Goal: Information Seeking & Learning: Check status

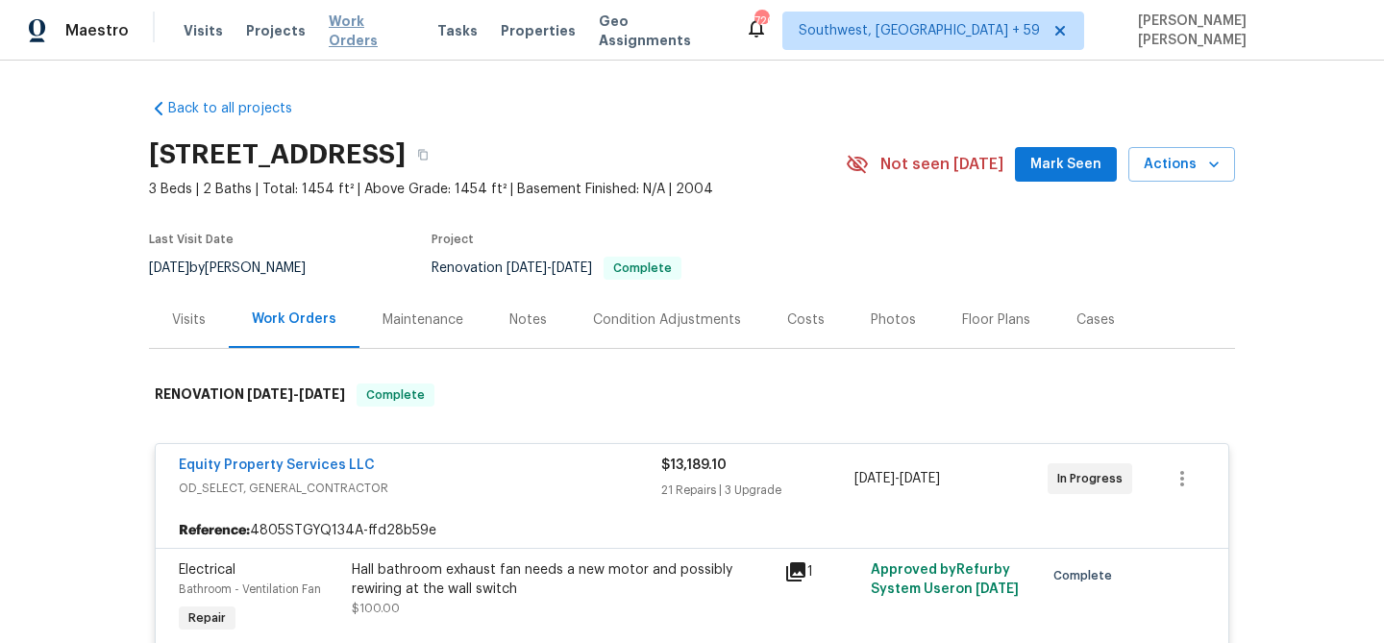
scroll to position [5932, 0]
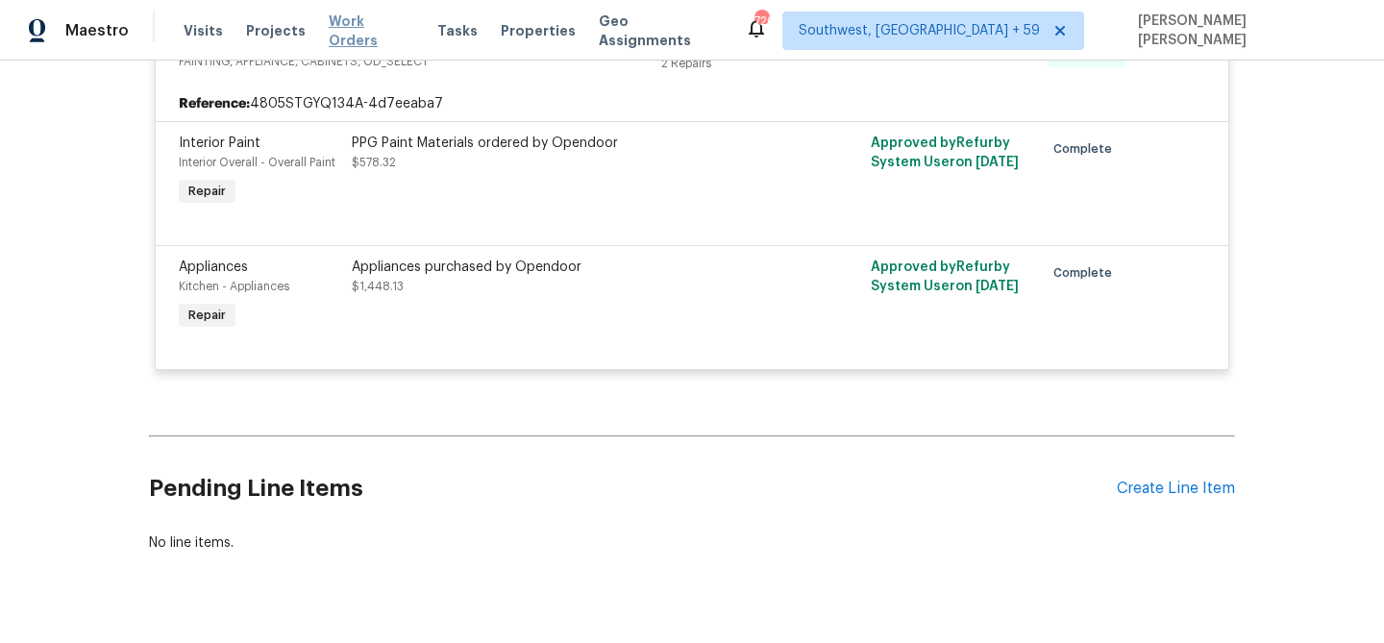
click at [371, 30] on span "Work Orders" at bounding box center [372, 31] width 86 height 38
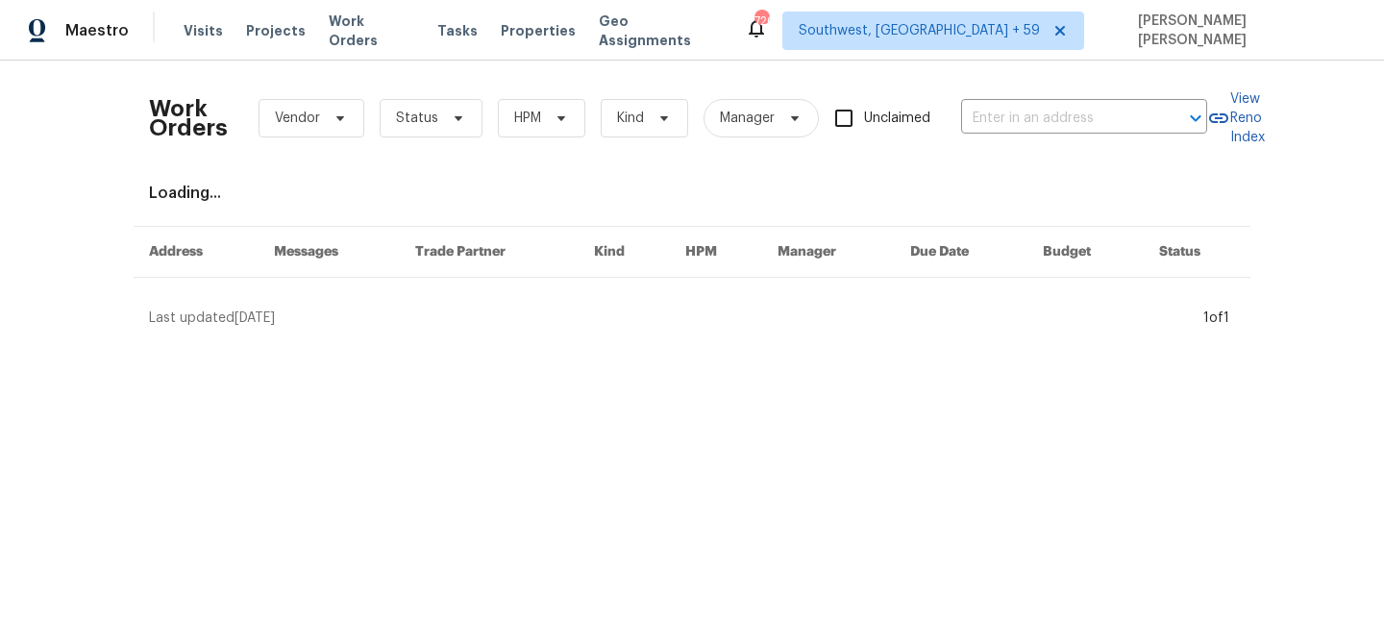
click at [1036, 99] on div "Work Orders Vendor Status HPM Kind Manager Unclaimed ​" at bounding box center [678, 118] width 1058 height 85
click at [1038, 116] on input "text" at bounding box center [1057, 119] width 192 height 30
paste input "[STREET_ADDRESS][PERSON_NAME]"
type input "[STREET_ADDRESS][PERSON_NAME]"
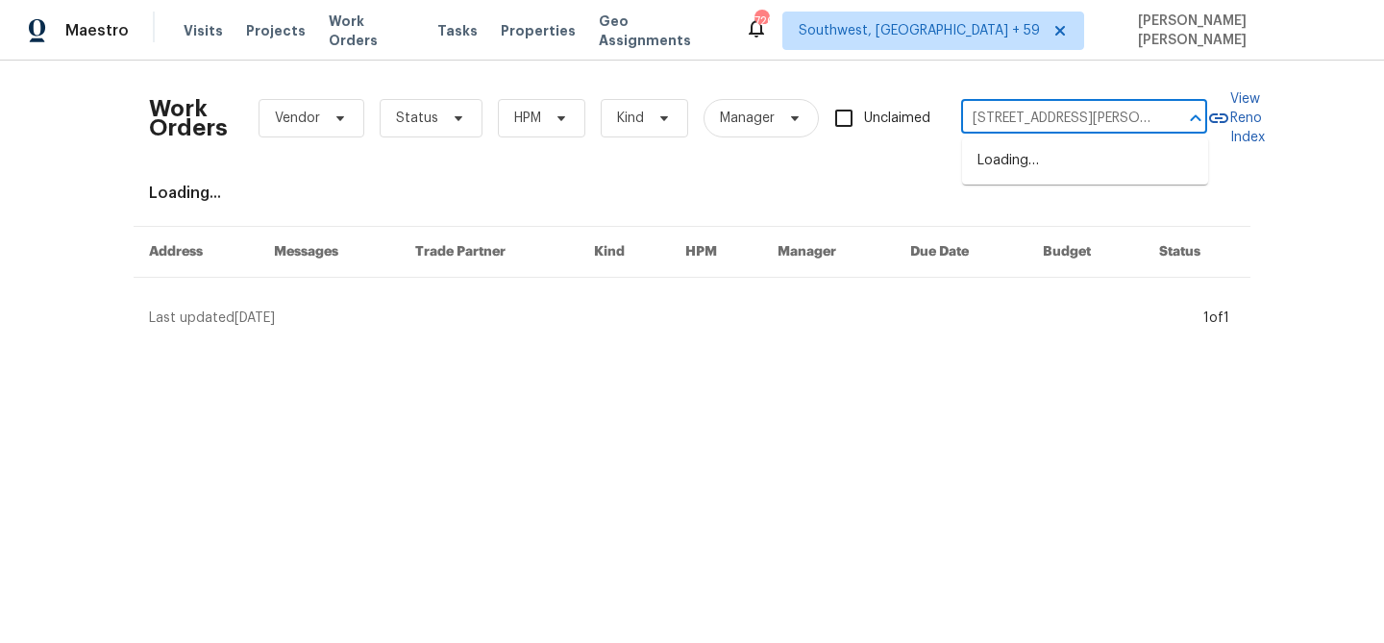
scroll to position [0, 29]
click at [1051, 153] on li "[STREET_ADDRESS][PERSON_NAME]" at bounding box center [1085, 171] width 246 height 52
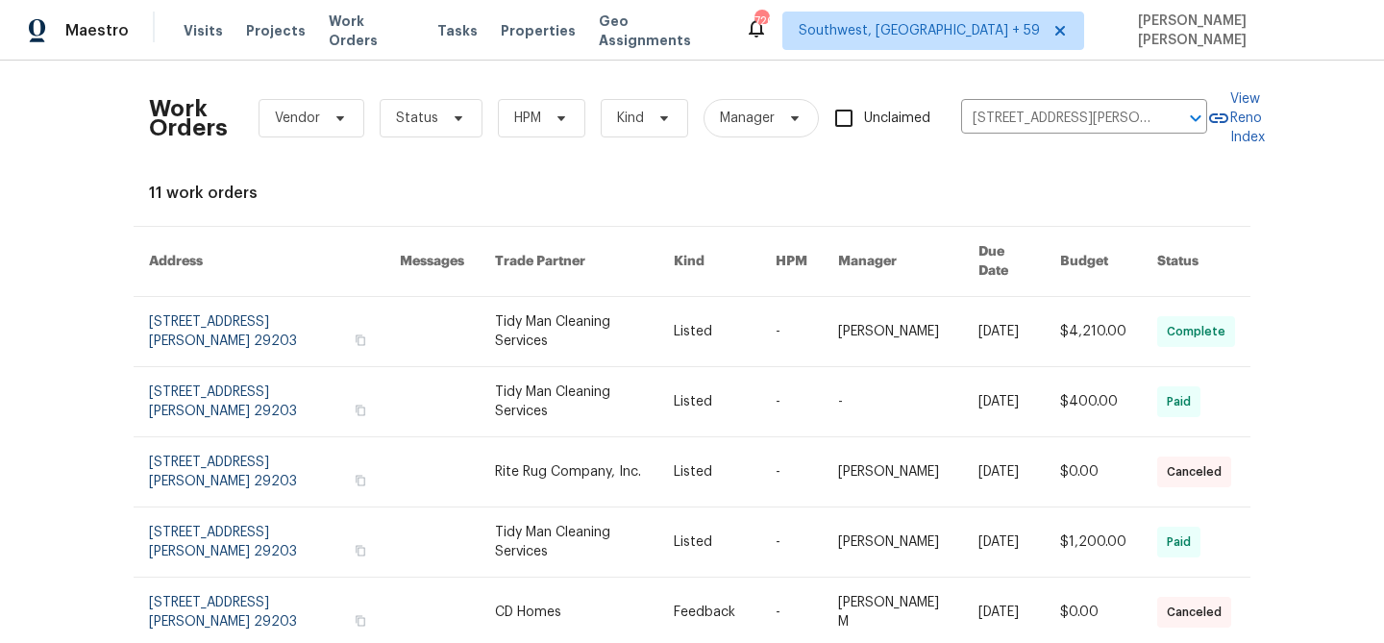
click at [986, 298] on link at bounding box center [1019, 331] width 82 height 69
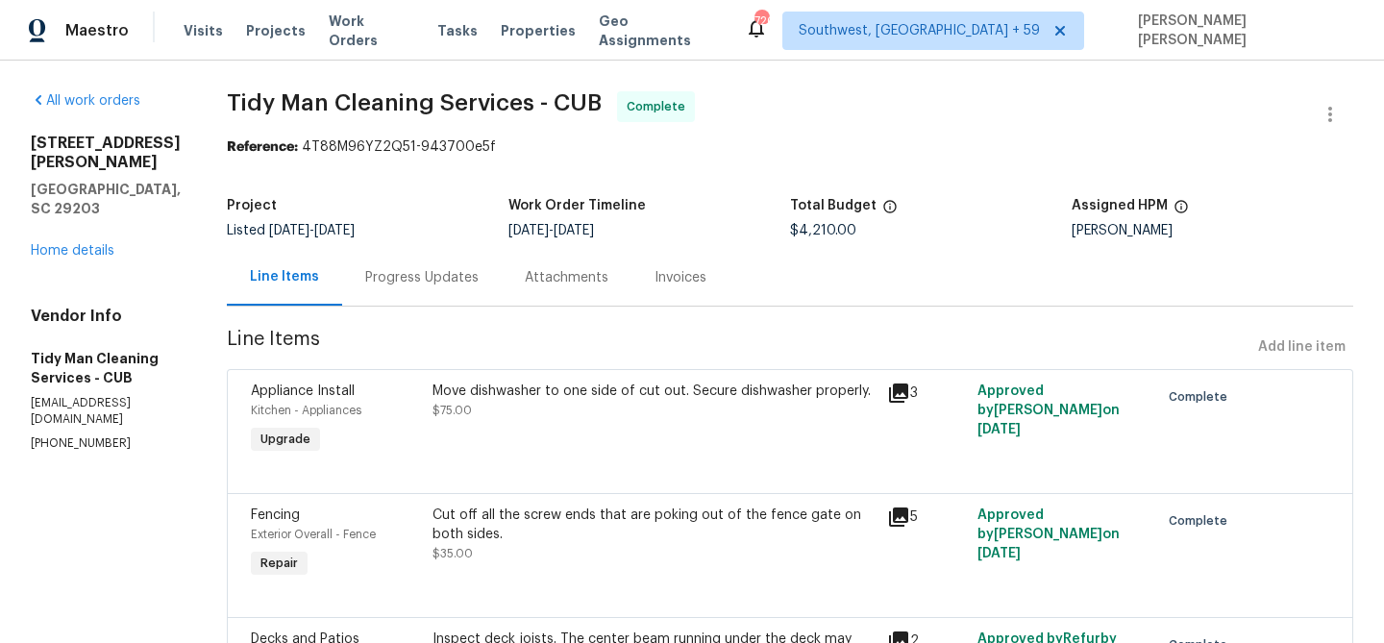
click at [83, 212] on div "[STREET_ADDRESS][PERSON_NAME] Home details" at bounding box center [106, 197] width 150 height 127
click at [80, 244] on link "Home details" at bounding box center [73, 250] width 84 height 13
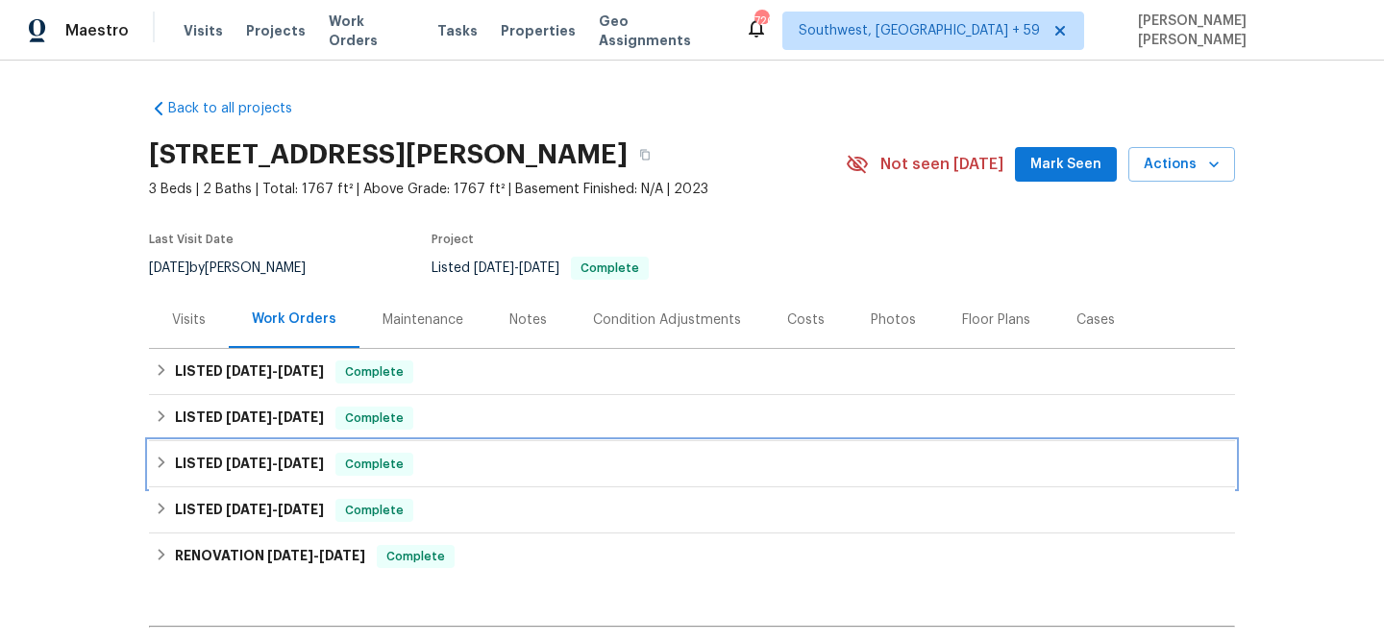
click at [324, 462] on span "[DATE]" at bounding box center [301, 462] width 46 height 13
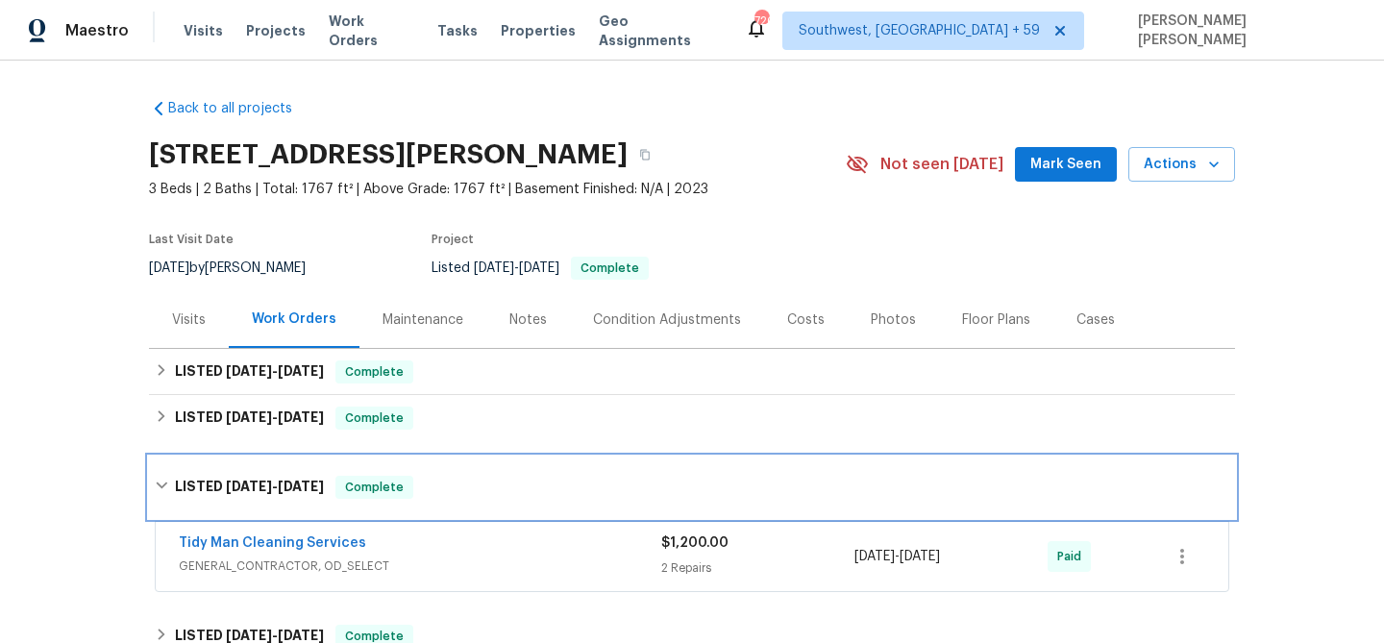
scroll to position [30, 0]
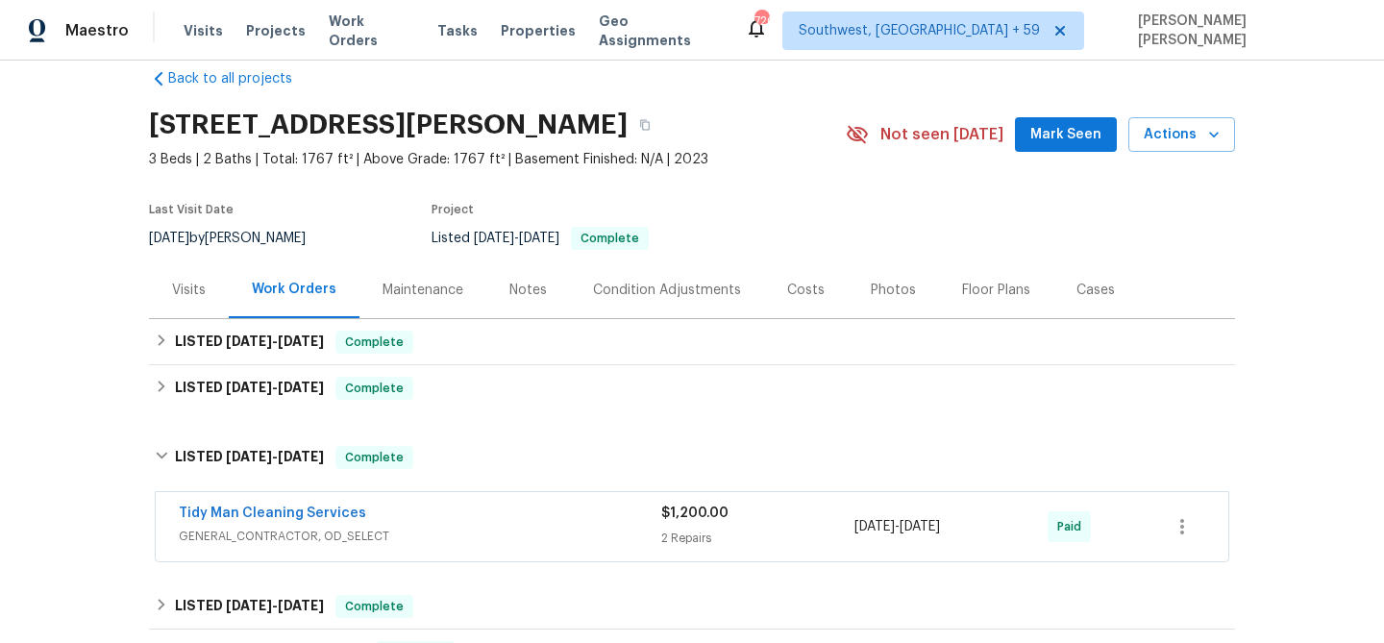
click at [456, 516] on div "Tidy Man Cleaning Services" at bounding box center [420, 514] width 482 height 23
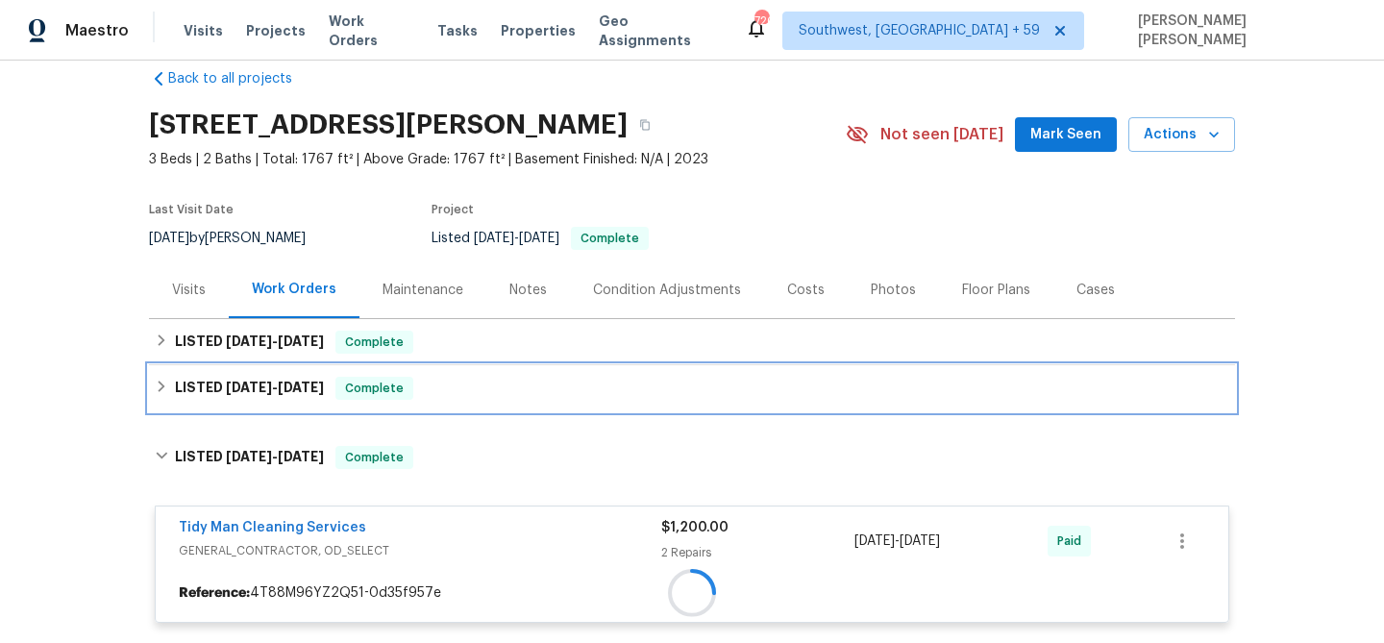
click at [478, 380] on div "LISTED [DATE] - [DATE] Complete" at bounding box center [692, 388] width 1074 height 23
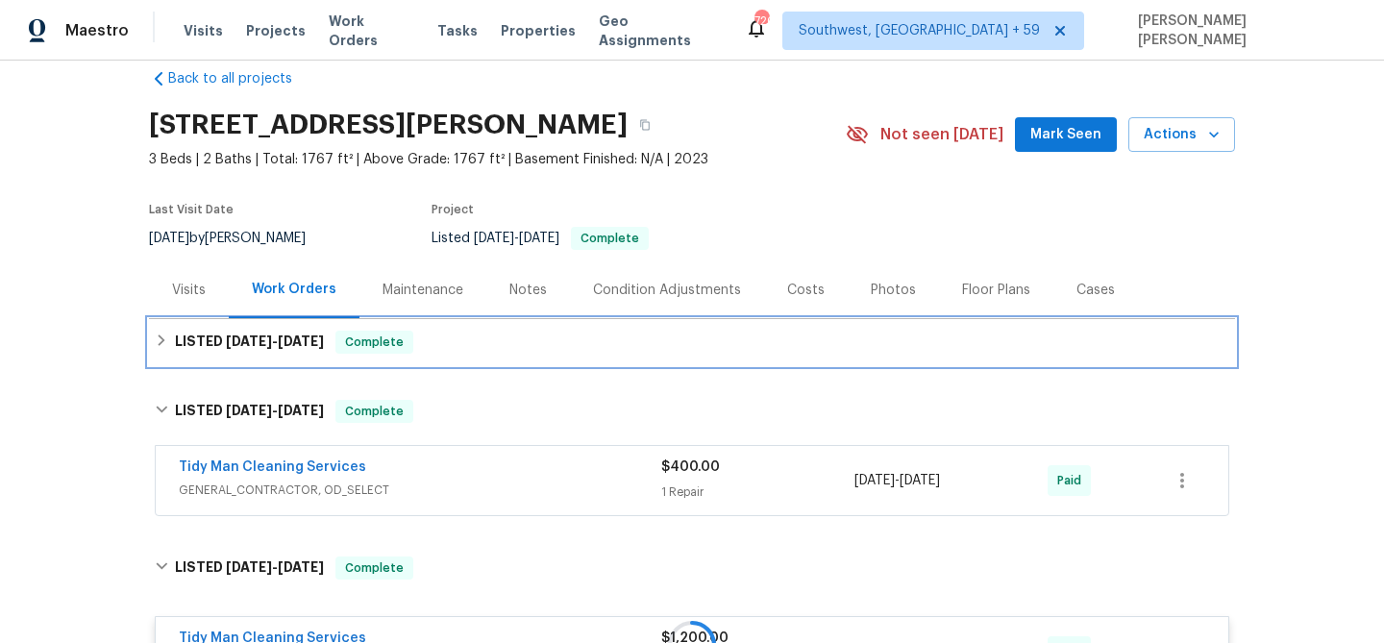
click at [521, 336] on div "LISTED [DATE] - [DATE] Complete" at bounding box center [692, 342] width 1074 height 23
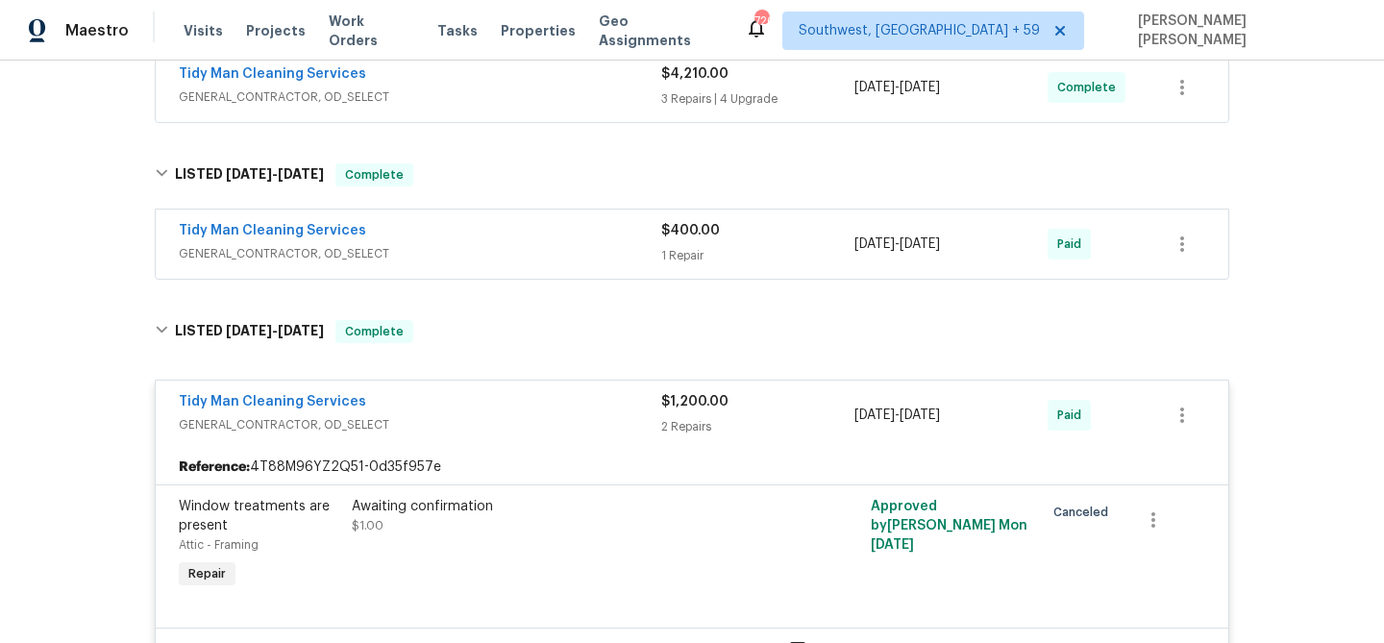
scroll to position [331, 0]
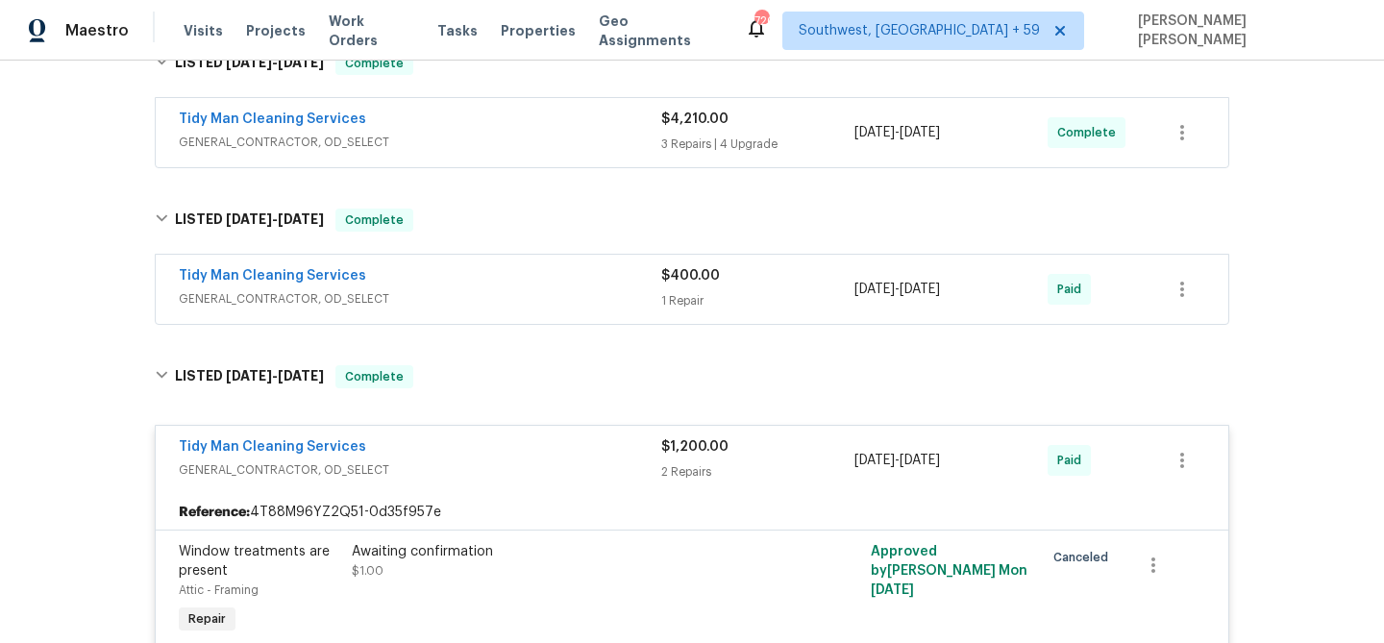
click at [597, 287] on div "Tidy Man Cleaning Services" at bounding box center [420, 277] width 482 height 23
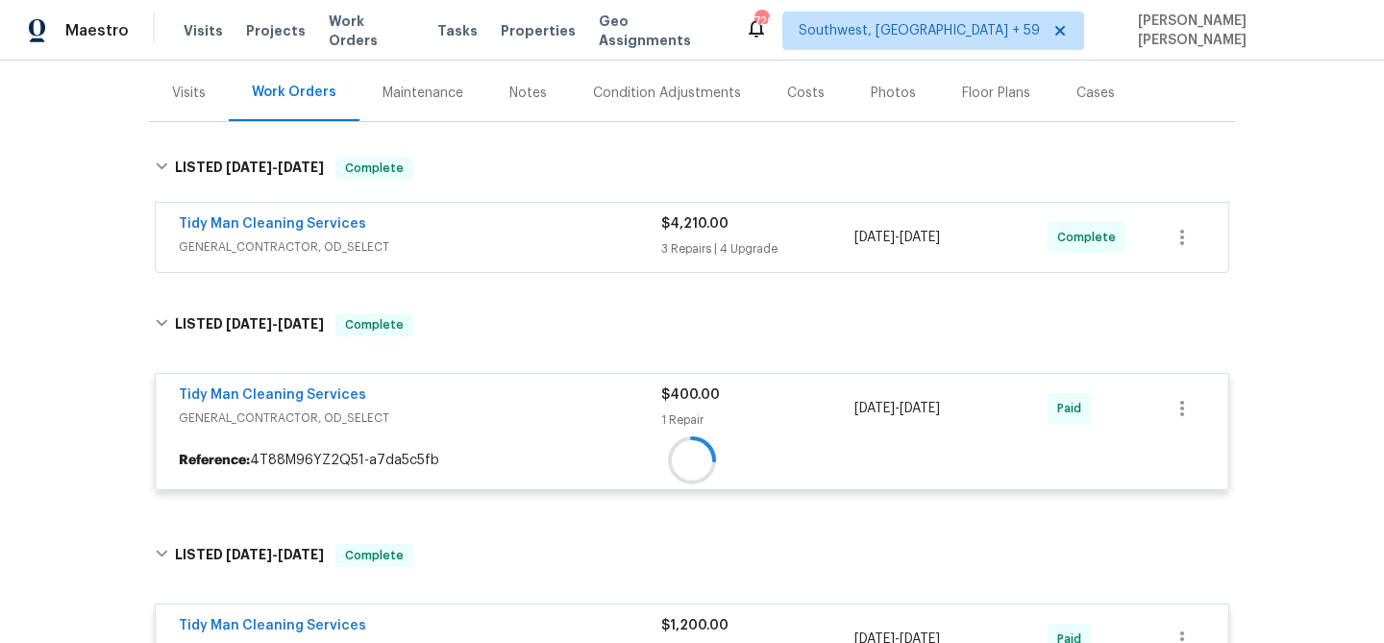
scroll to position [203, 0]
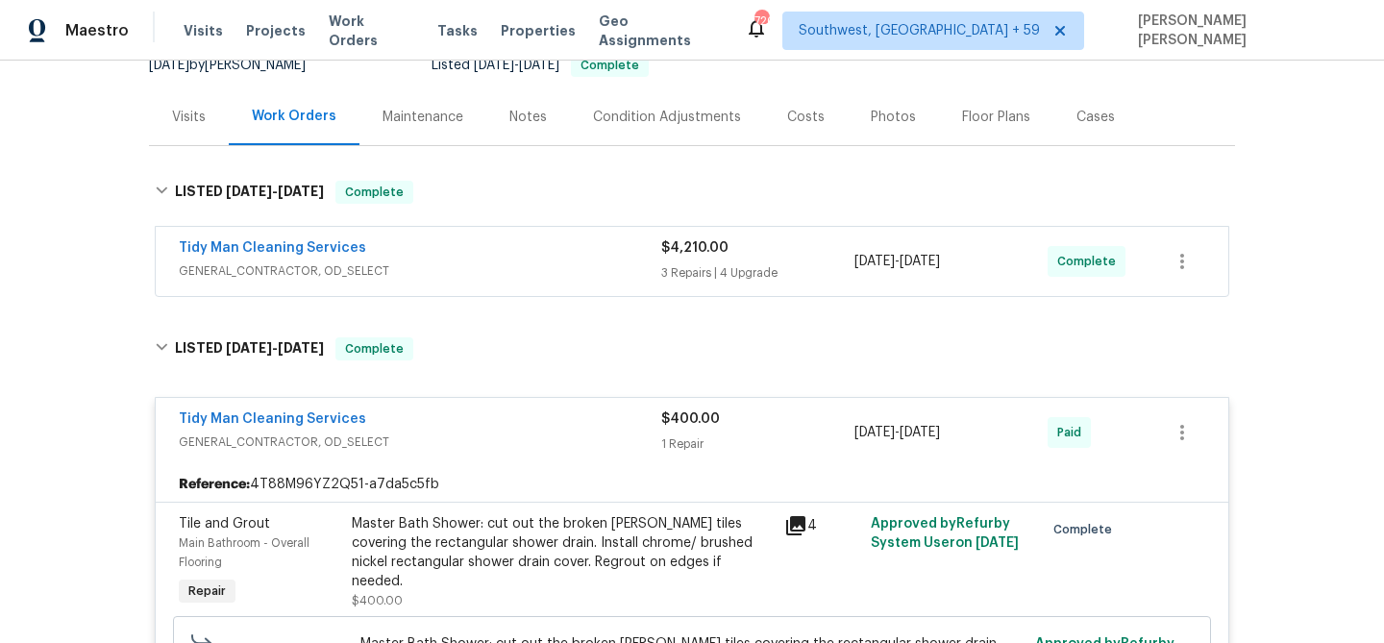
click at [625, 257] on div "Tidy Man Cleaning Services" at bounding box center [420, 249] width 482 height 23
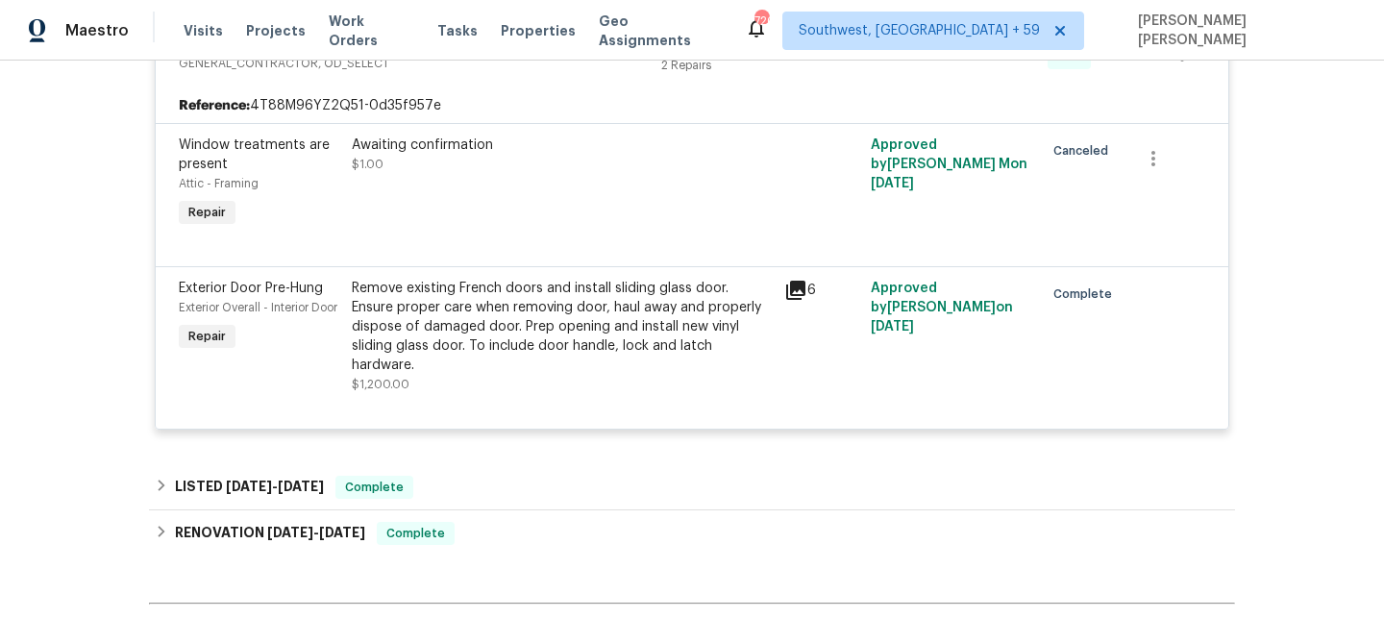
scroll to position [2690, 0]
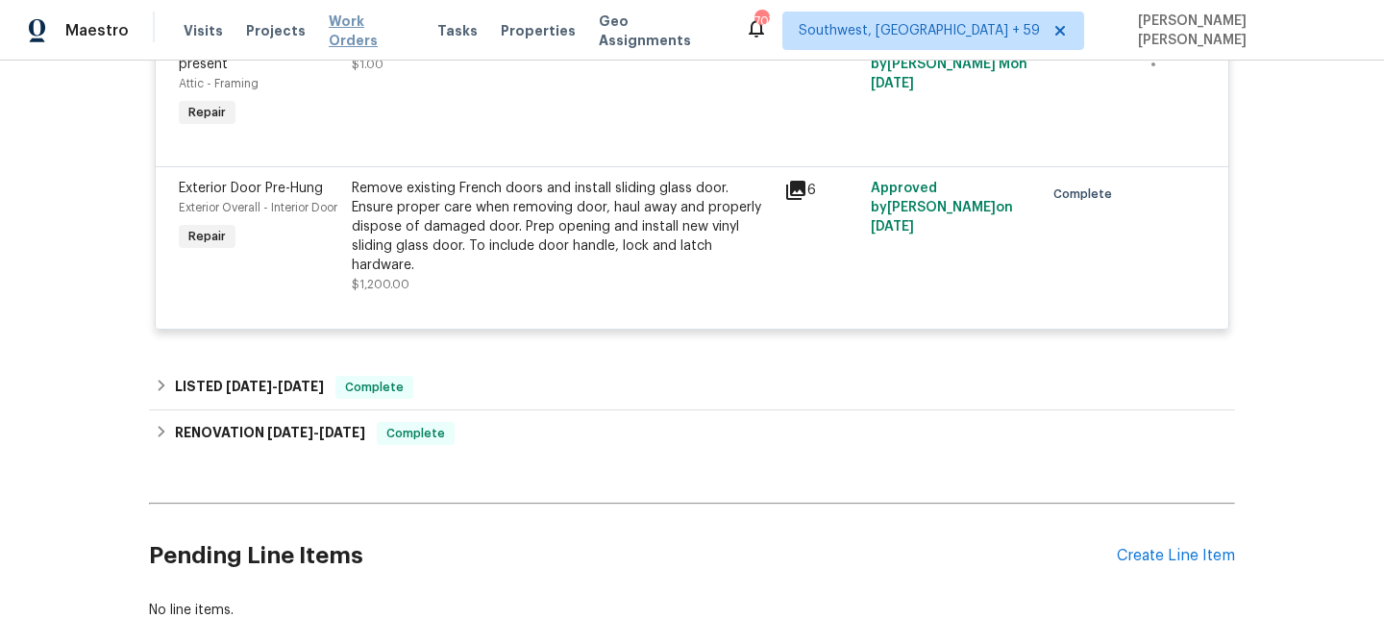
click at [342, 37] on span "Work Orders" at bounding box center [372, 31] width 86 height 38
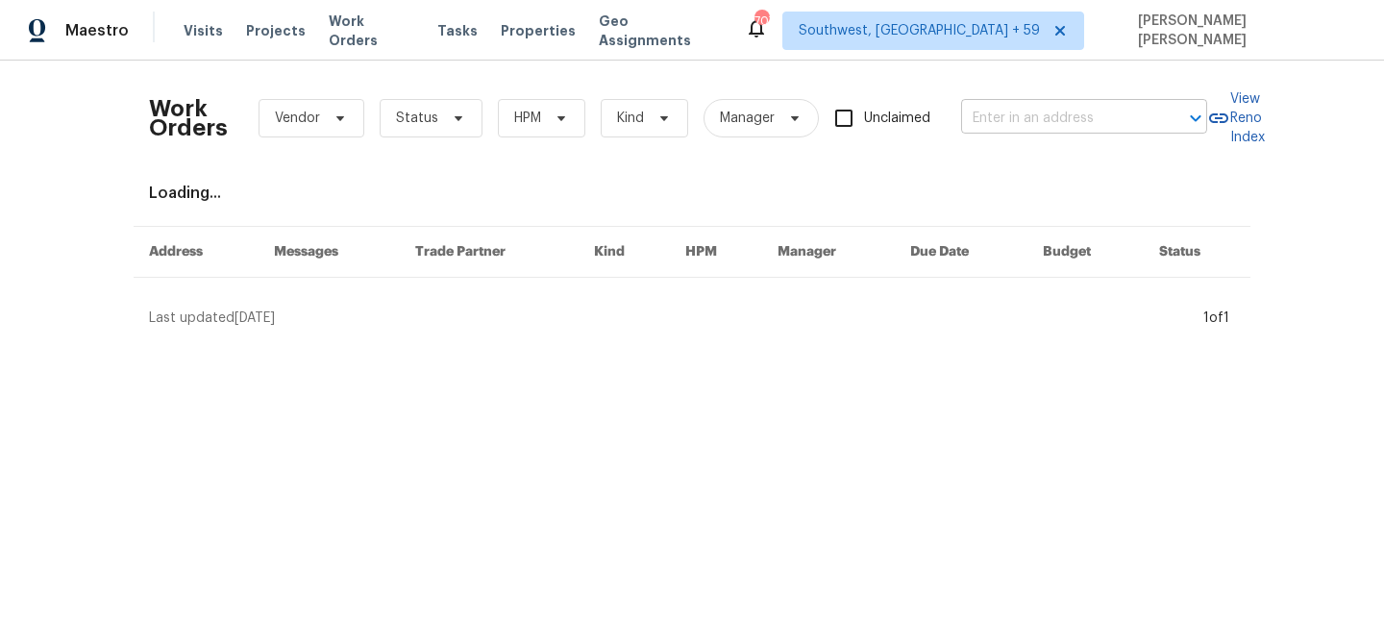
click at [1003, 133] on input "text" at bounding box center [1057, 119] width 192 height 30
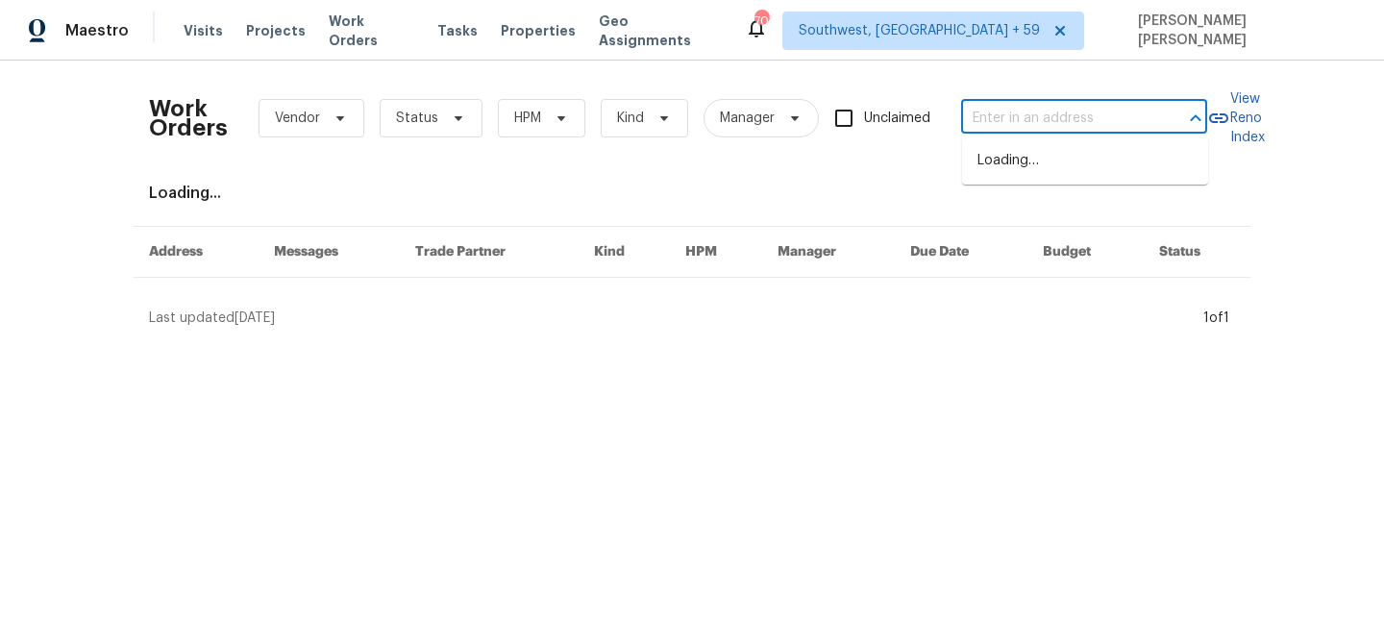
paste input "[STREET_ADDRESS]"
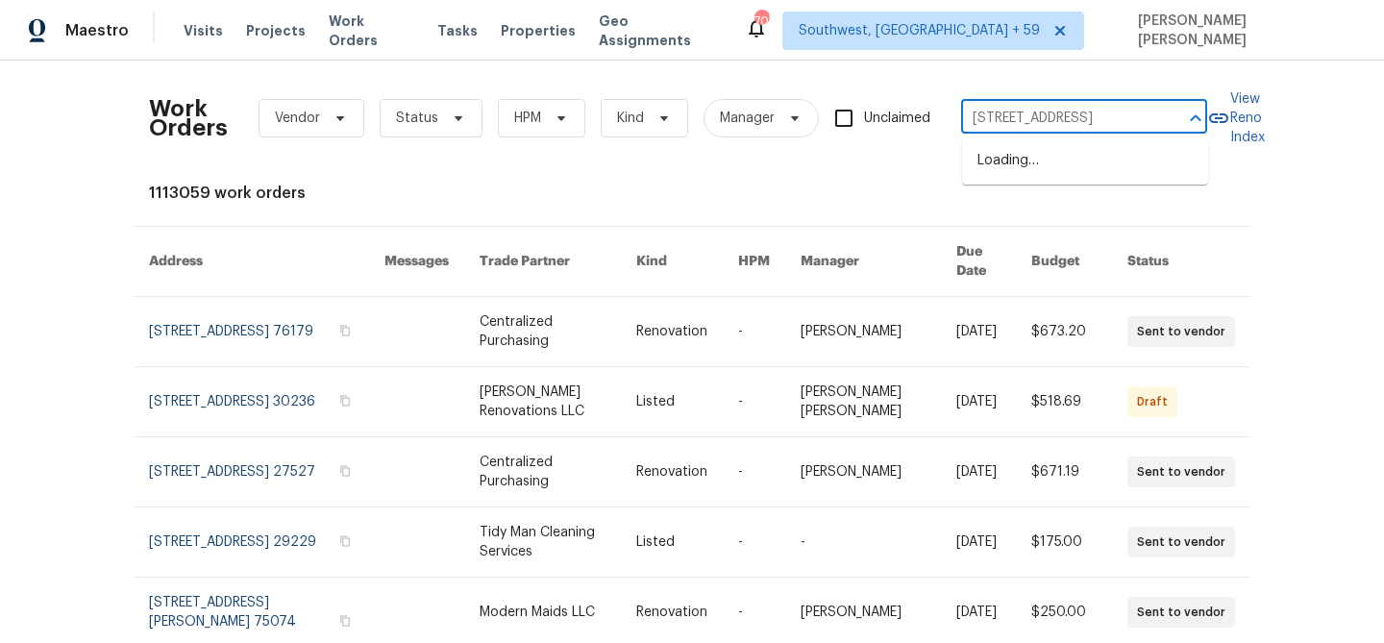
scroll to position [0, 164]
click at [1001, 117] on input "[STREET_ADDRESS]" at bounding box center [1057, 119] width 192 height 30
click at [1034, 119] on input "[STREET_ADDRESS]" at bounding box center [1057, 119] width 192 height 30
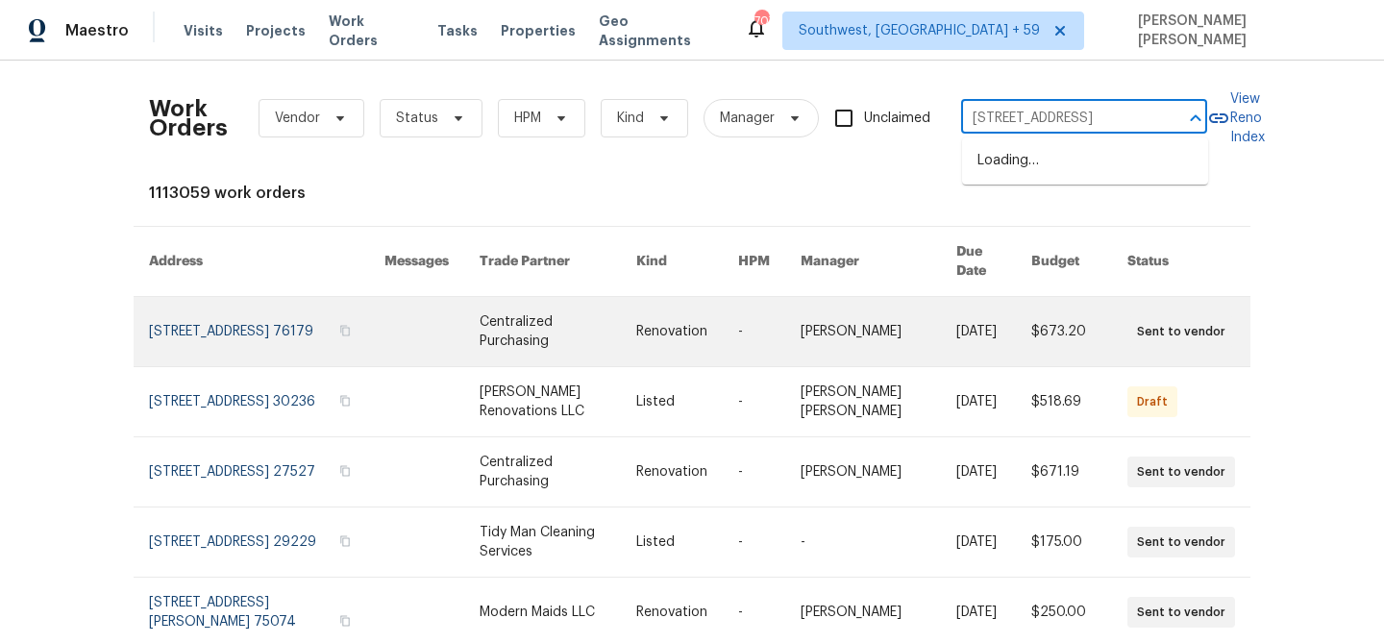
type input "[STREET_ADDRESS]"
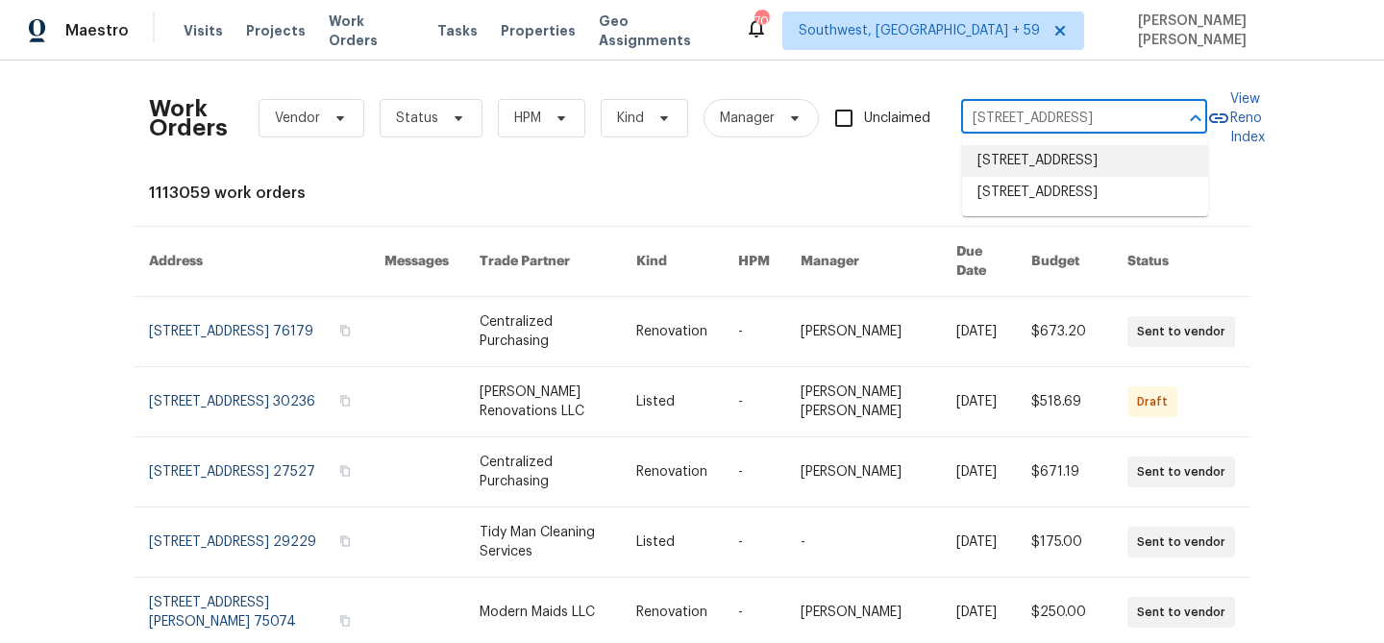
click at [1083, 170] on li "[STREET_ADDRESS]" at bounding box center [1085, 161] width 246 height 32
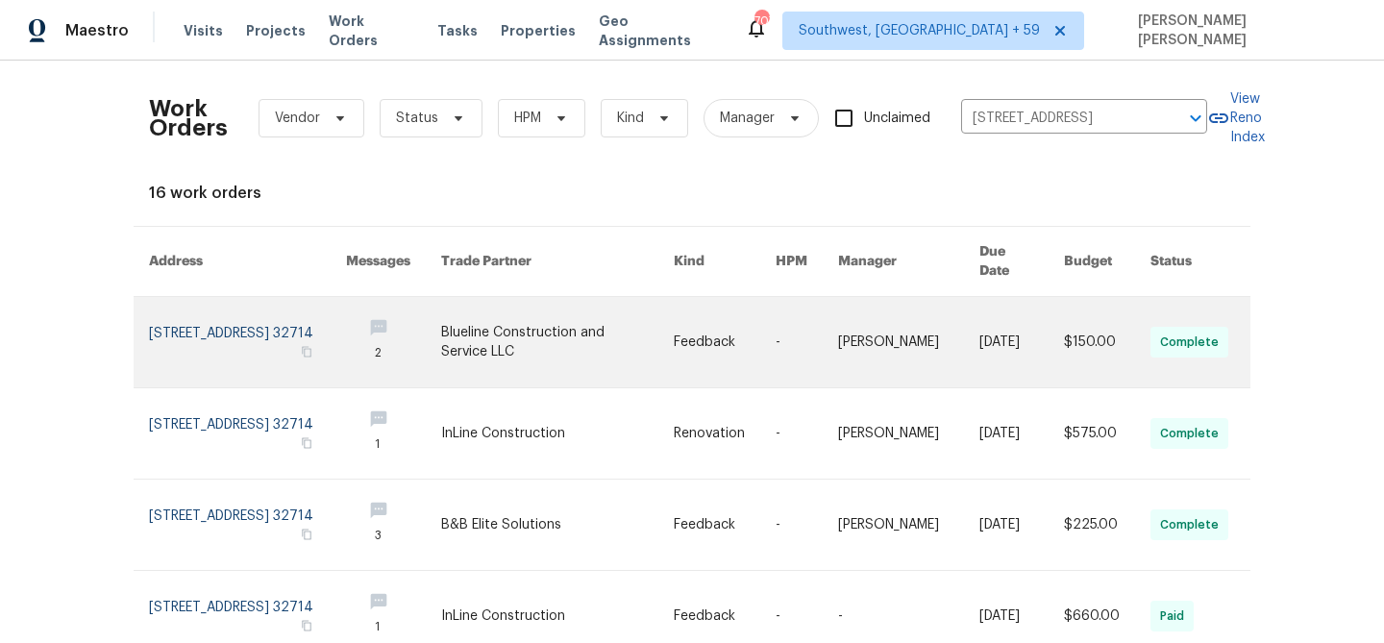
click at [441, 334] on link at bounding box center [393, 342] width 95 height 90
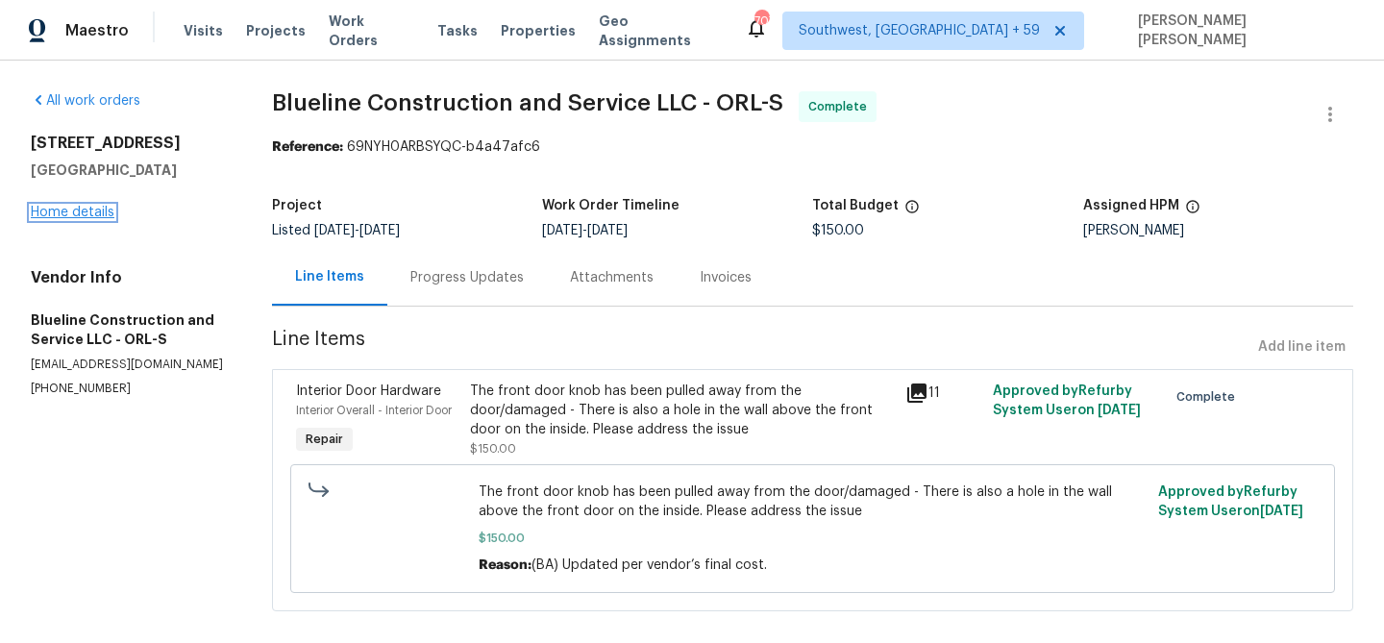
click at [85, 215] on link "Home details" at bounding box center [73, 212] width 84 height 13
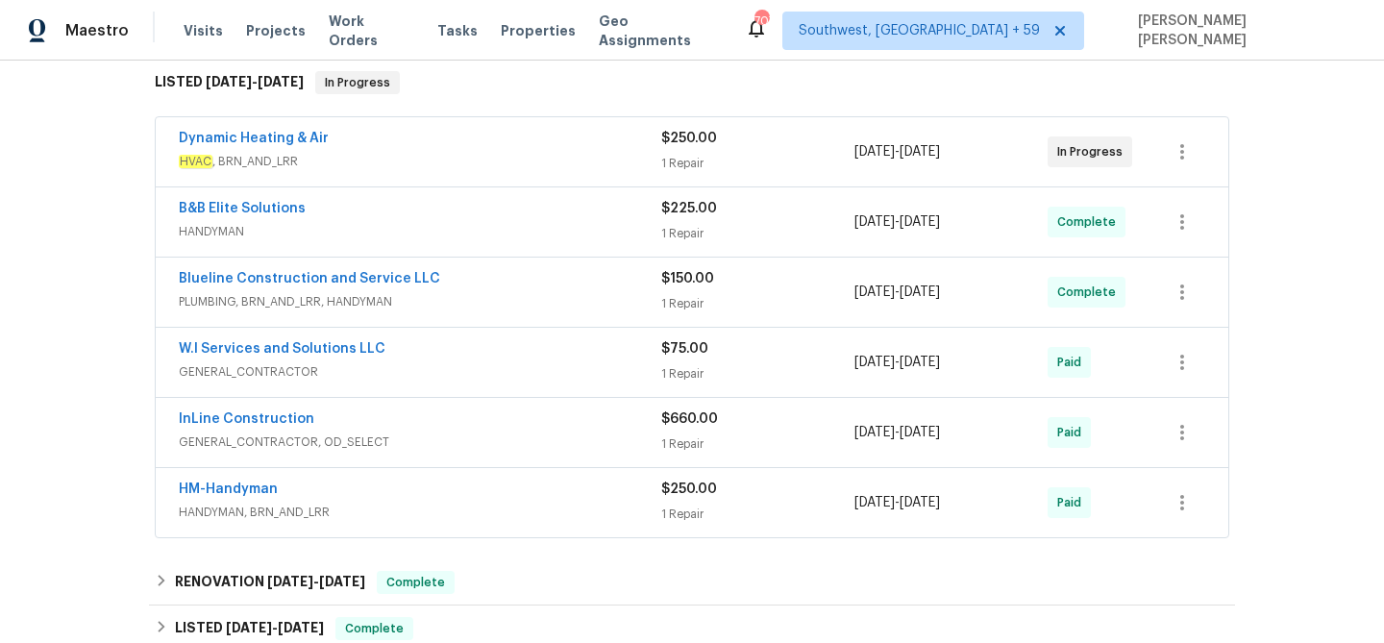
scroll to position [309, 0]
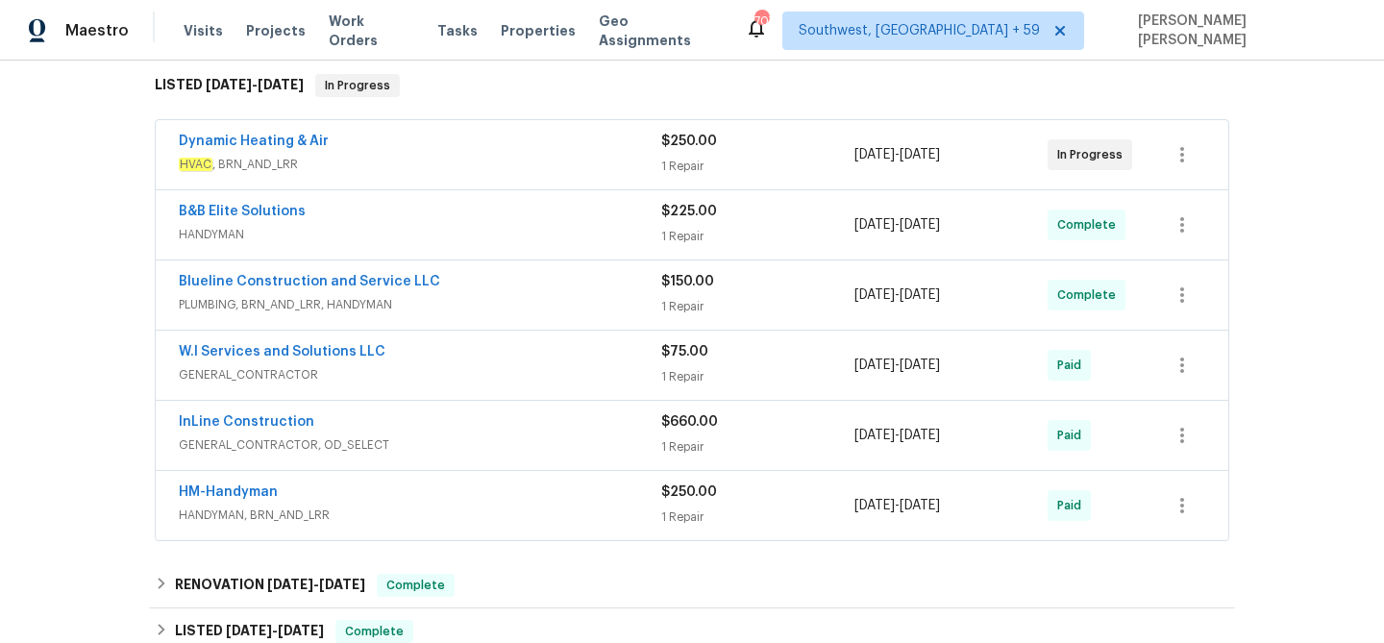
click at [436, 174] on span "HVAC , BRN_AND_LRR" at bounding box center [420, 164] width 482 height 19
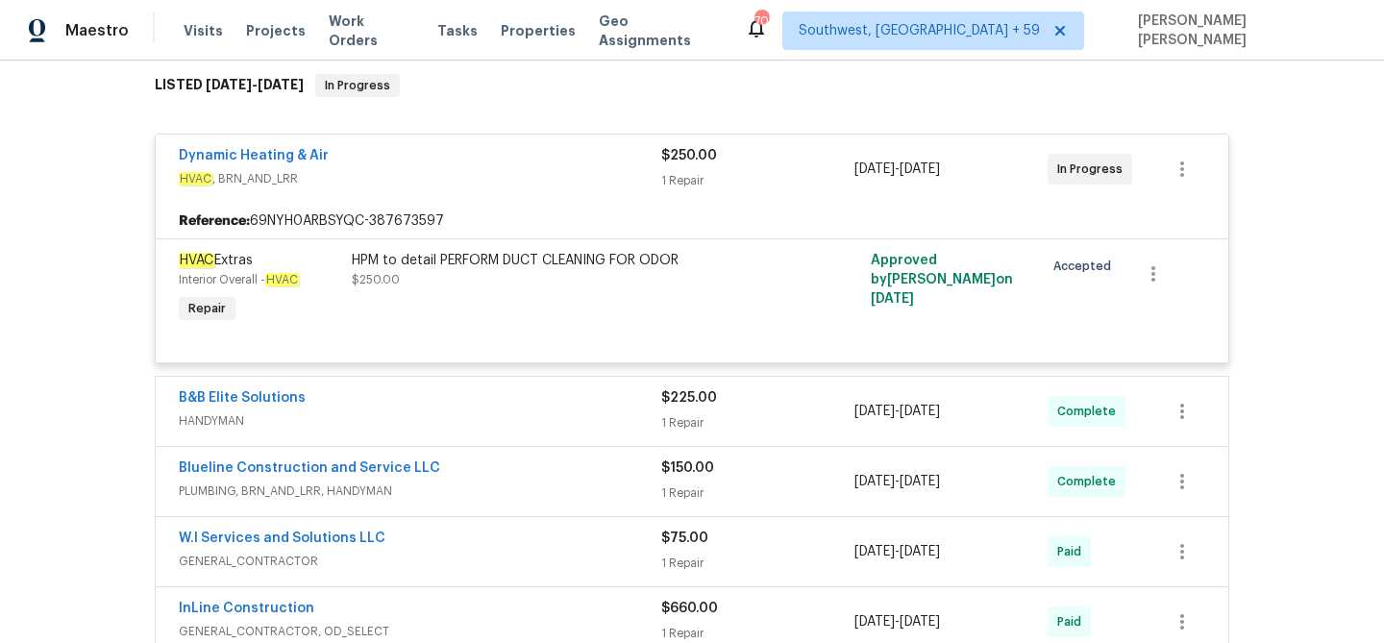
click at [436, 169] on div "Dynamic Heating & Air" at bounding box center [420, 157] width 482 height 23
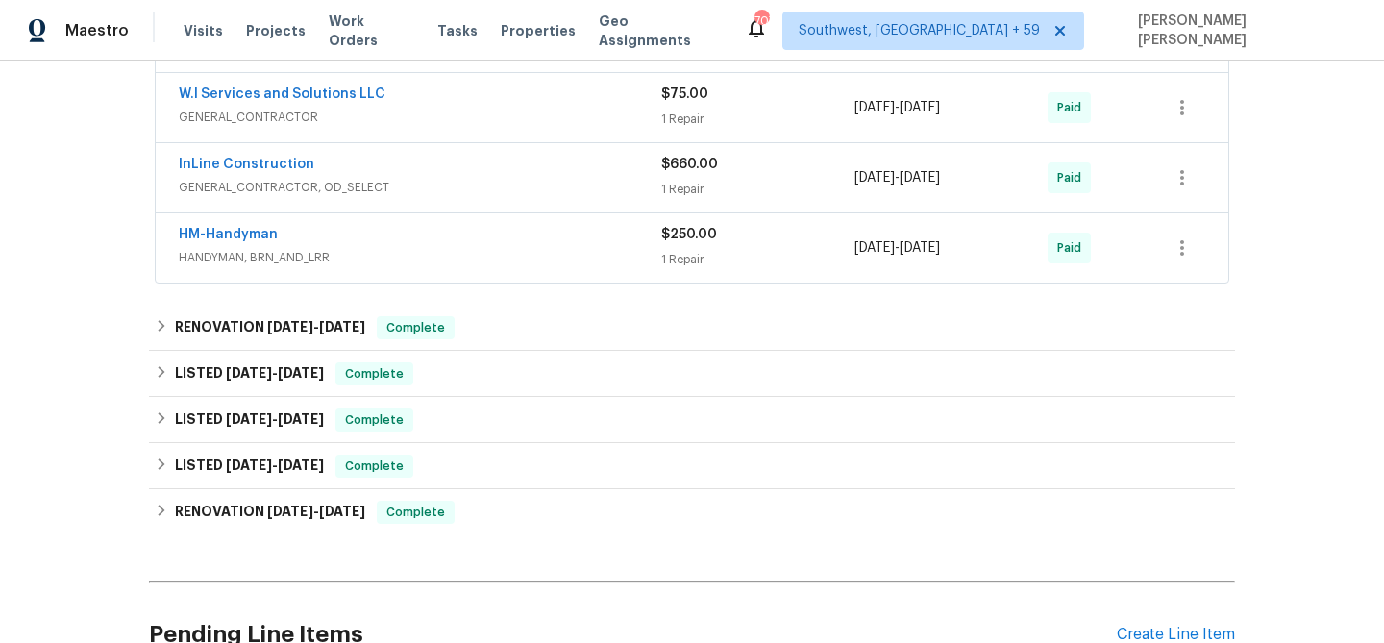
scroll to position [575, 0]
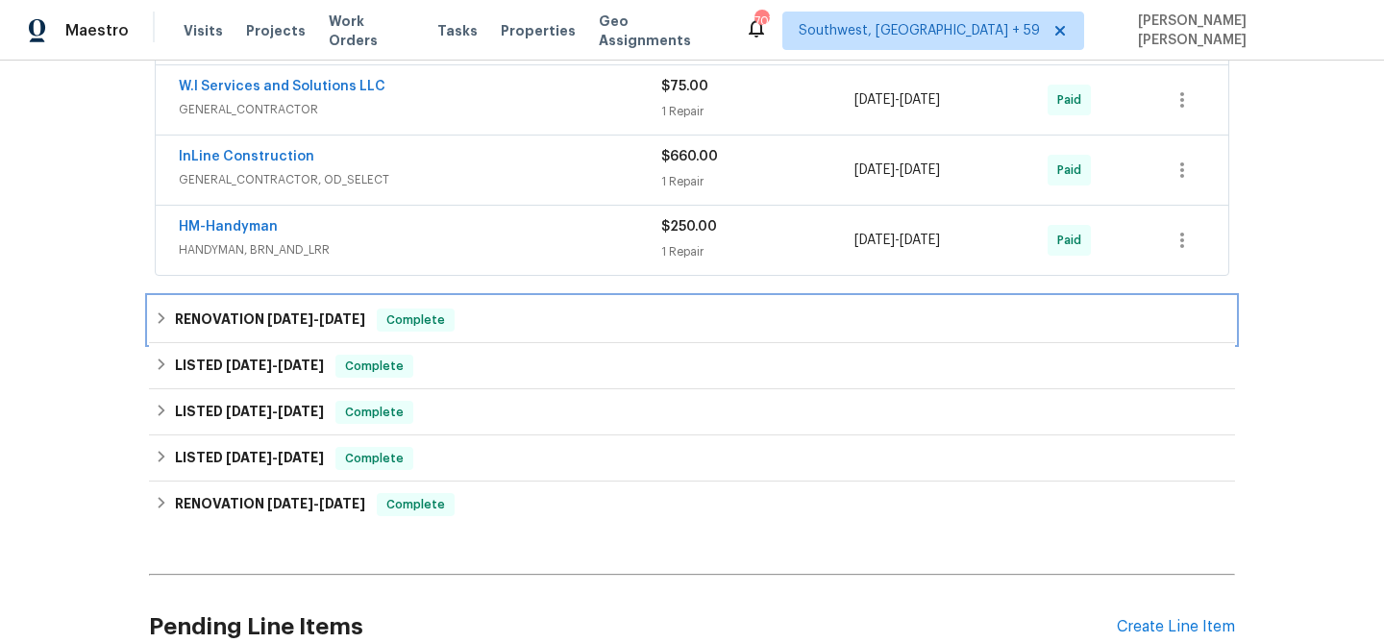
click at [437, 330] on span "Complete" at bounding box center [416, 319] width 74 height 19
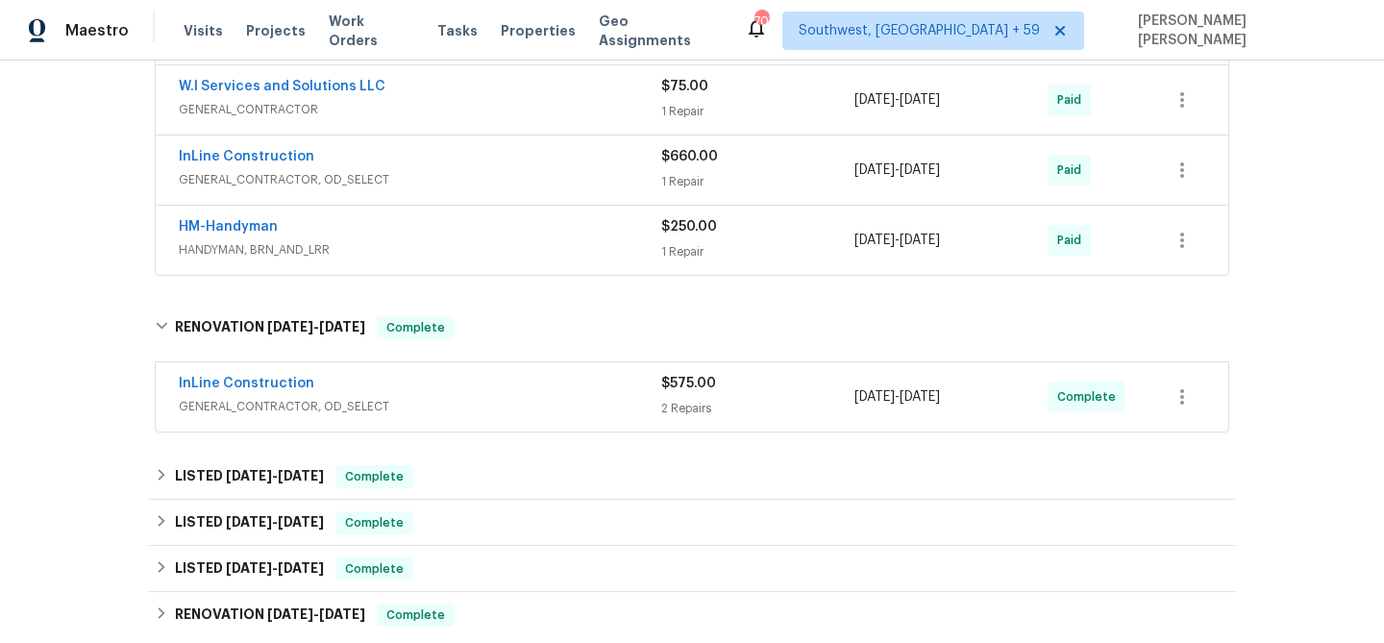
click at [483, 390] on div "InLine Construction GENERAL_CONTRACTOR, OD_SELECT $575.00 2 Repairs [DATE] - [D…" at bounding box center [692, 396] width 1072 height 69
click at [502, 397] on div "InLine Construction" at bounding box center [420, 385] width 482 height 23
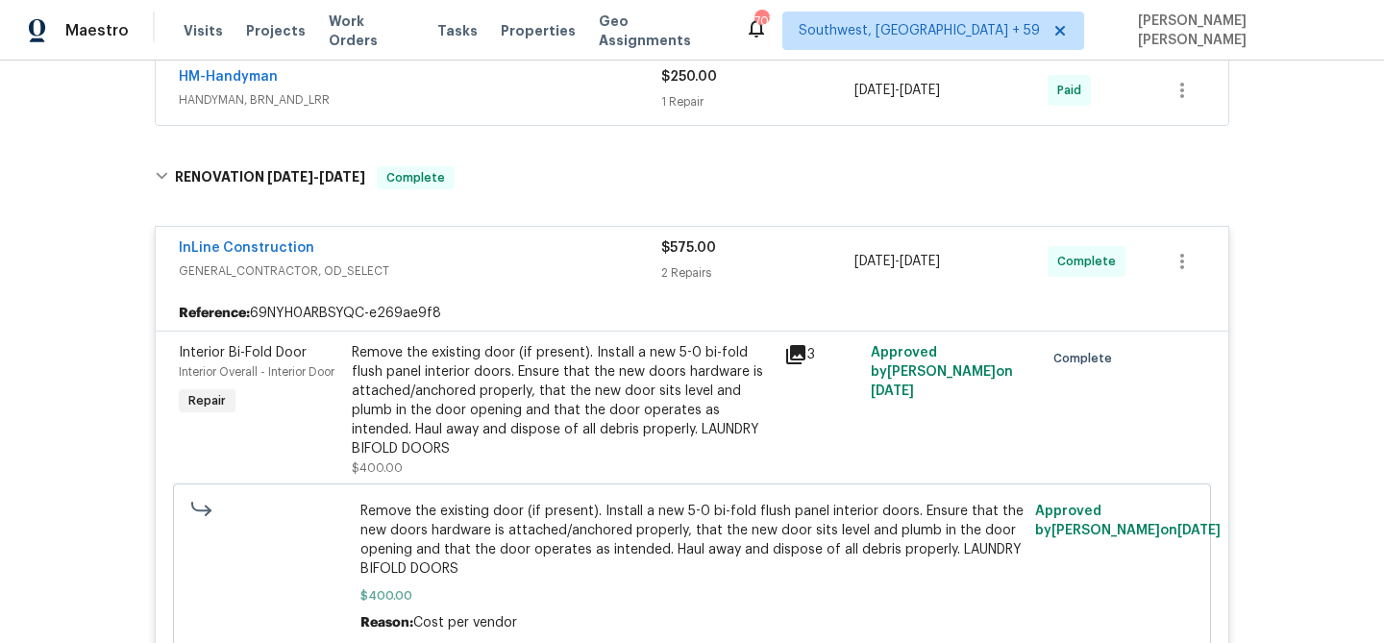
scroll to position [729, 0]
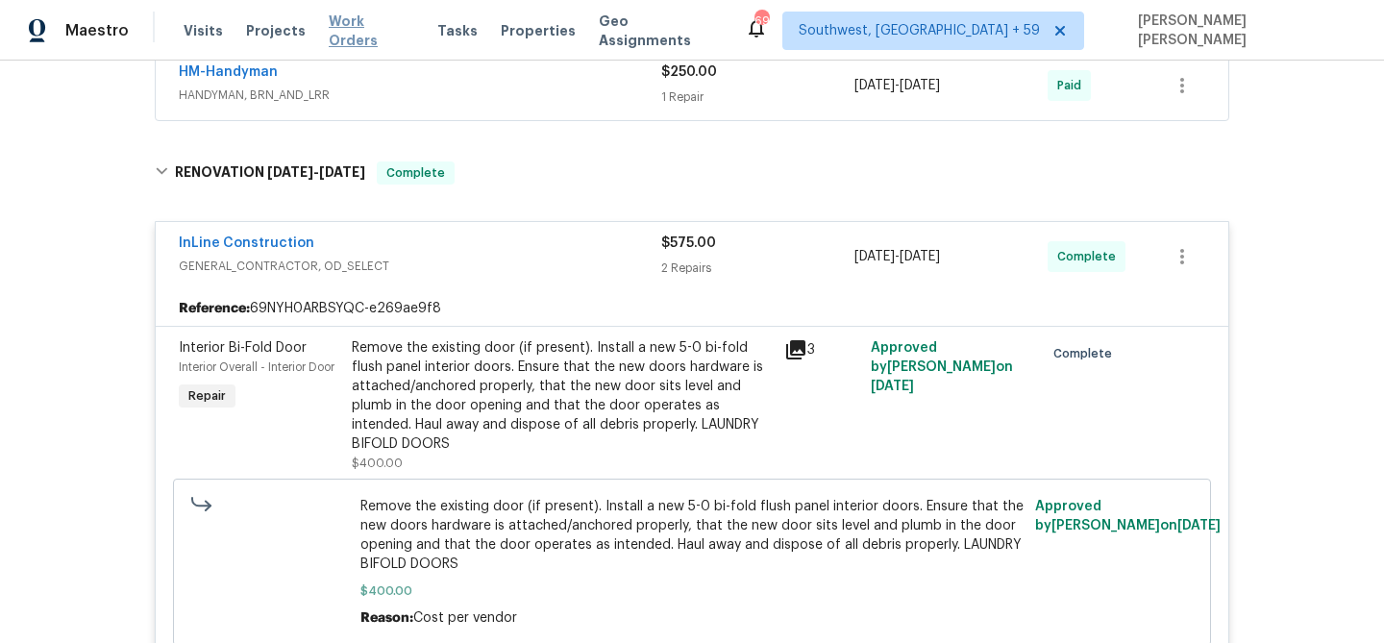
click at [360, 31] on span "Work Orders" at bounding box center [372, 31] width 86 height 38
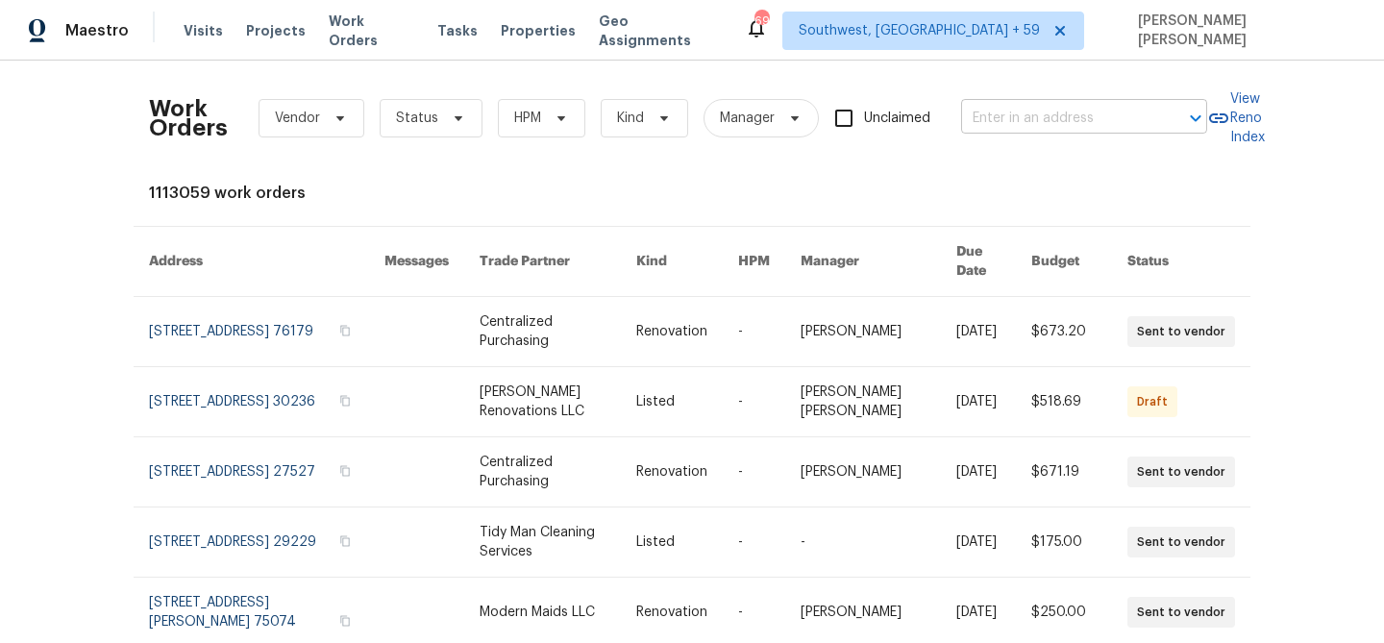
click at [992, 110] on input "text" at bounding box center [1057, 119] width 192 height 30
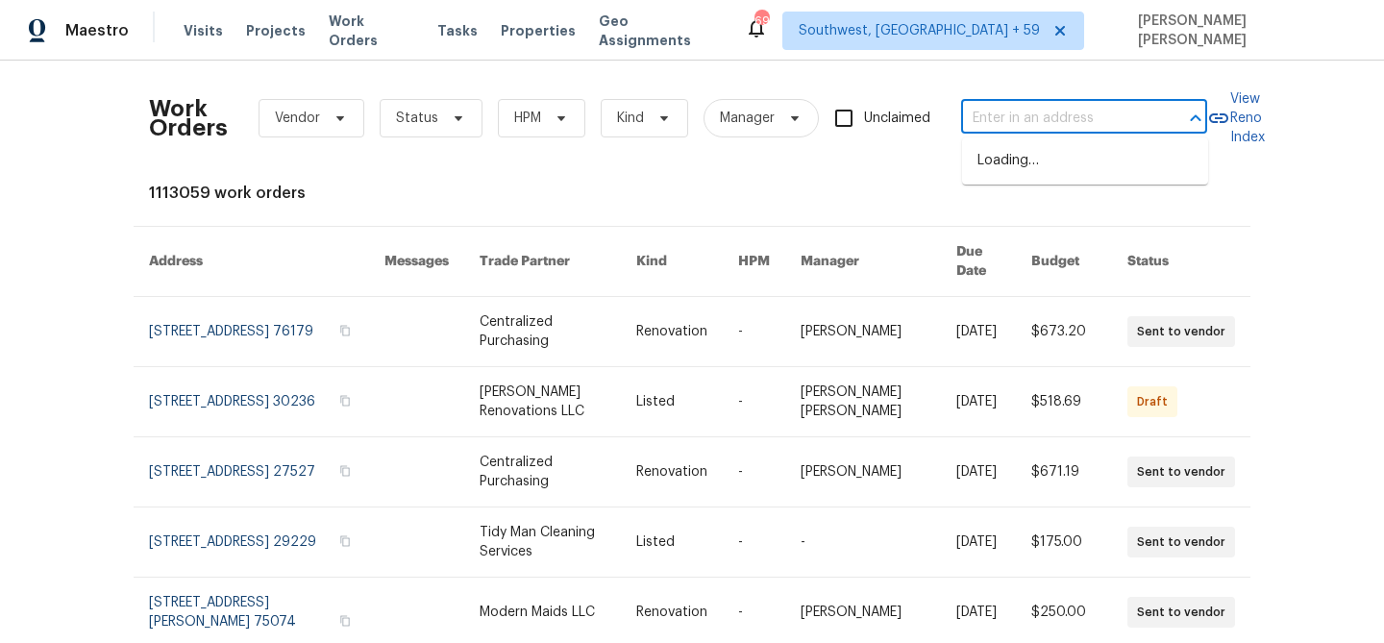
paste input "[STREET_ADDRESS]"
click at [1039, 118] on input "[STREET_ADDRESS]" at bounding box center [1057, 119] width 192 height 30
type input "[STREET_ADDRESS]"
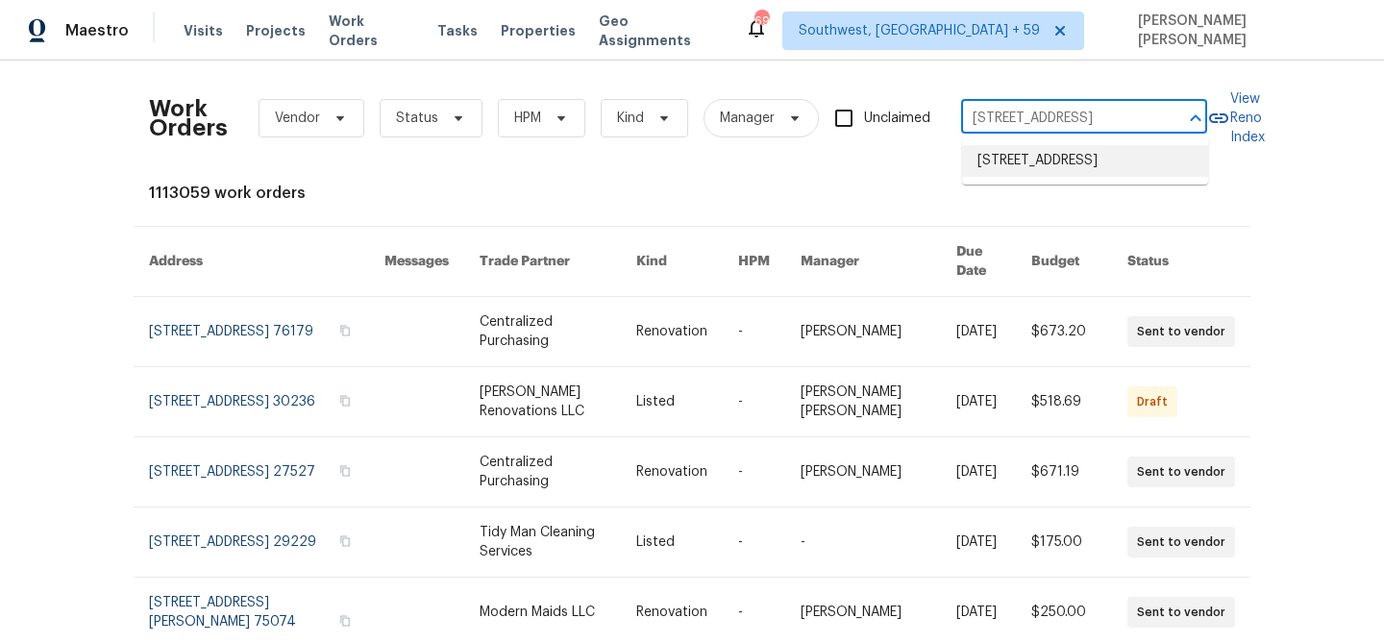
click at [1104, 175] on li "[STREET_ADDRESS]" at bounding box center [1085, 161] width 246 height 32
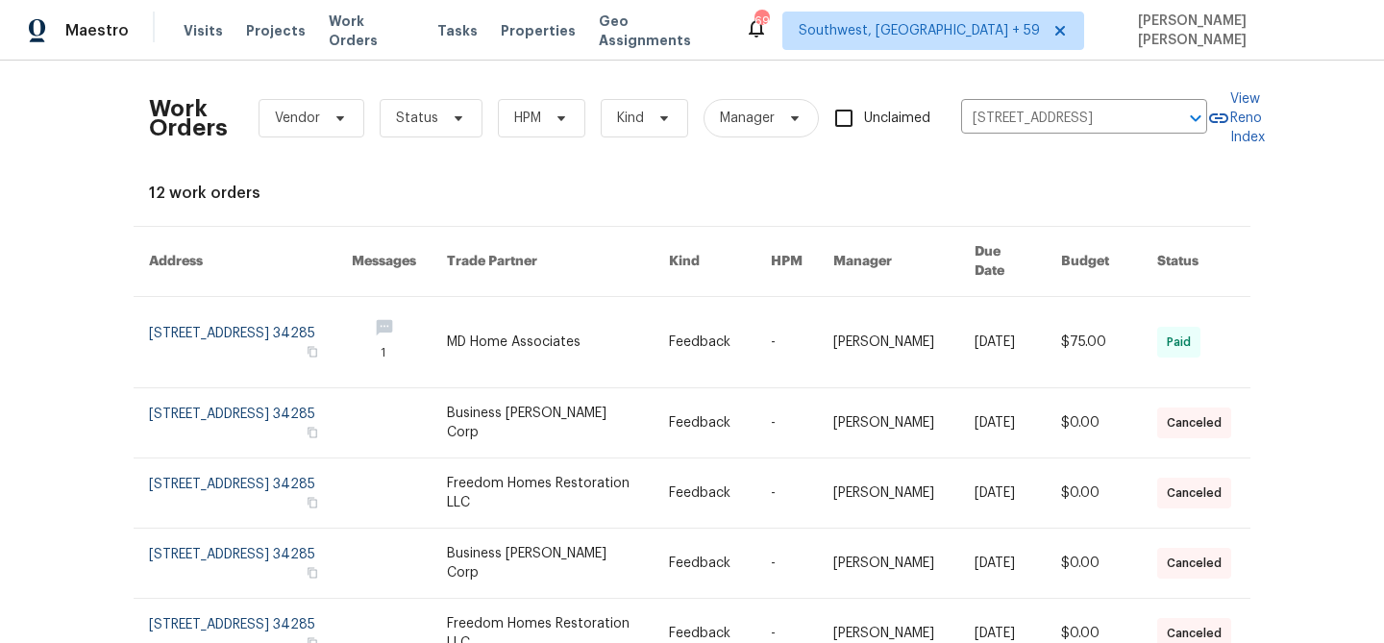
click at [1050, 306] on link at bounding box center [1017, 342] width 86 height 90
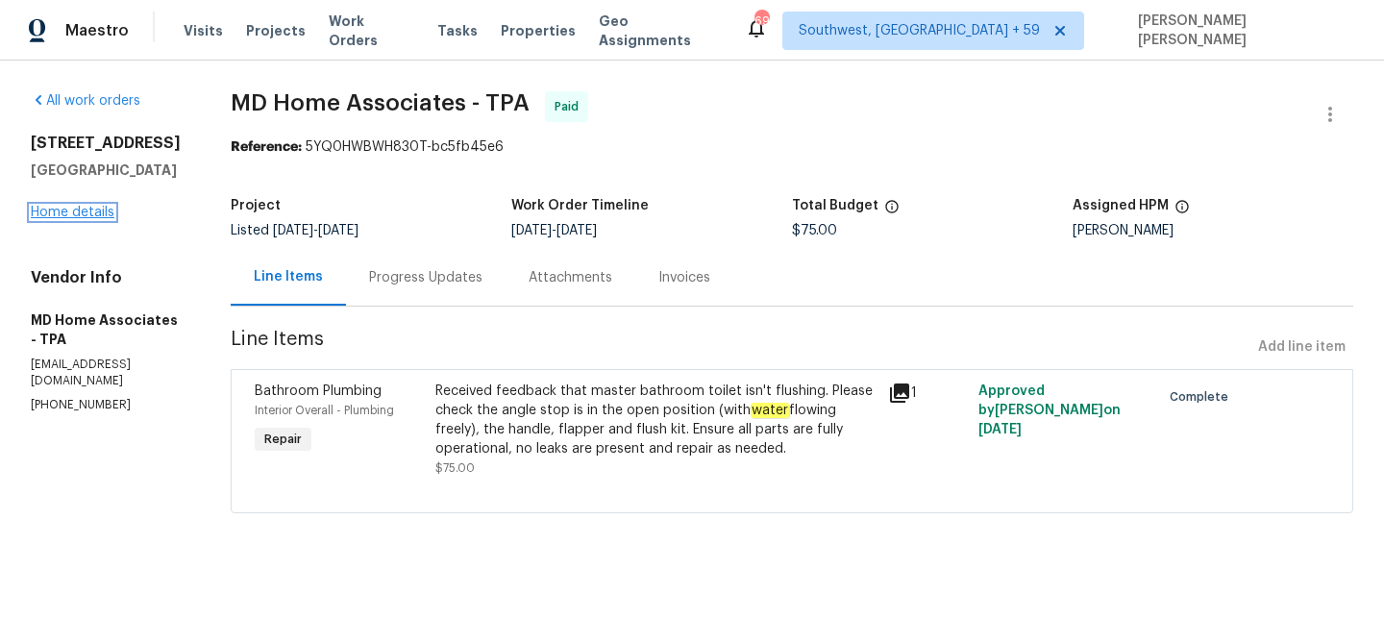
click at [85, 219] on link "Home details" at bounding box center [73, 212] width 84 height 13
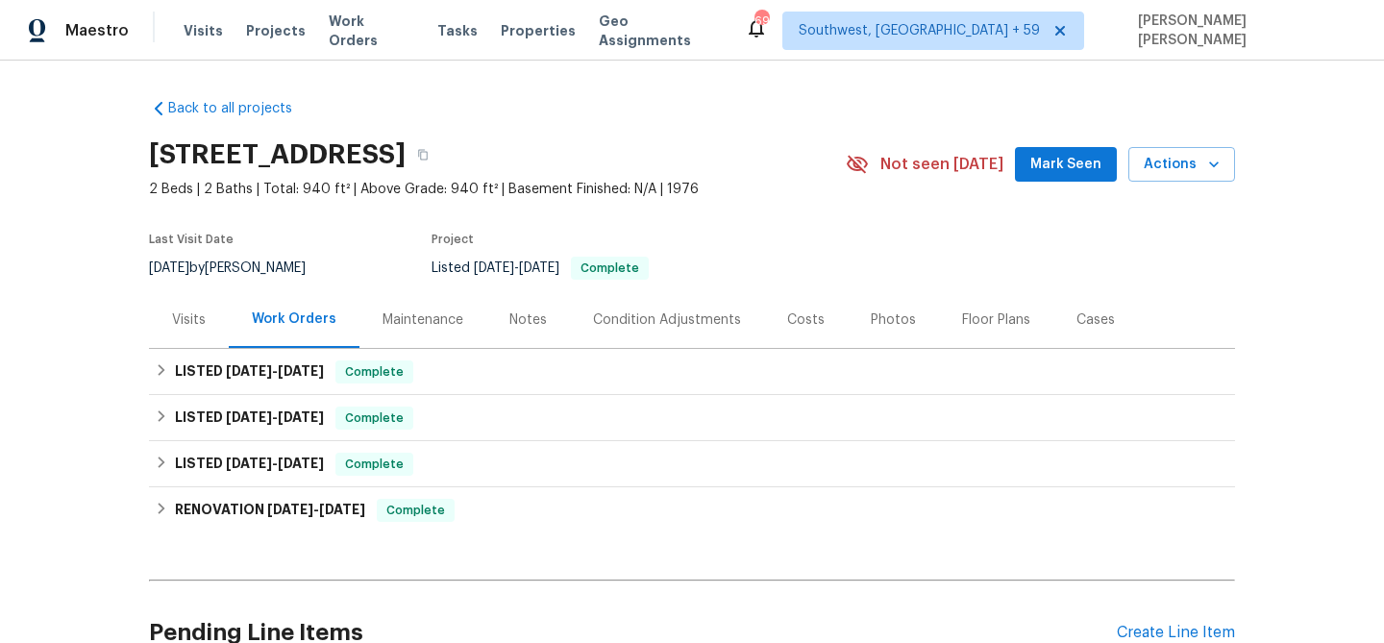
scroll to position [20, 0]
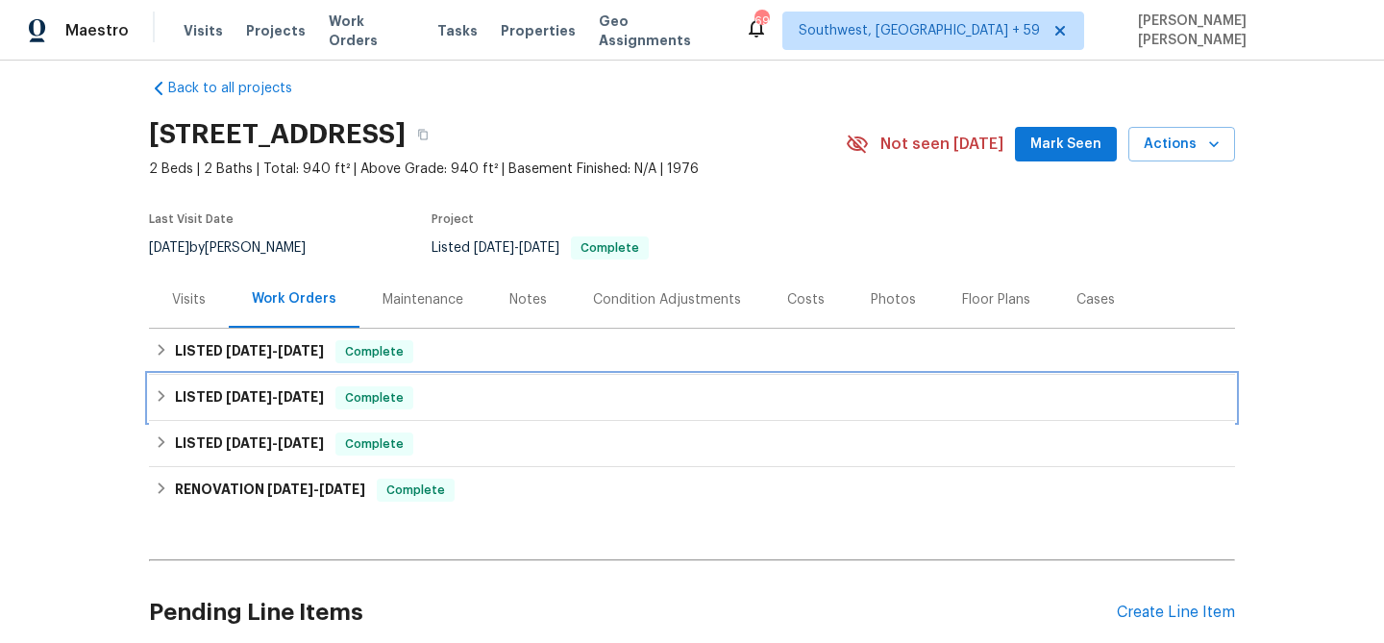
click at [353, 401] on span "Complete" at bounding box center [374, 397] width 74 height 19
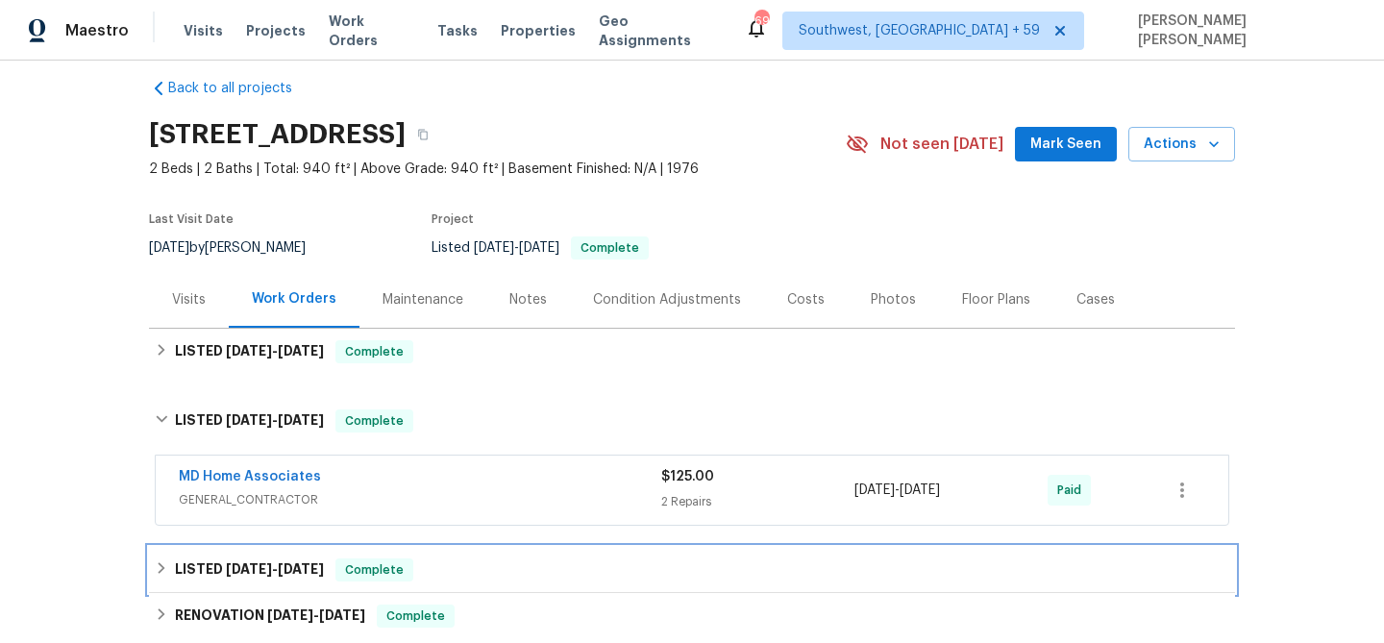
click at [371, 561] on span "Complete" at bounding box center [374, 569] width 74 height 19
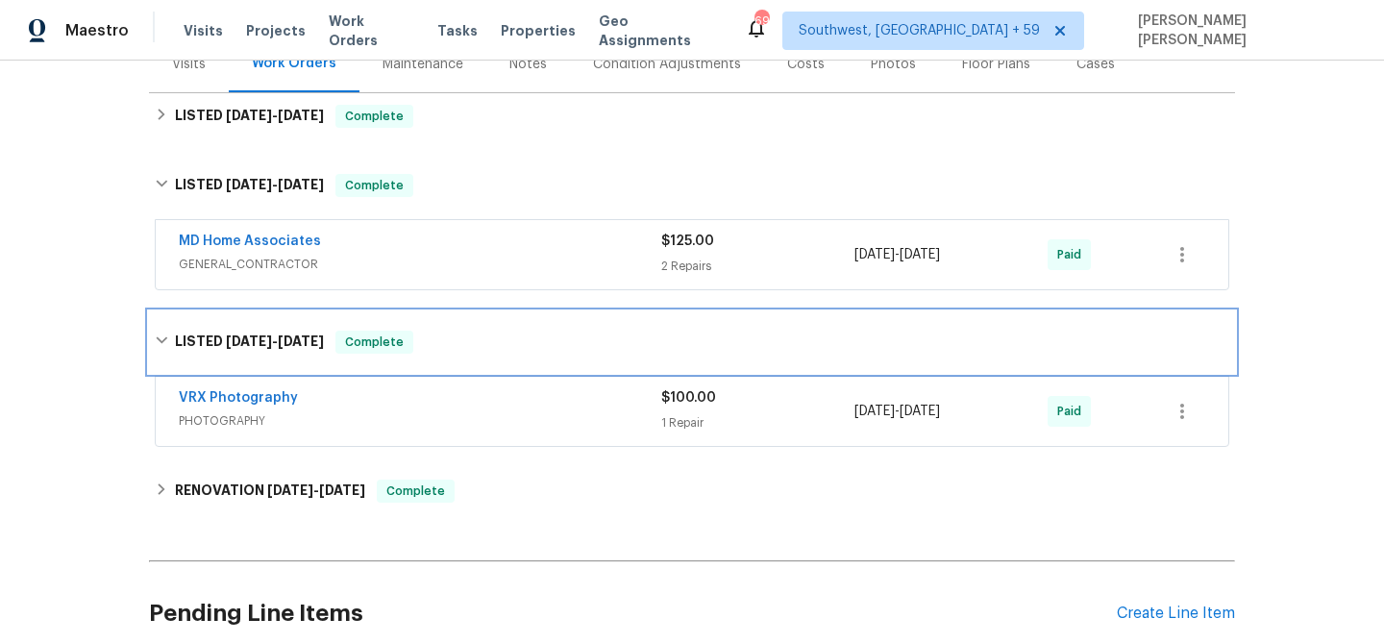
scroll to position [331, 0]
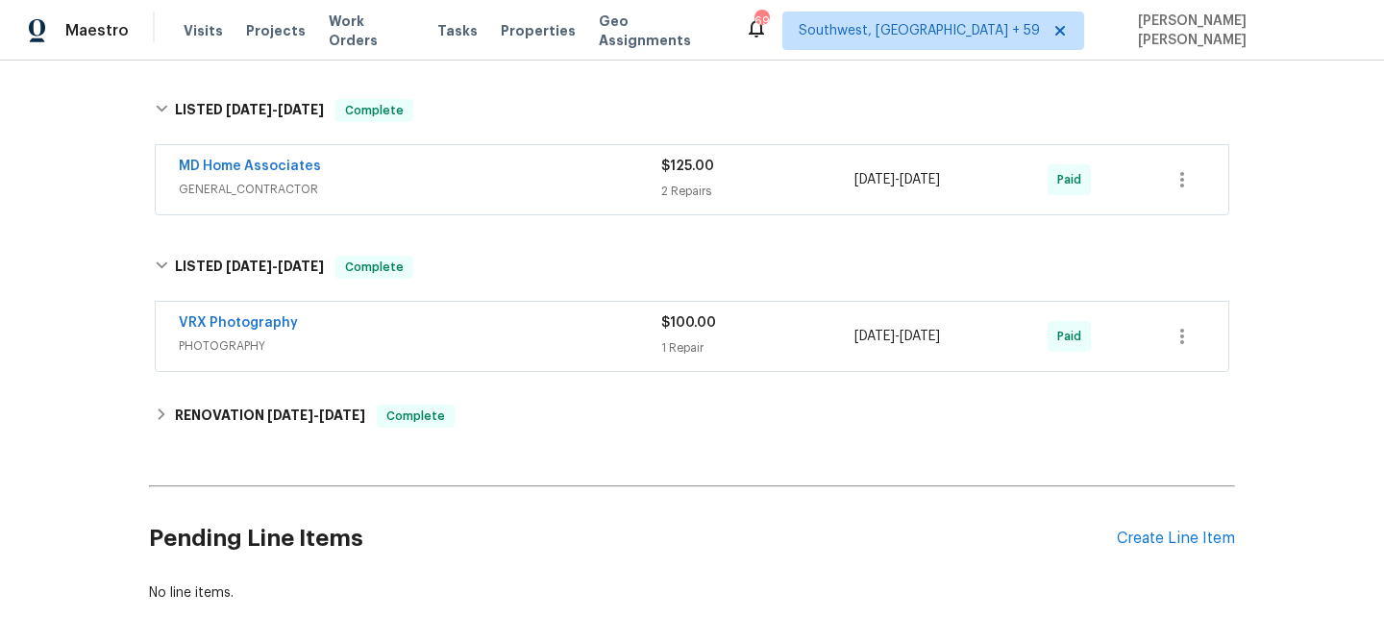
click at [529, 180] on span "GENERAL_CONTRACTOR" at bounding box center [420, 189] width 482 height 19
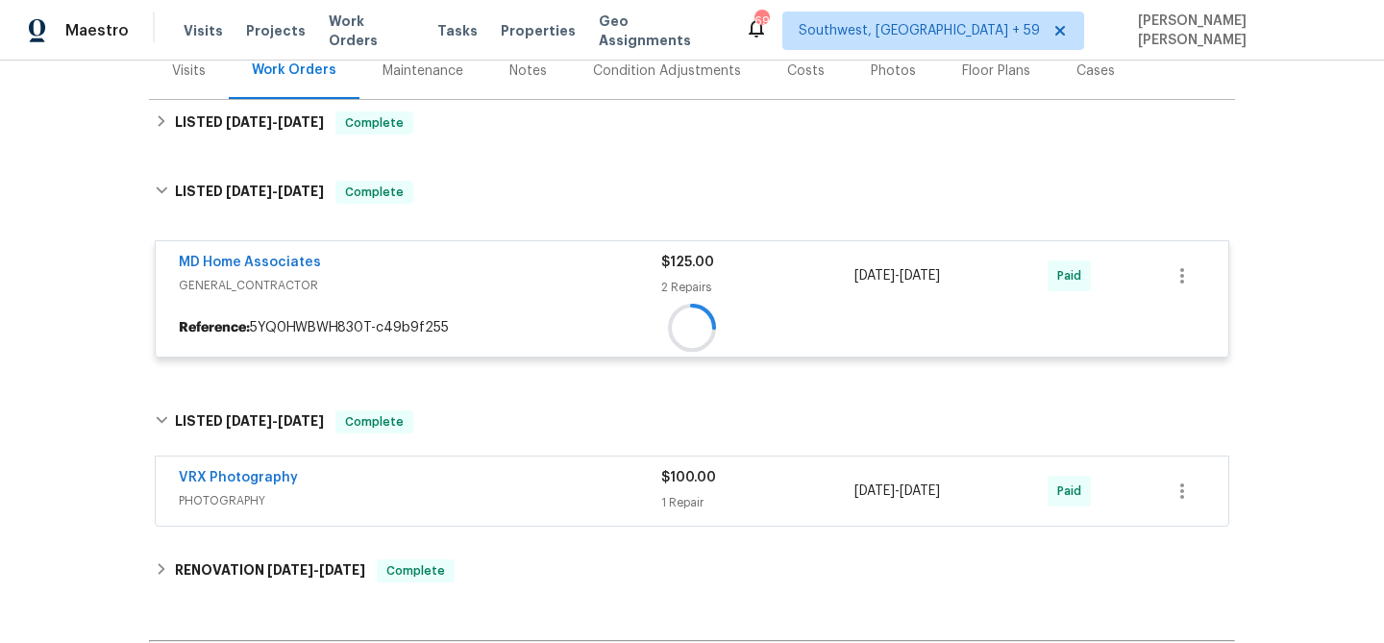
scroll to position [61, 0]
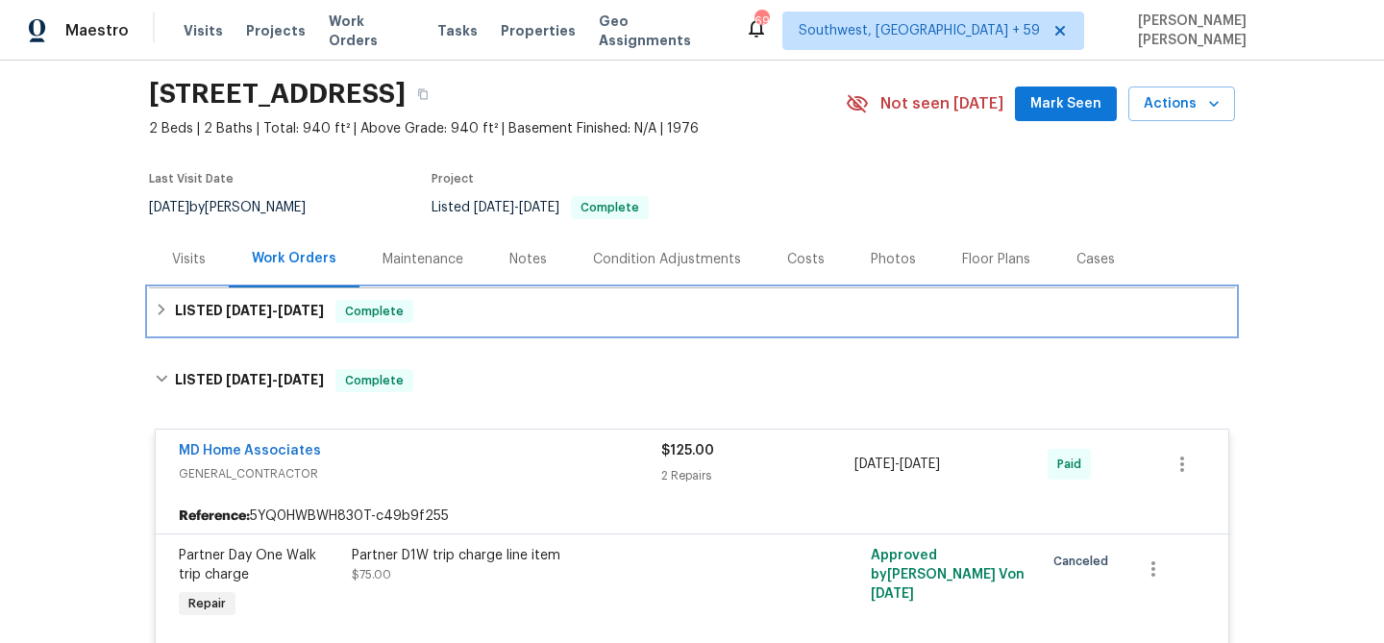
click at [490, 305] on div "LISTED [DATE] - [DATE] Complete" at bounding box center [692, 311] width 1074 height 23
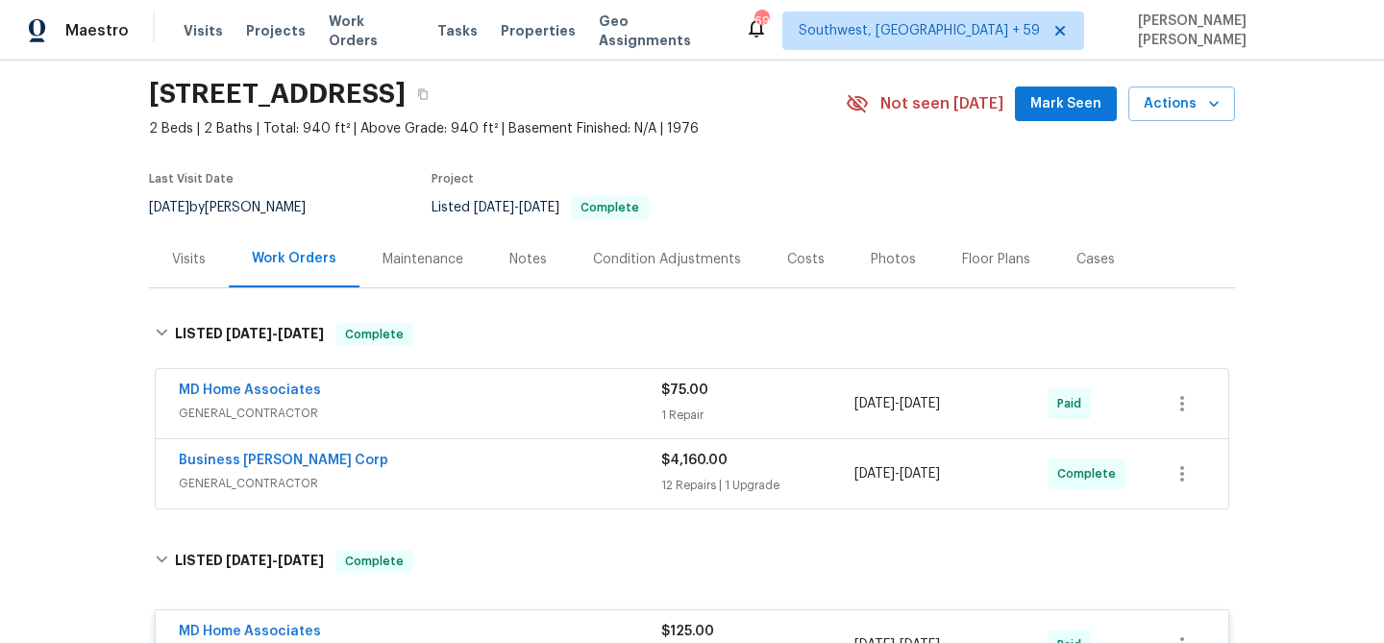
click at [516, 497] on div "Business [PERSON_NAME] Corp GENERAL_CONTRACTOR $4,160.00 12 Repairs | 1 Upgrade…" at bounding box center [692, 473] width 1072 height 69
click at [537, 474] on span "GENERAL_CONTRACTOR" at bounding box center [420, 483] width 482 height 19
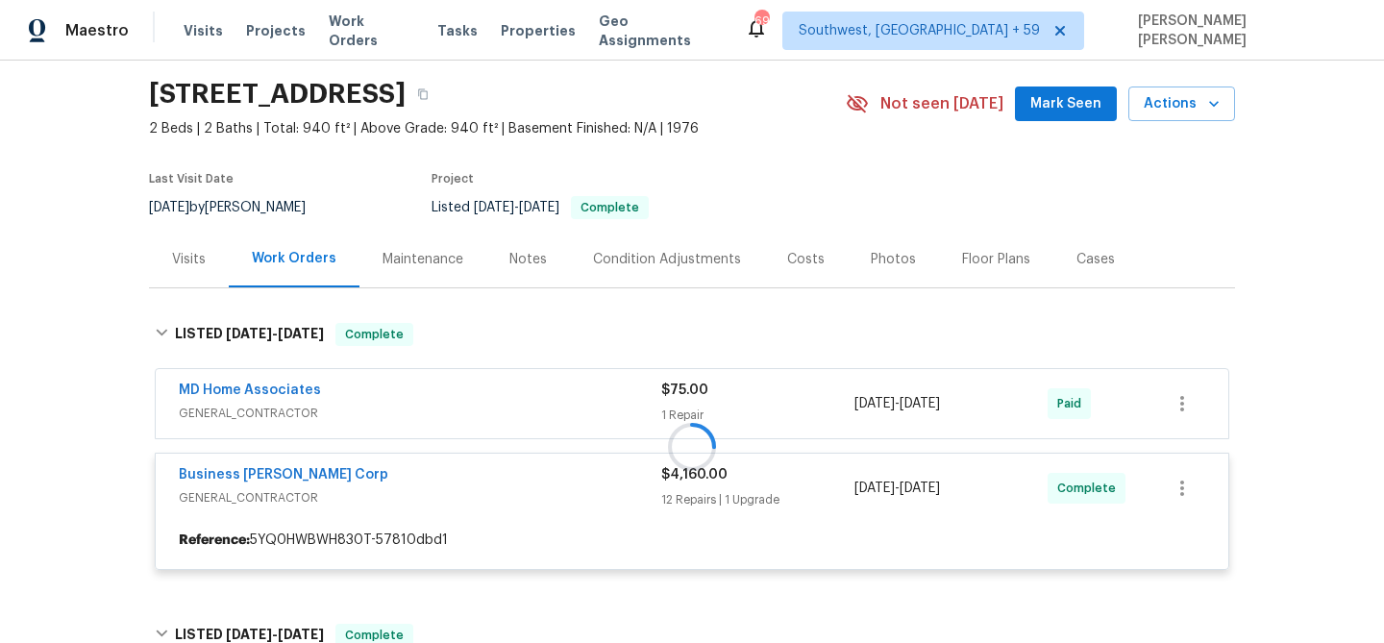
click at [569, 415] on div at bounding box center [692, 446] width 1086 height 285
click at [587, 399] on div at bounding box center [692, 446] width 1086 height 285
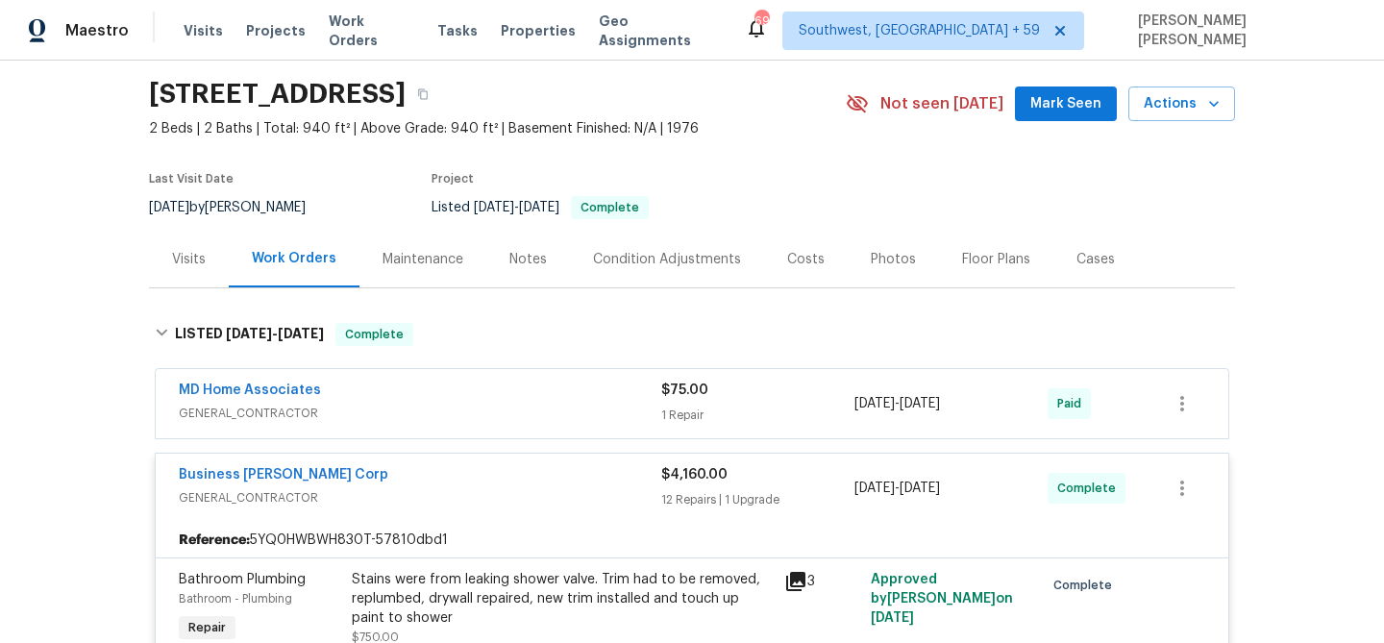
click at [587, 399] on div "MD Home Associates" at bounding box center [420, 391] width 482 height 23
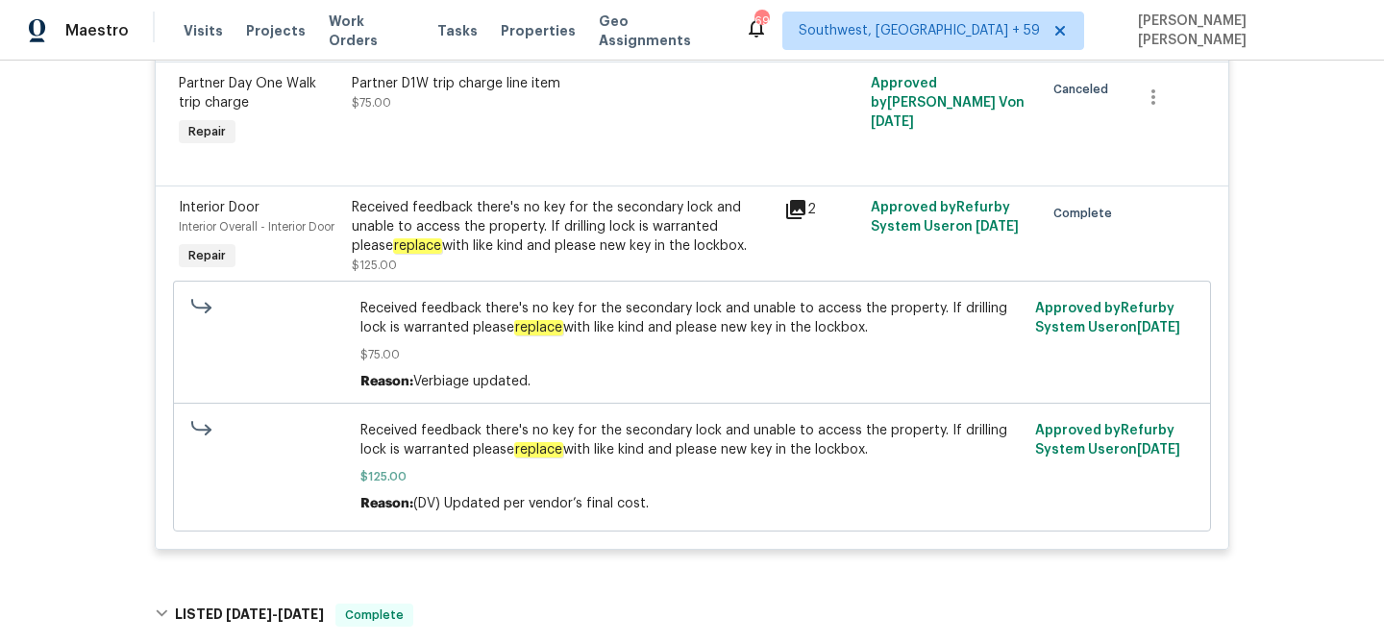
scroll to position [3650, 0]
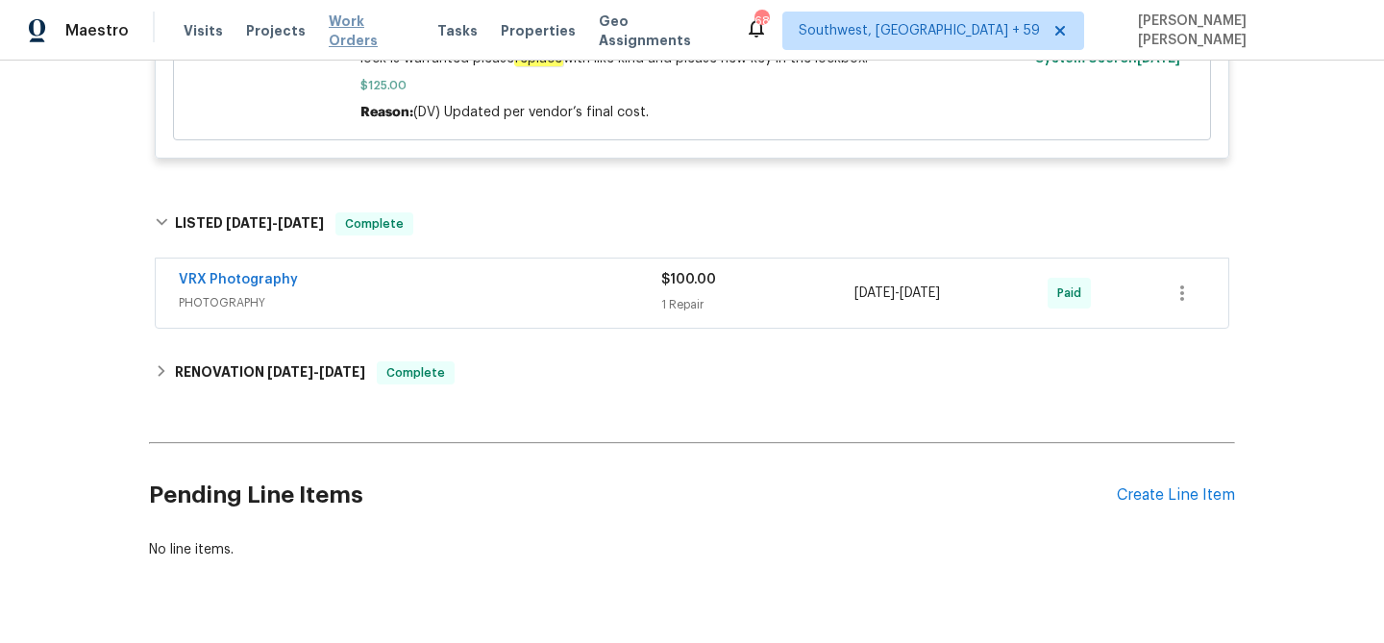
click at [351, 26] on span "Work Orders" at bounding box center [372, 31] width 86 height 38
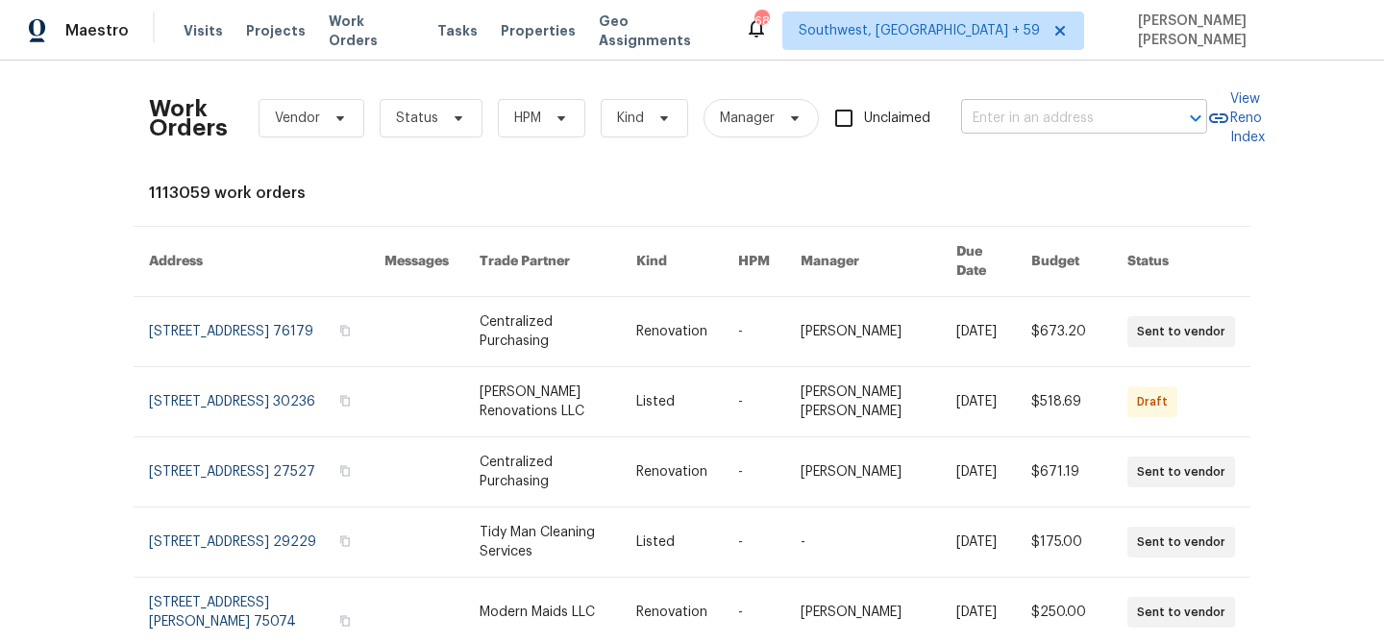
click at [1077, 116] on input "text" at bounding box center [1057, 119] width 192 height 30
paste input "[STREET_ADDRESS][PERSON_NAME][PERSON_NAME]"
type input "[STREET_ADDRESS][PERSON_NAME][PERSON_NAME]"
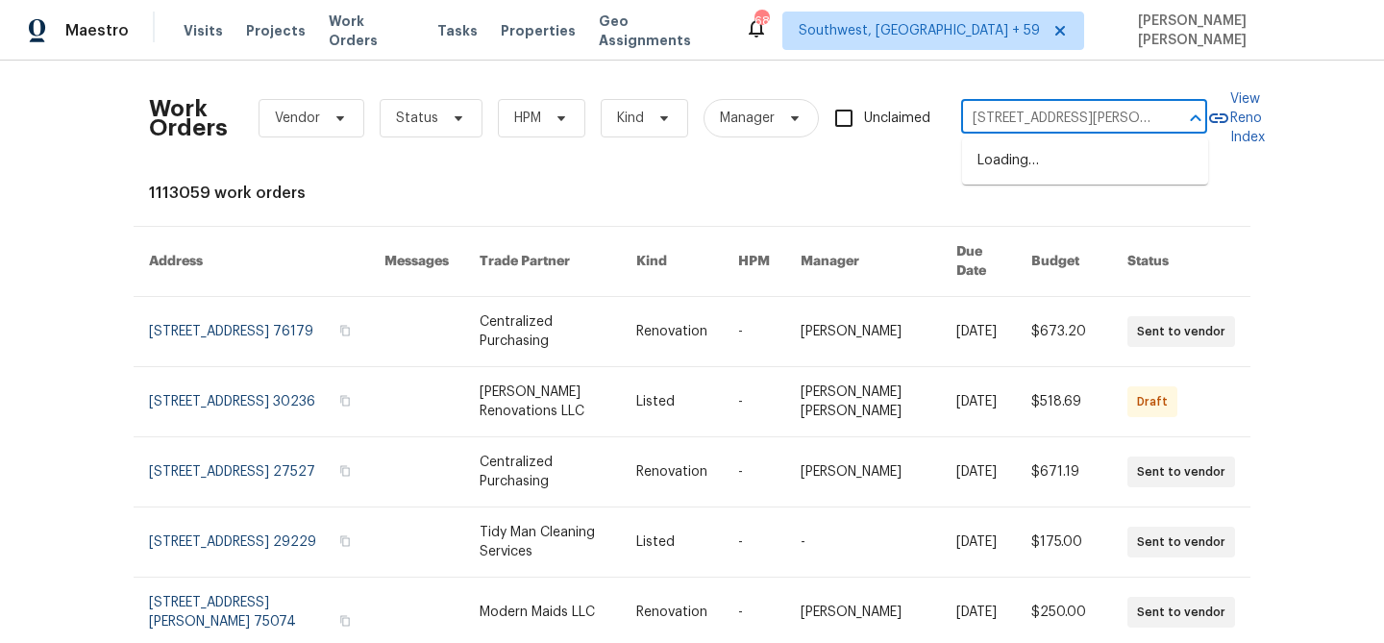
scroll to position [0, 29]
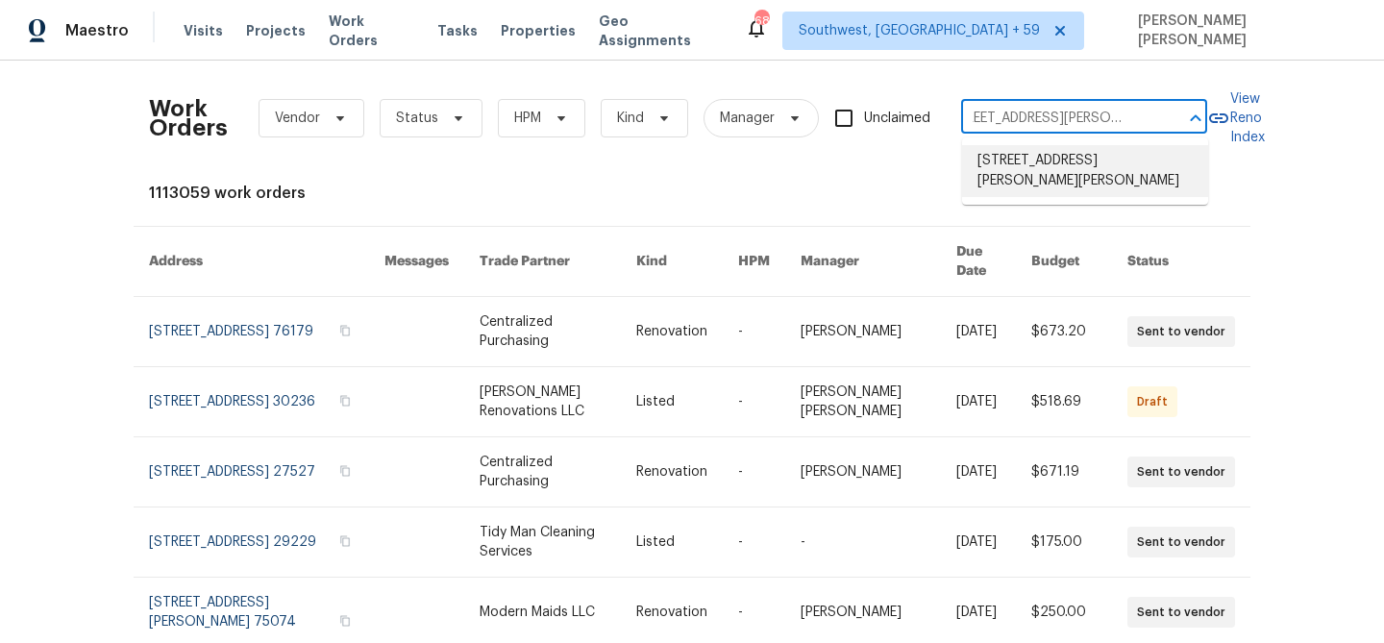
click at [1062, 177] on ul "[STREET_ADDRESS][PERSON_NAME][PERSON_NAME]" at bounding box center [1085, 170] width 246 height 67
click at [1079, 168] on li "[STREET_ADDRESS][PERSON_NAME][PERSON_NAME]" at bounding box center [1085, 171] width 246 height 52
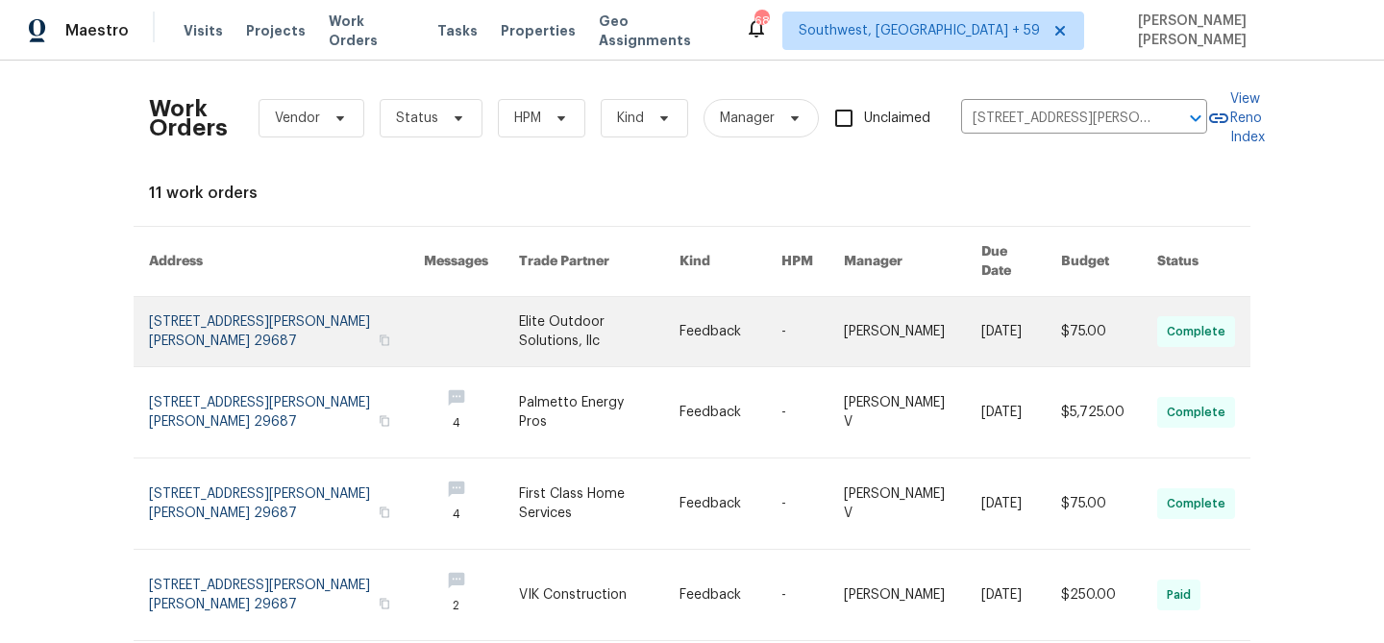
click at [1008, 320] on link at bounding box center [1021, 331] width 80 height 69
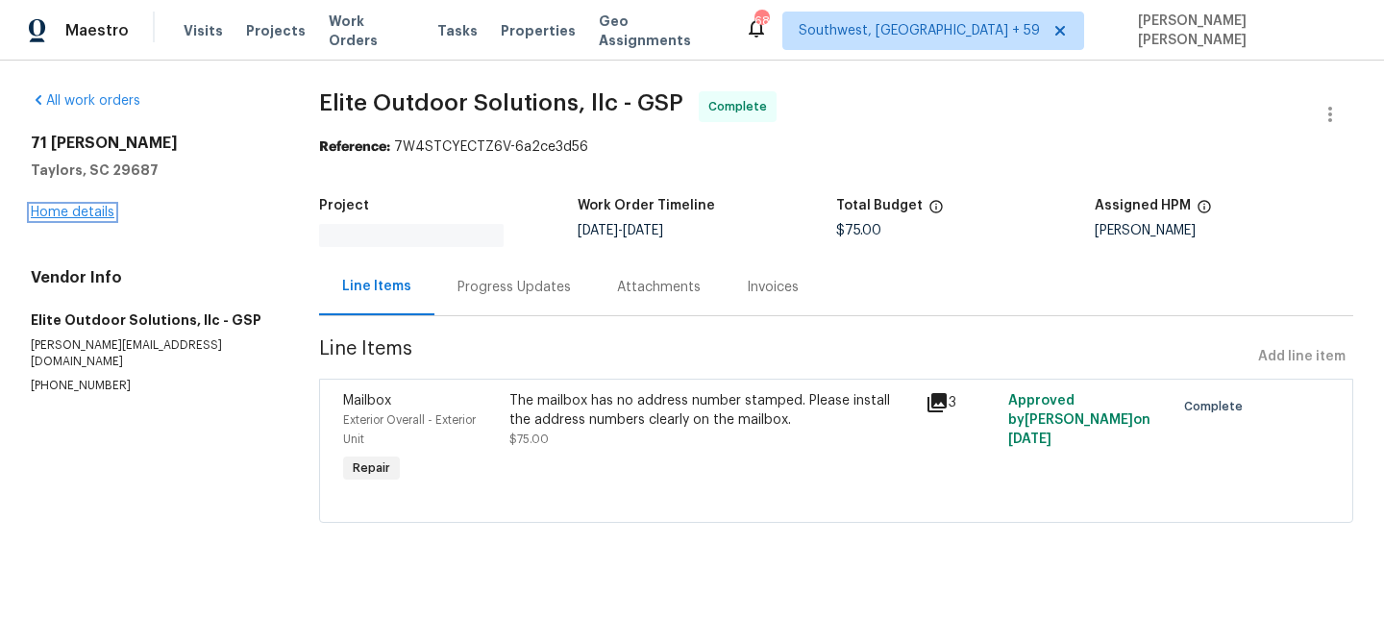
click at [78, 211] on link "Home details" at bounding box center [73, 212] width 84 height 13
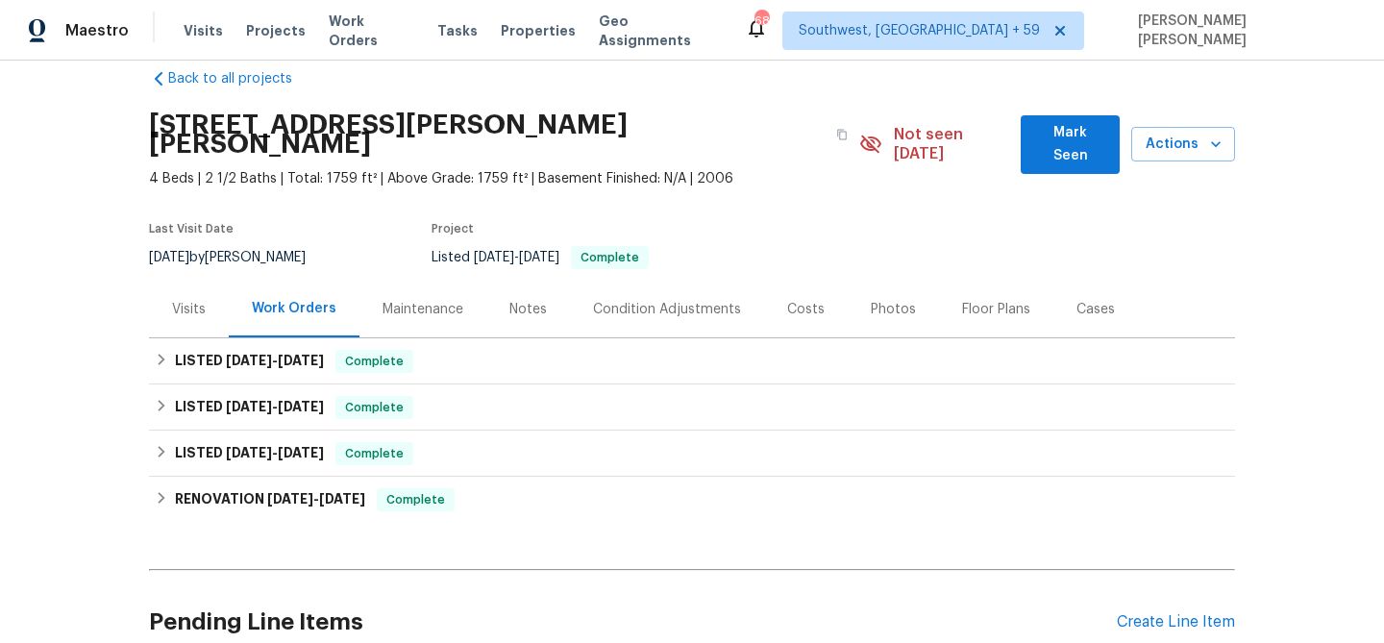
scroll to position [34, 0]
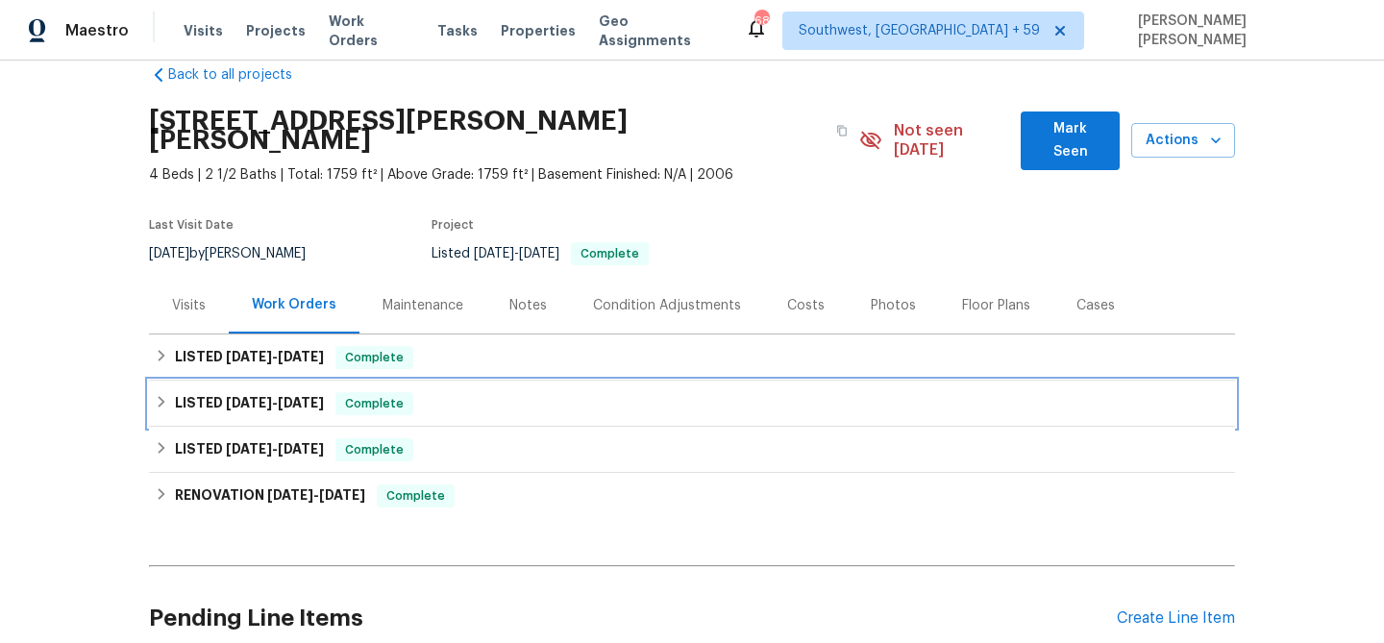
click at [355, 380] on div "LISTED [DATE] - [DATE] Complete" at bounding box center [692, 403] width 1086 height 46
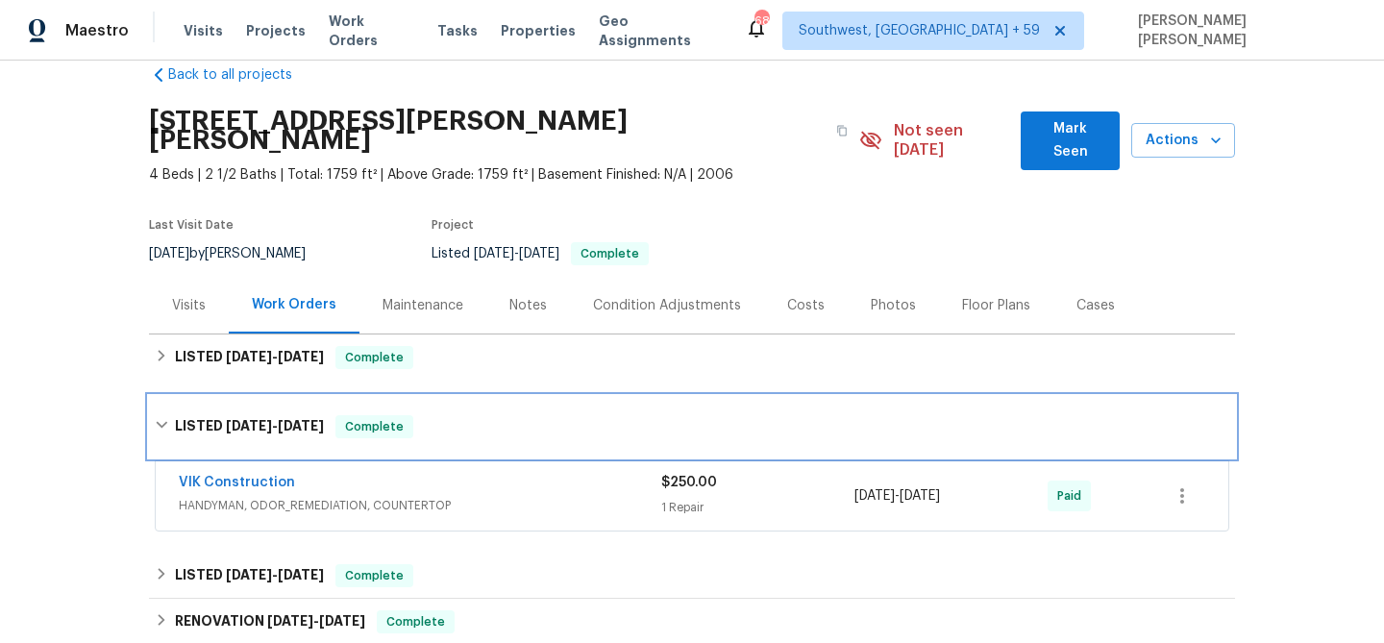
scroll to position [37, 0]
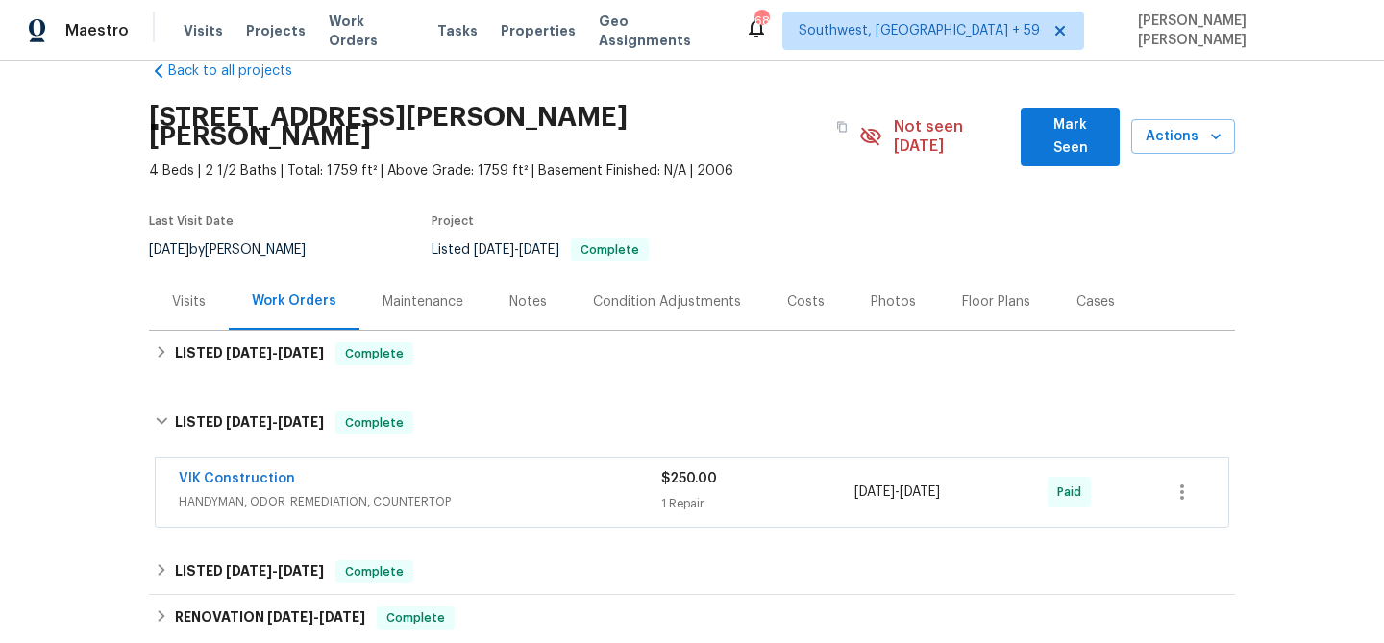
click at [423, 469] on div "VIK Construction" at bounding box center [420, 480] width 482 height 23
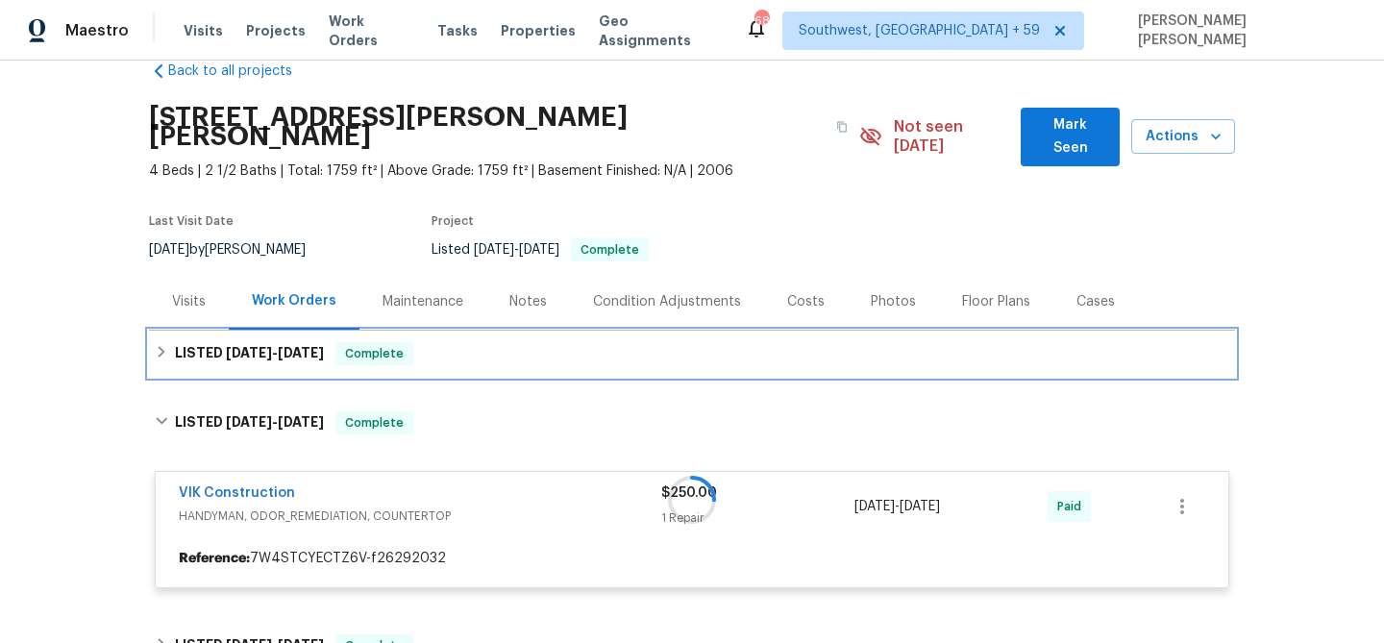
click at [449, 355] on div "LISTED [DATE] - [DATE] Complete" at bounding box center [692, 354] width 1086 height 46
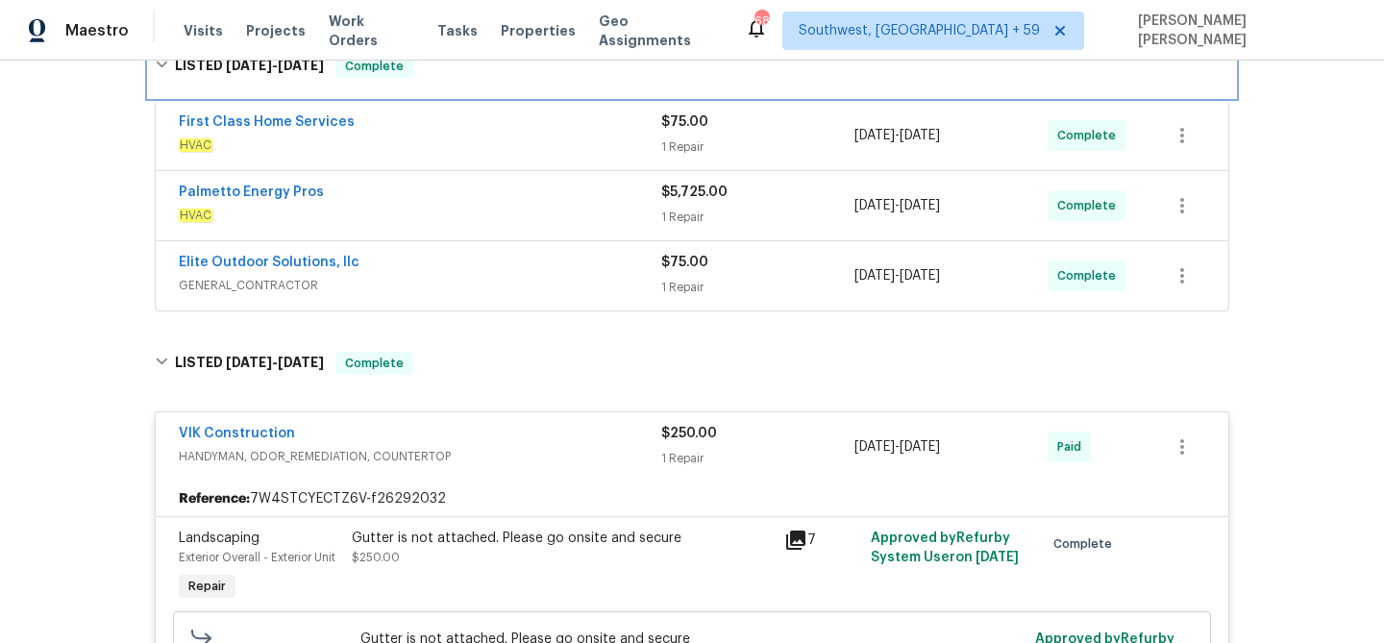
scroll to position [319, 0]
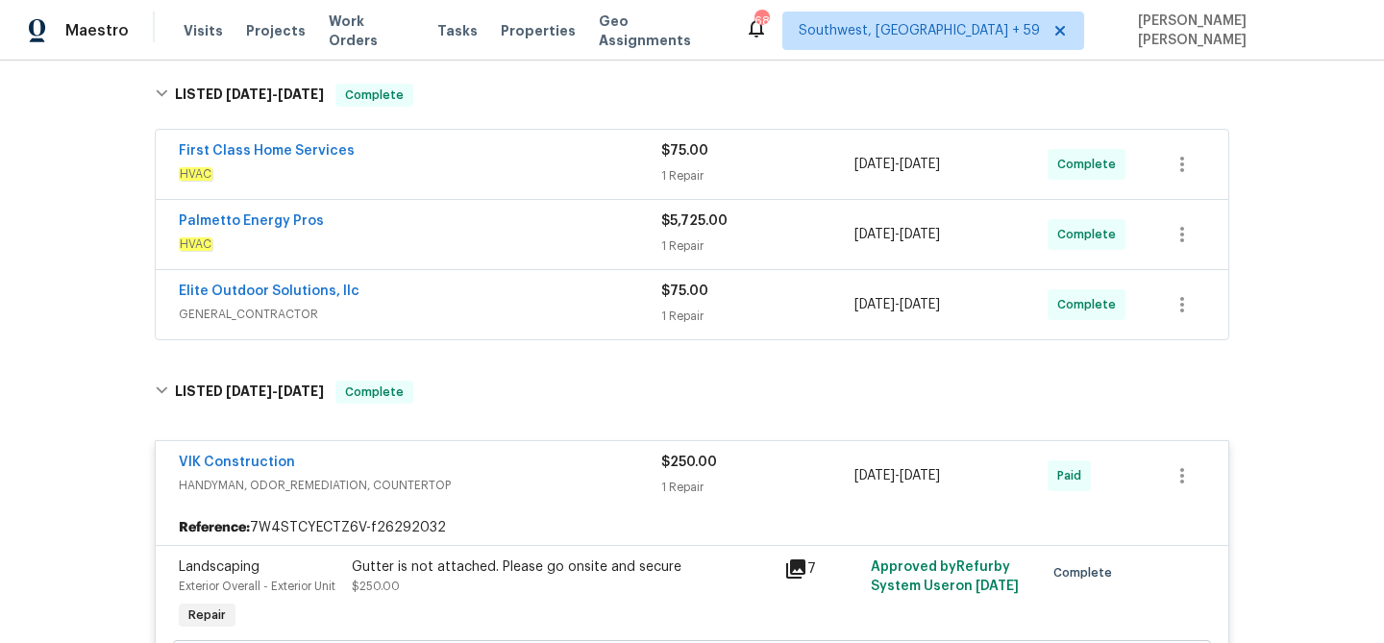
click at [551, 305] on span "GENERAL_CONTRACTOR" at bounding box center [420, 314] width 482 height 19
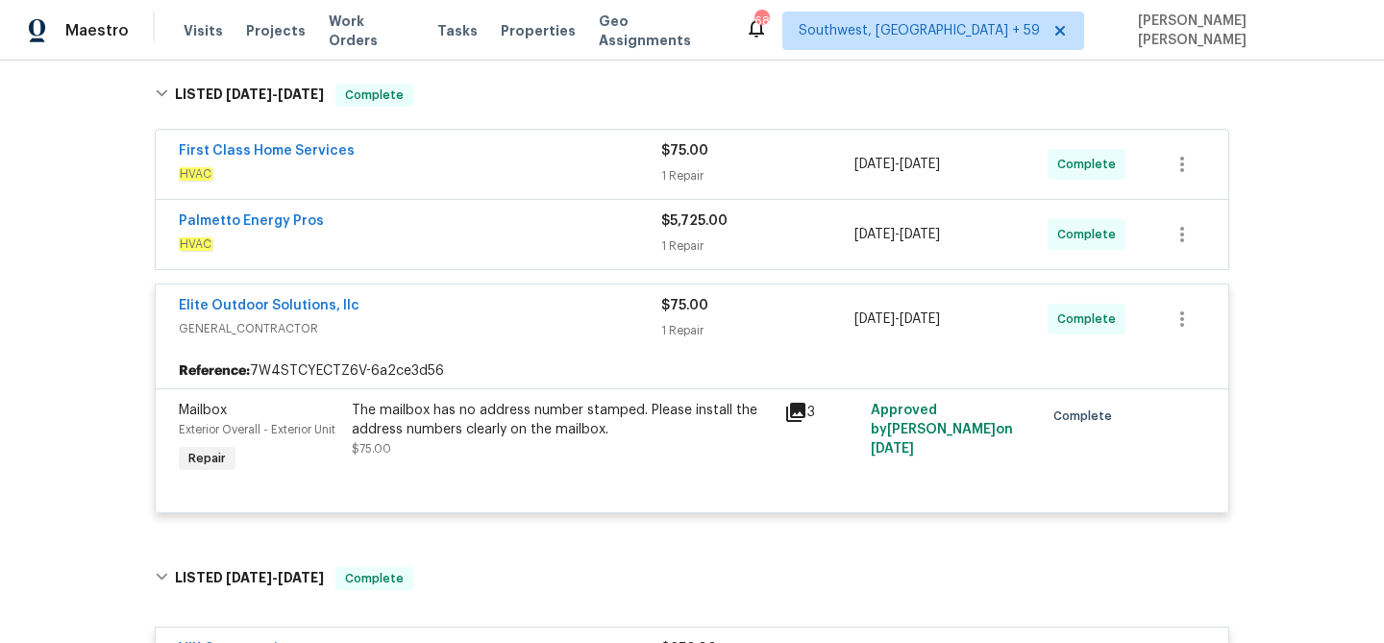
scroll to position [284, 0]
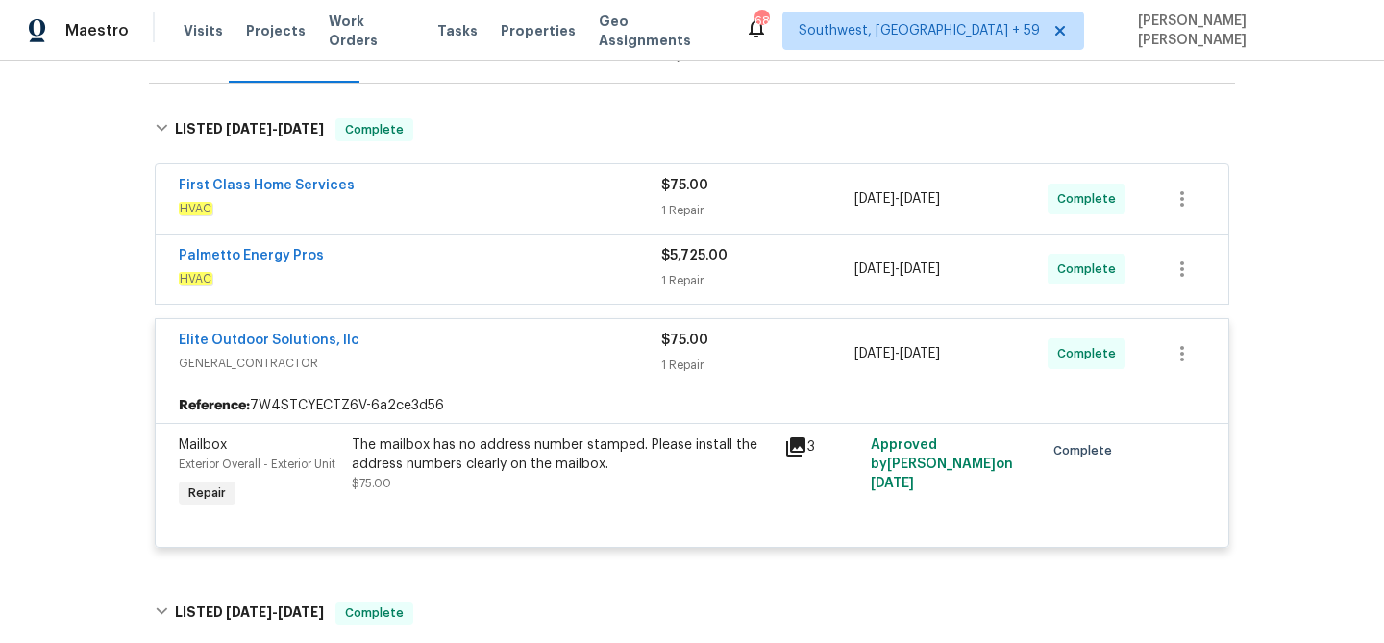
click at [582, 246] on div "Palmetto Energy Pros" at bounding box center [420, 257] width 482 height 23
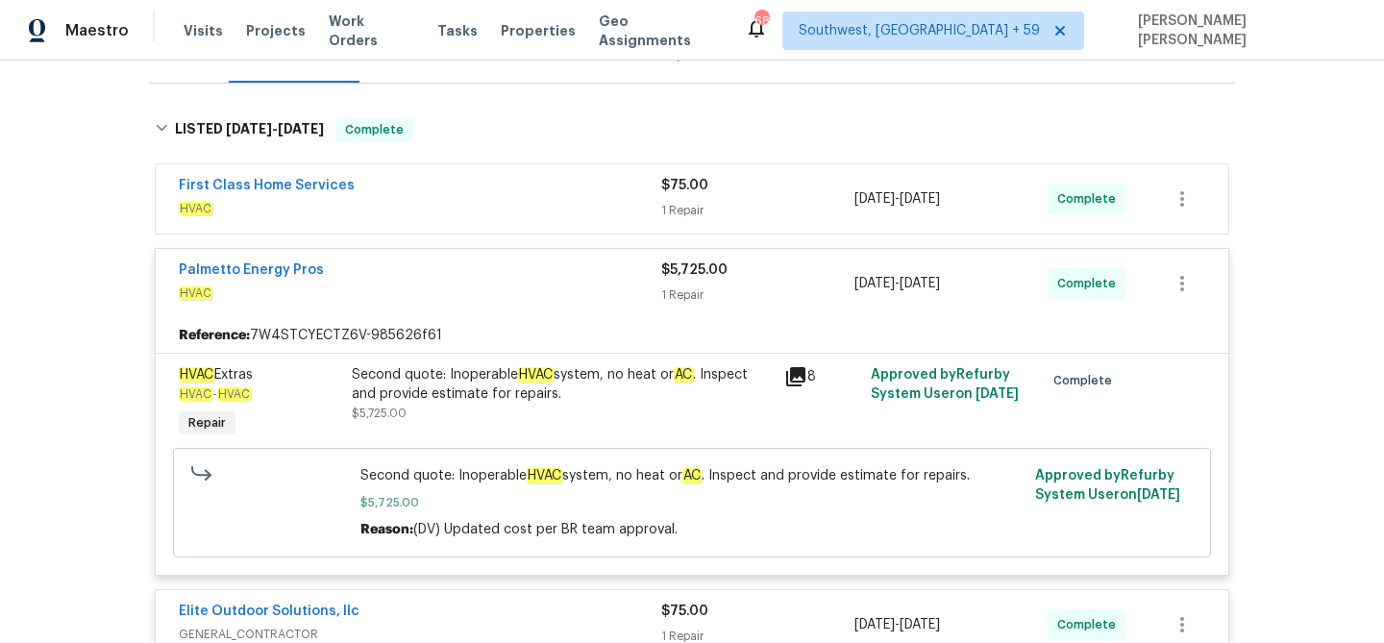
click at [599, 176] on div "First Class Home Services" at bounding box center [420, 187] width 482 height 23
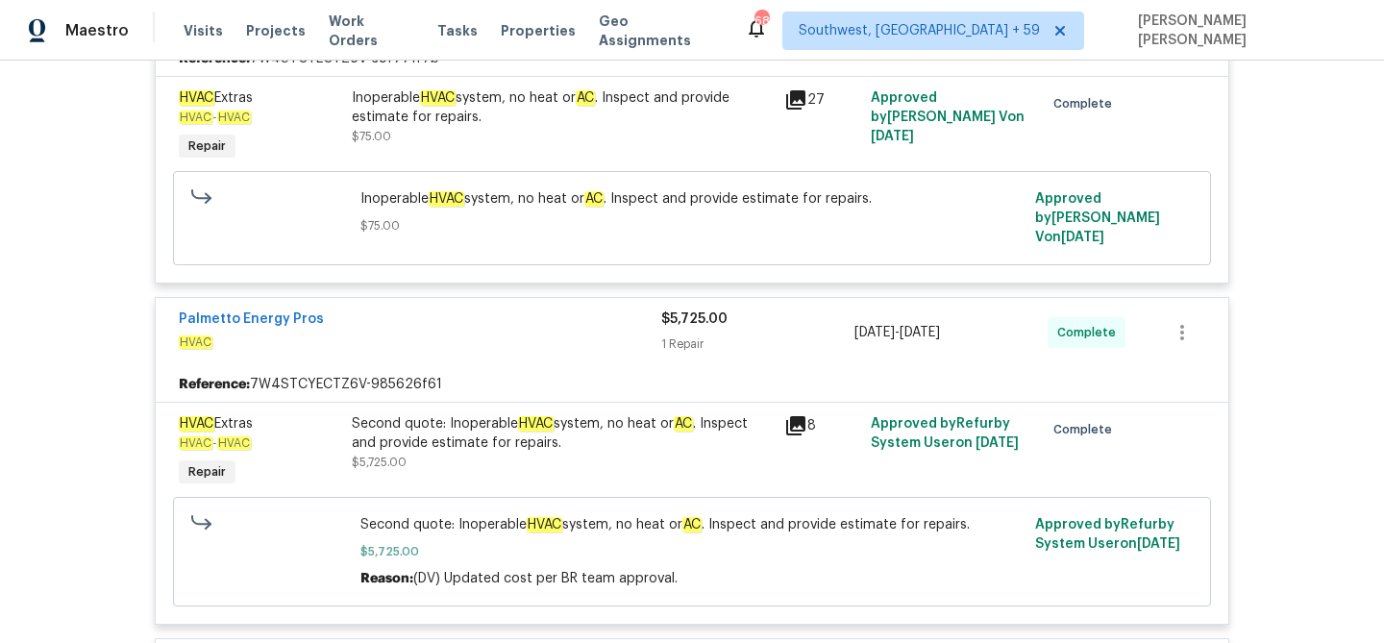
scroll to position [490, 0]
click at [349, 29] on span "Work Orders" at bounding box center [372, 31] width 86 height 38
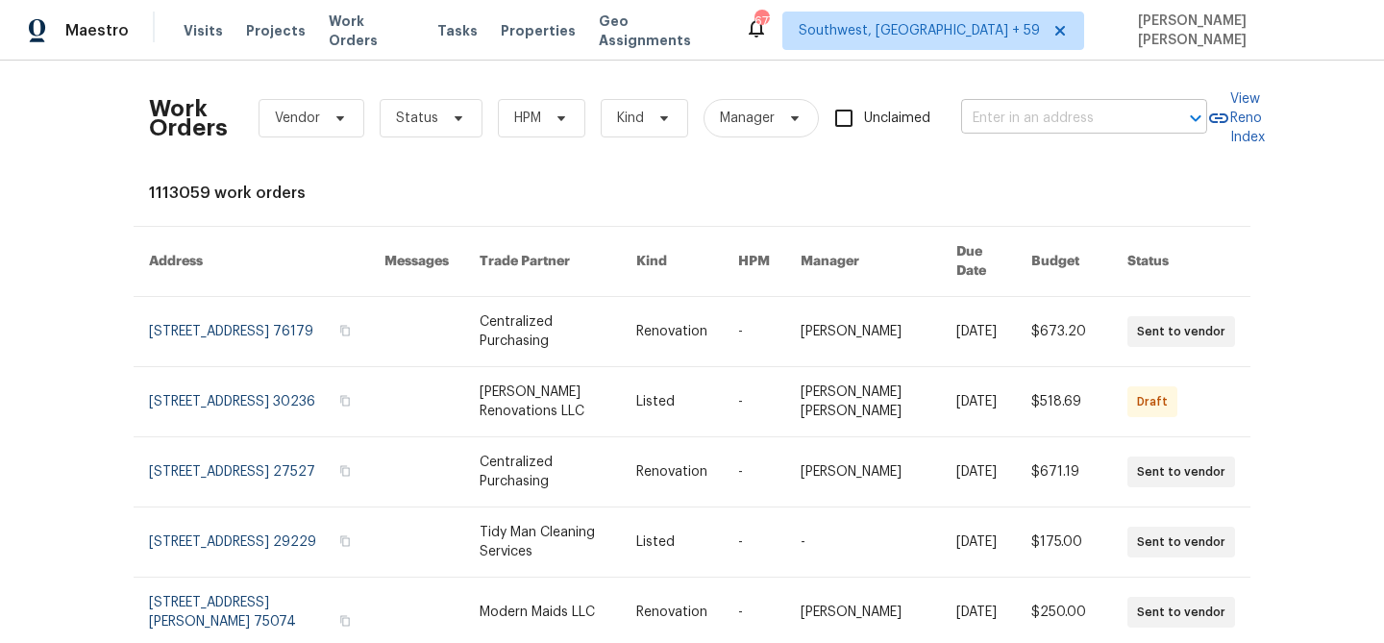
click at [1006, 113] on input "text" at bounding box center [1057, 119] width 192 height 30
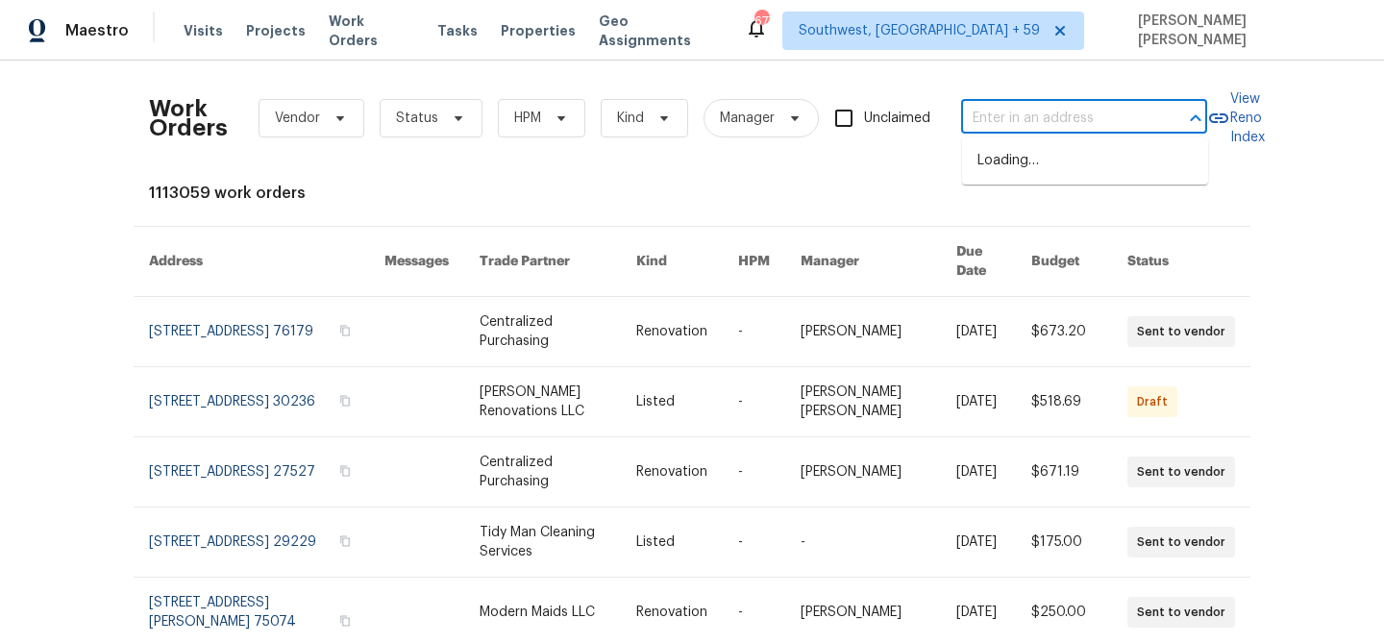
paste input "[STREET_ADDRESS][PERSON_NAME]"
click at [1032, 117] on input "[STREET_ADDRESS][PERSON_NAME]" at bounding box center [1057, 119] width 192 height 30
type input "[STREET_ADDRESS][PERSON_NAME]"
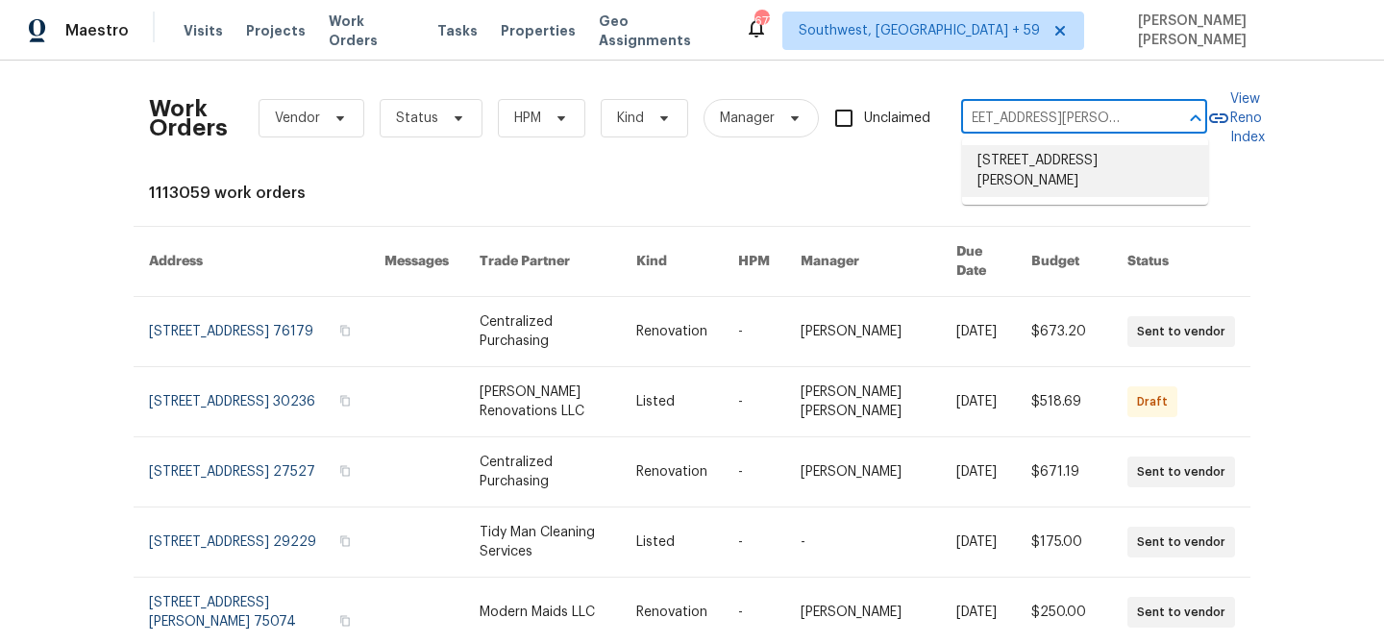
click at [1095, 156] on li "[STREET_ADDRESS][PERSON_NAME]" at bounding box center [1085, 171] width 246 height 52
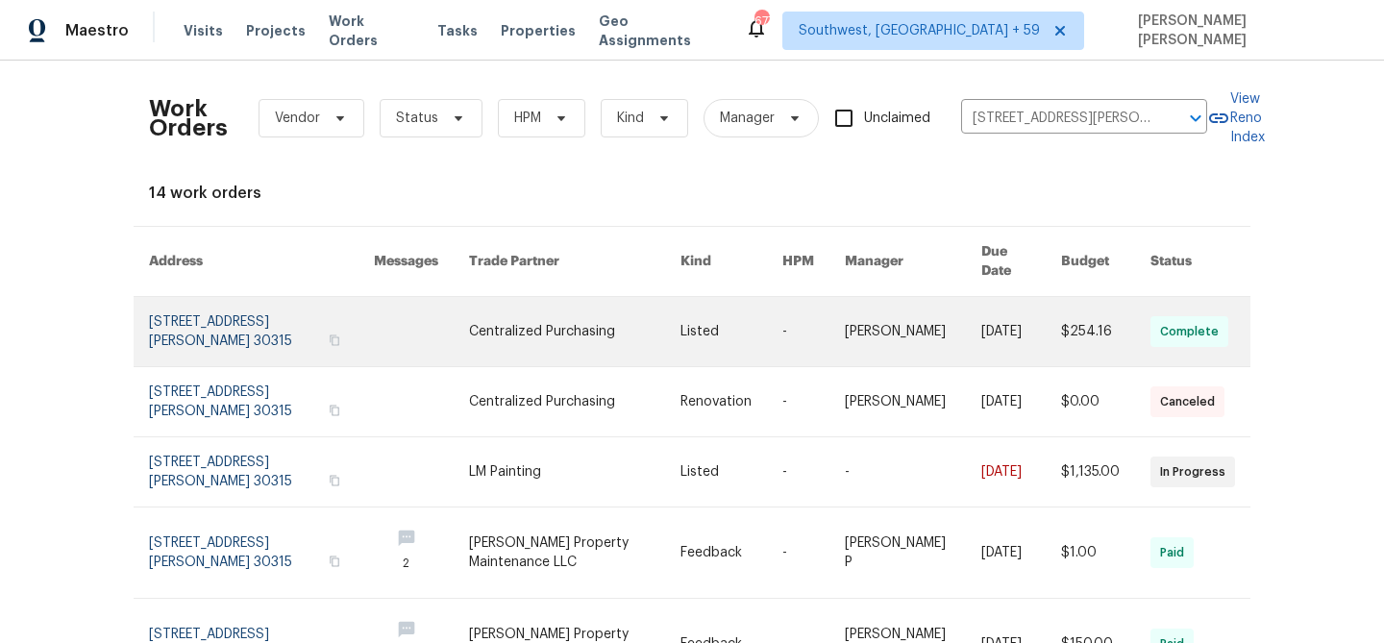
click at [815, 334] on link at bounding box center [813, 331] width 62 height 69
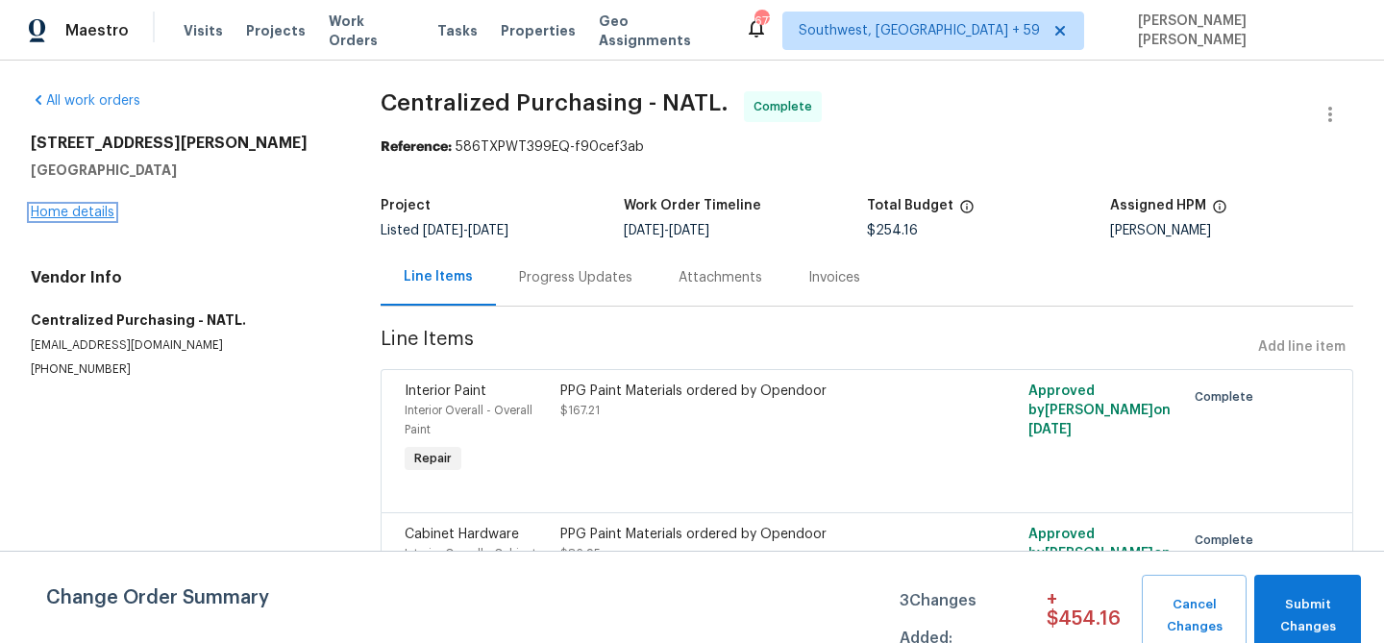
click at [84, 209] on link "Home details" at bounding box center [73, 212] width 84 height 13
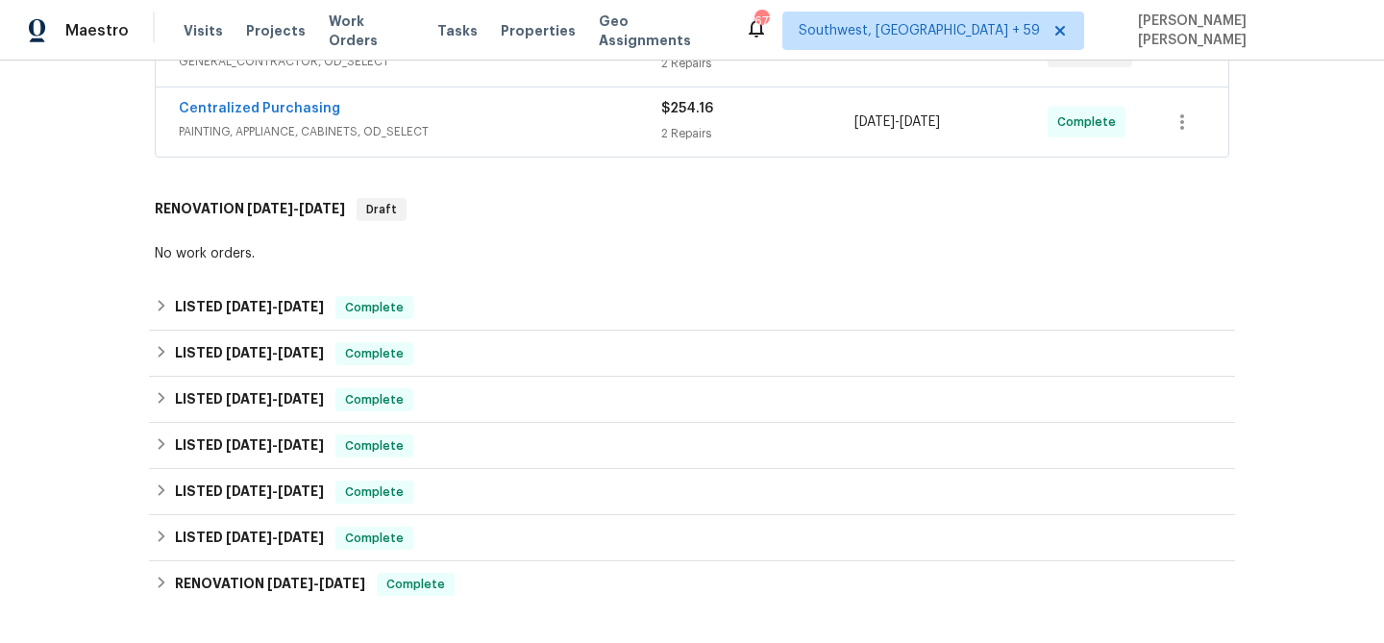
scroll to position [486, 0]
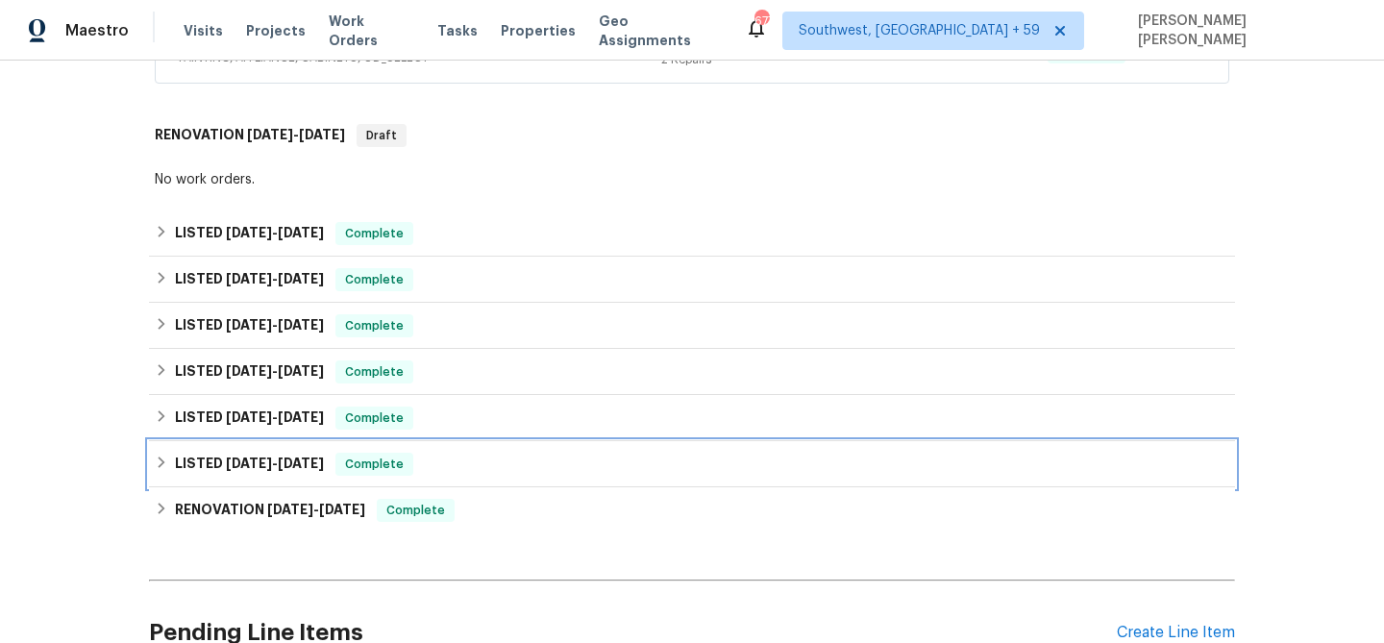
click at [307, 462] on span "[DATE]" at bounding box center [301, 462] width 46 height 13
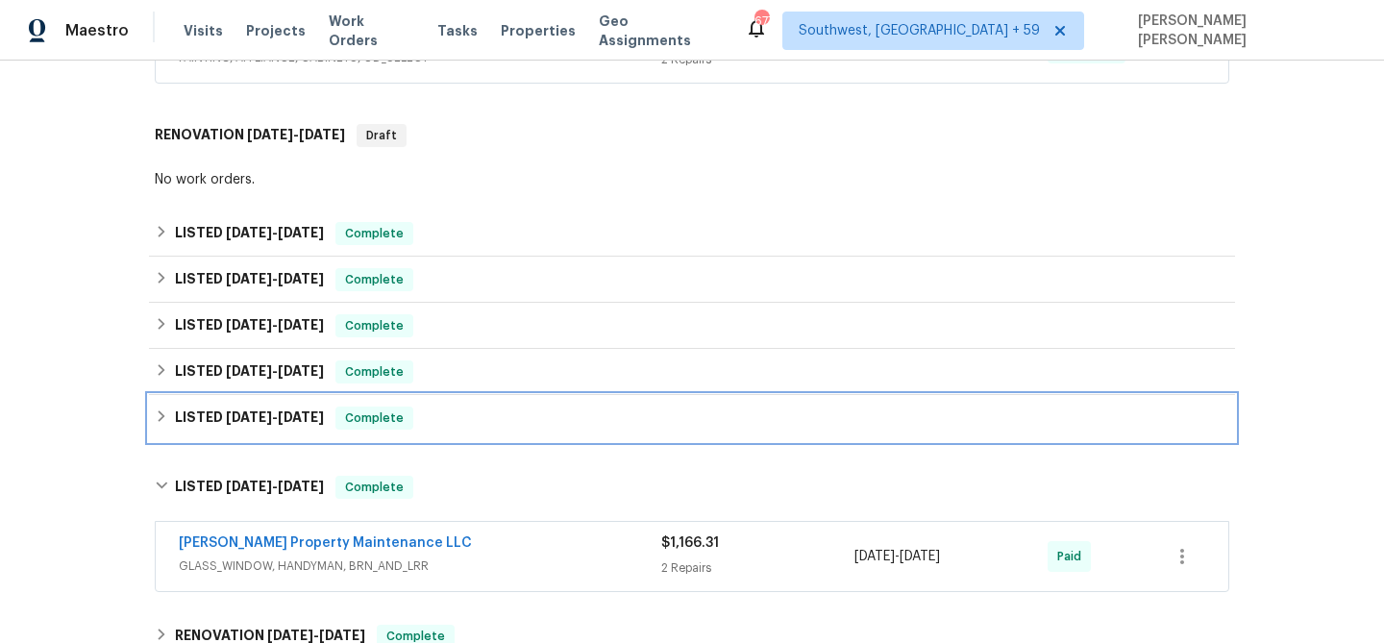
click at [334, 429] on div "LISTED [DATE] - [DATE] Complete" at bounding box center [692, 417] width 1074 height 23
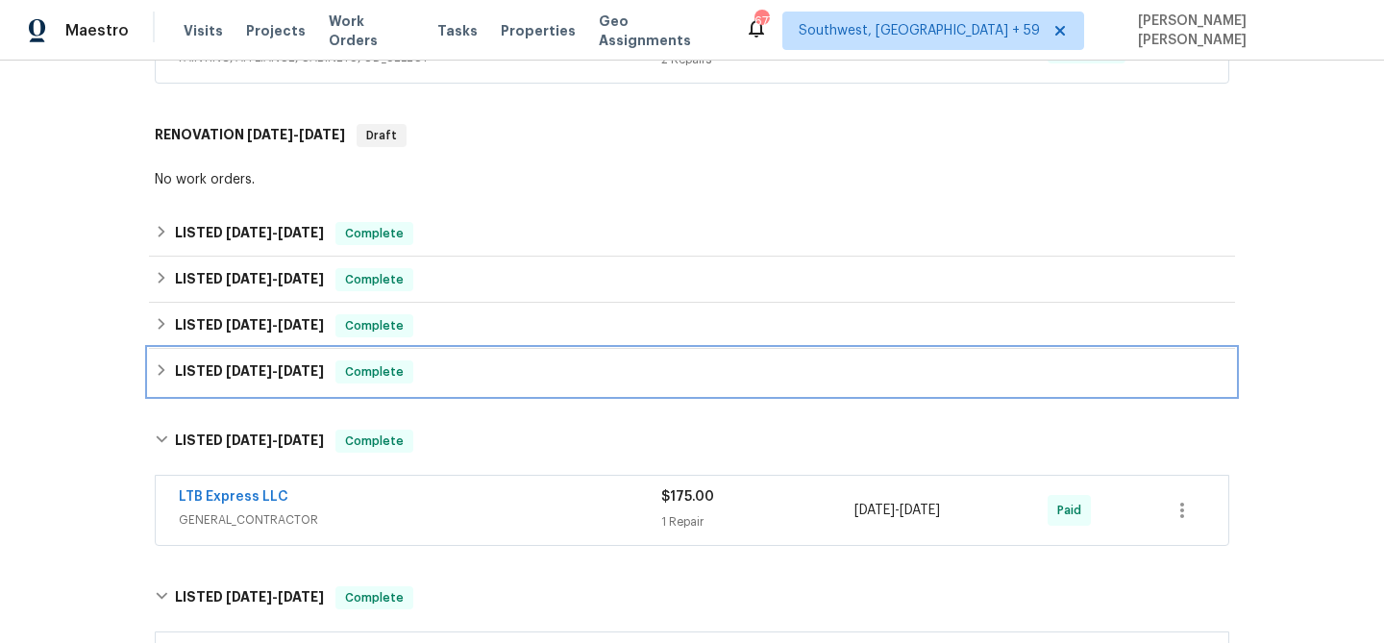
click at [375, 377] on span "Complete" at bounding box center [374, 371] width 74 height 19
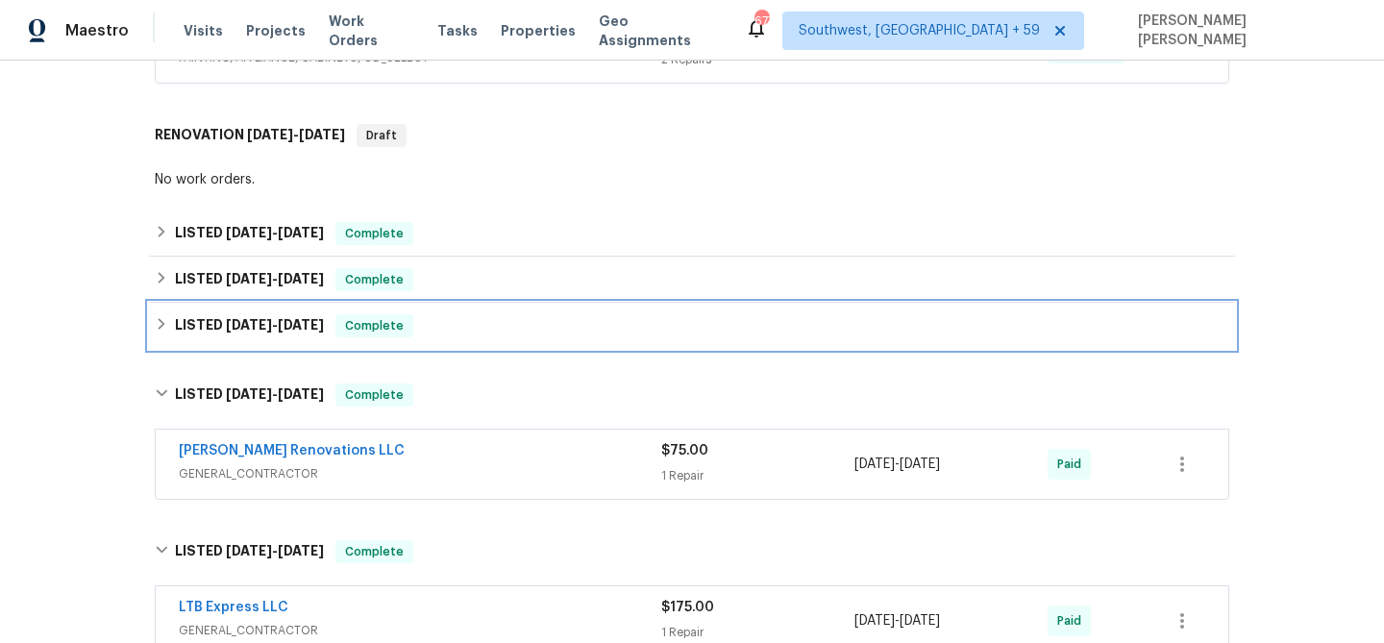
click at [415, 319] on div "LISTED [DATE] - [DATE] Complete" at bounding box center [692, 325] width 1074 height 23
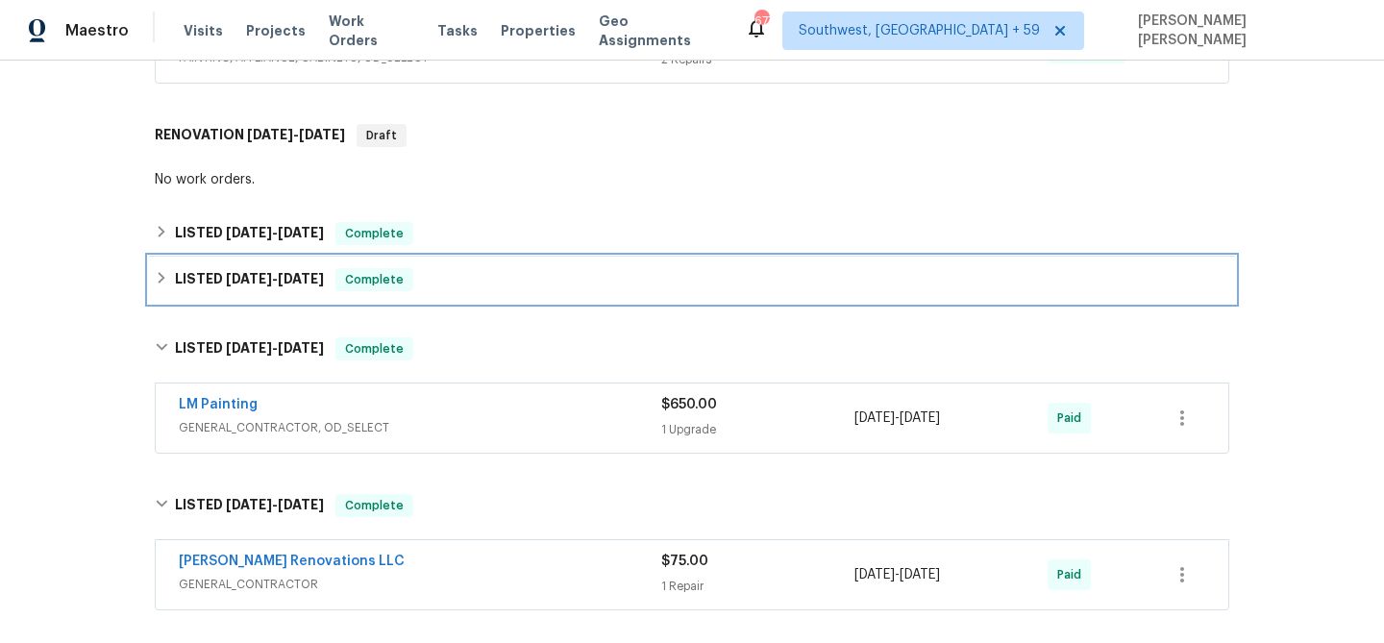
click at [448, 276] on div "LISTED [DATE] - [DATE] Complete" at bounding box center [692, 279] width 1074 height 23
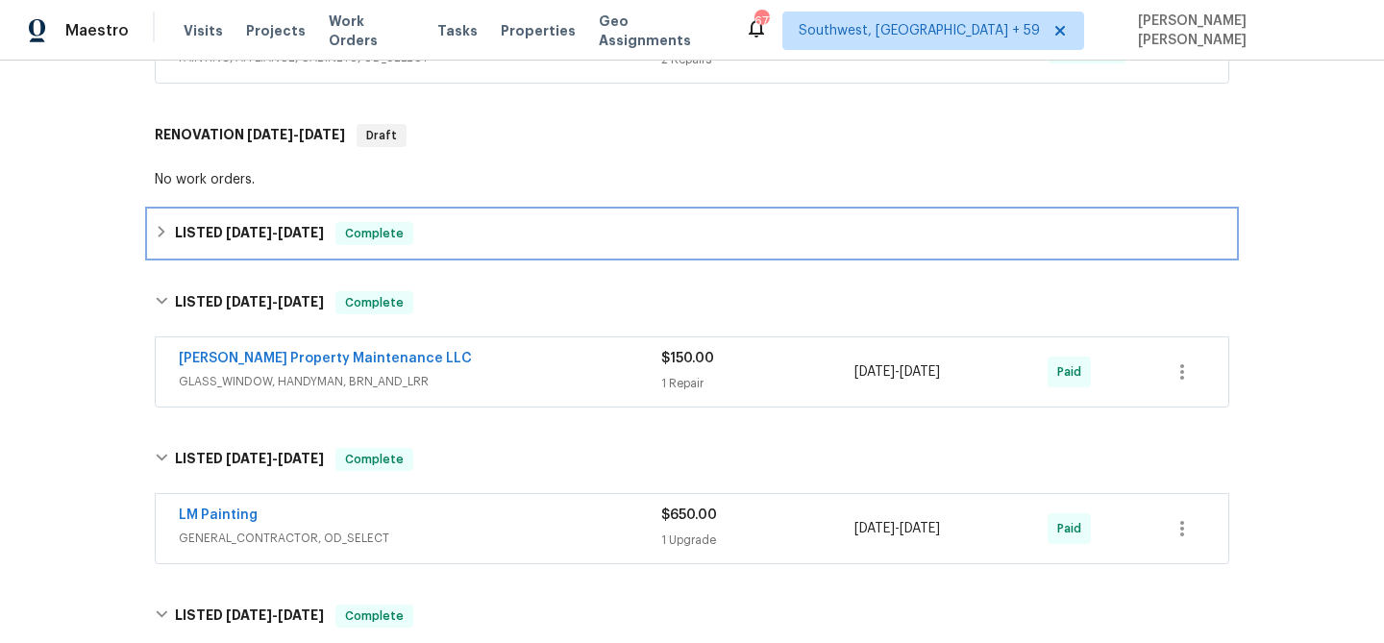
click at [493, 214] on div "LISTED [DATE] - [DATE] Complete" at bounding box center [692, 233] width 1086 height 46
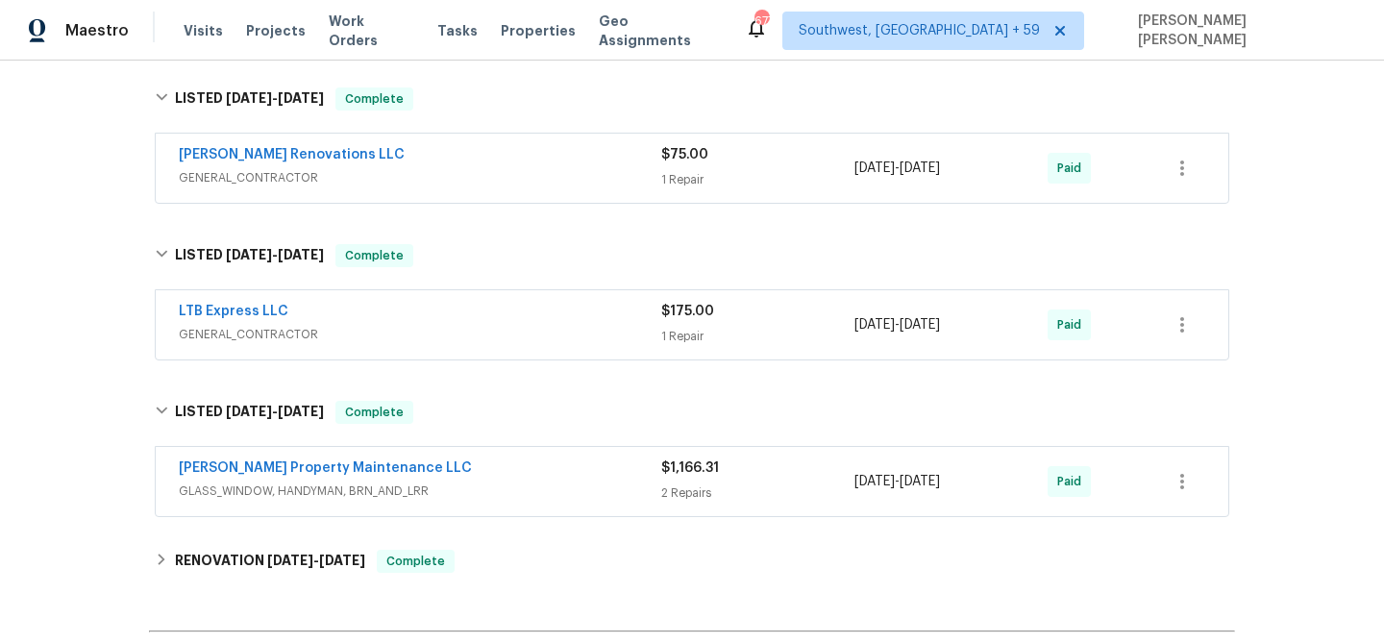
scroll to position [1334, 0]
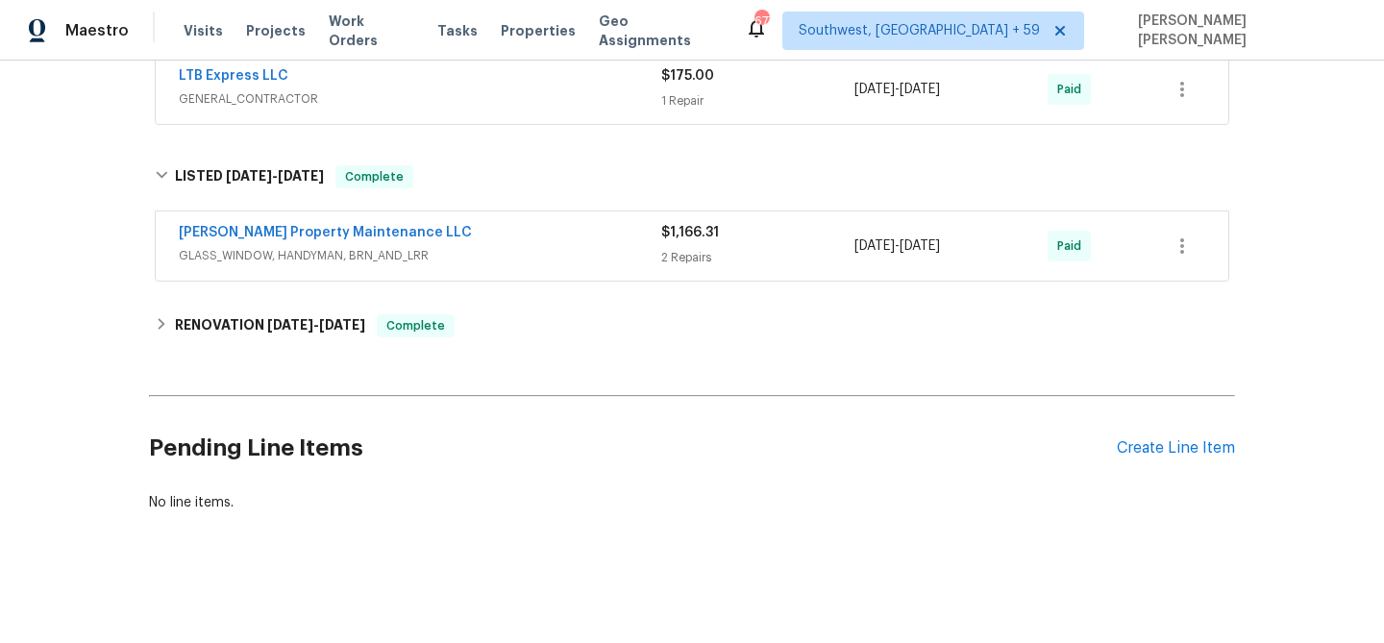
click at [520, 247] on span "GLASS_WINDOW, HANDYMAN, BRN_AND_LRR" at bounding box center [420, 255] width 482 height 19
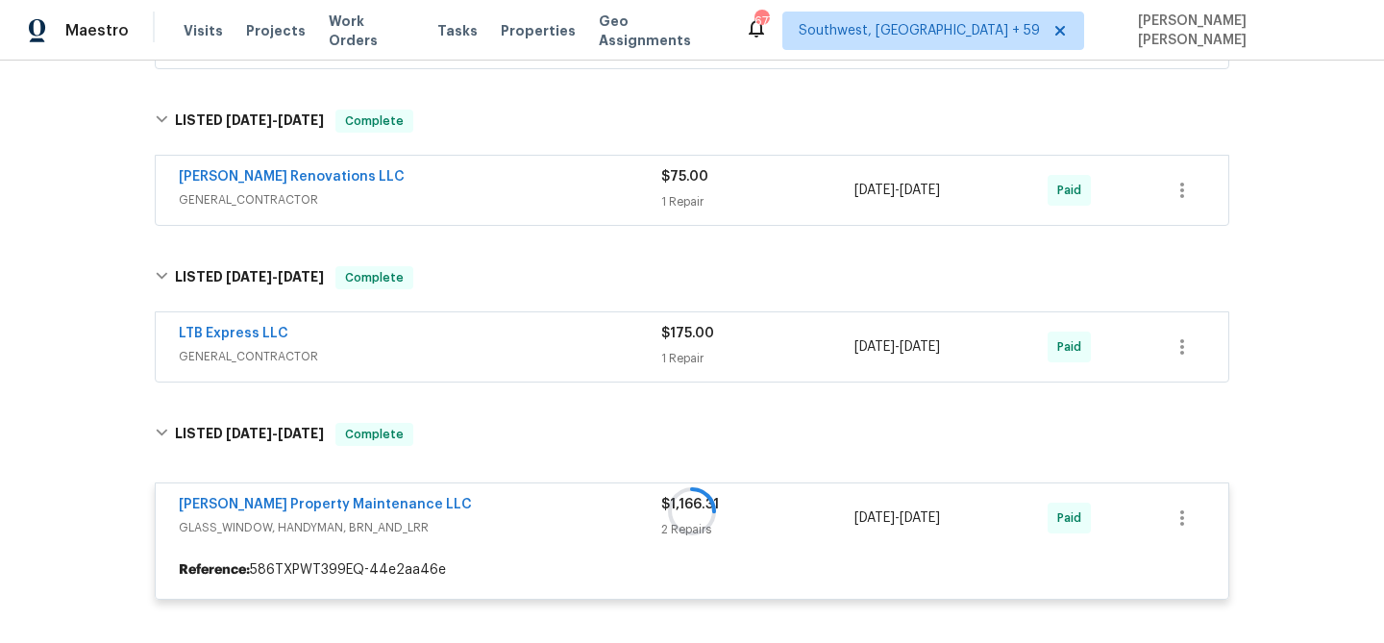
scroll to position [1064, 0]
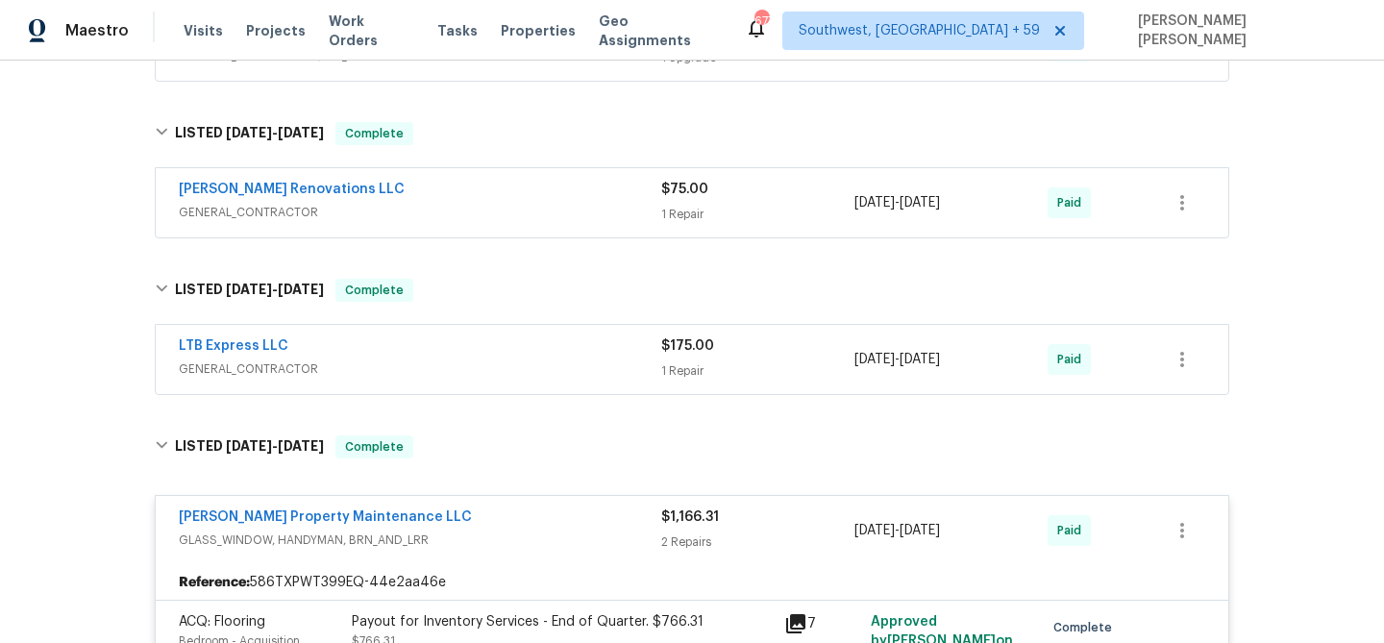
click at [525, 327] on div "LTB Express LLC GENERAL_CONTRACTOR $175.00 1 Repair [DATE] - [DATE] Paid" at bounding box center [692, 359] width 1072 height 69
click at [525, 356] on div "LTB Express LLC" at bounding box center [420, 347] width 482 height 23
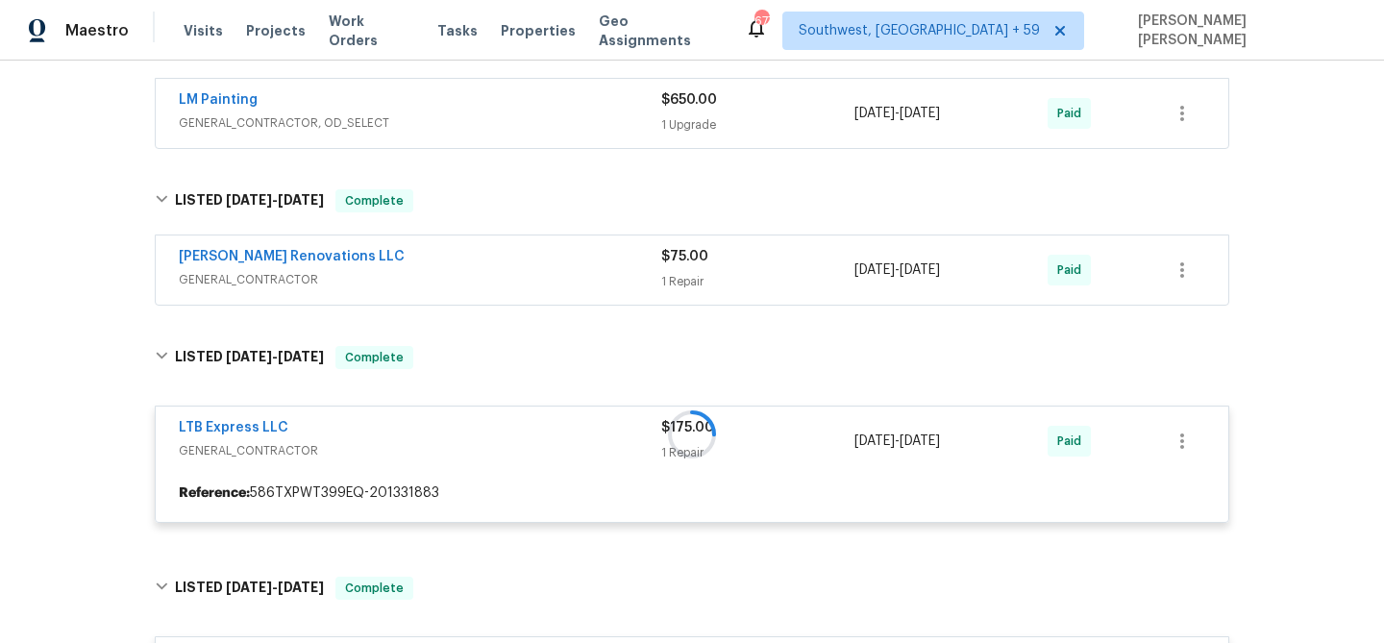
click at [584, 270] on span "GENERAL_CONTRACTOR" at bounding box center [420, 279] width 482 height 19
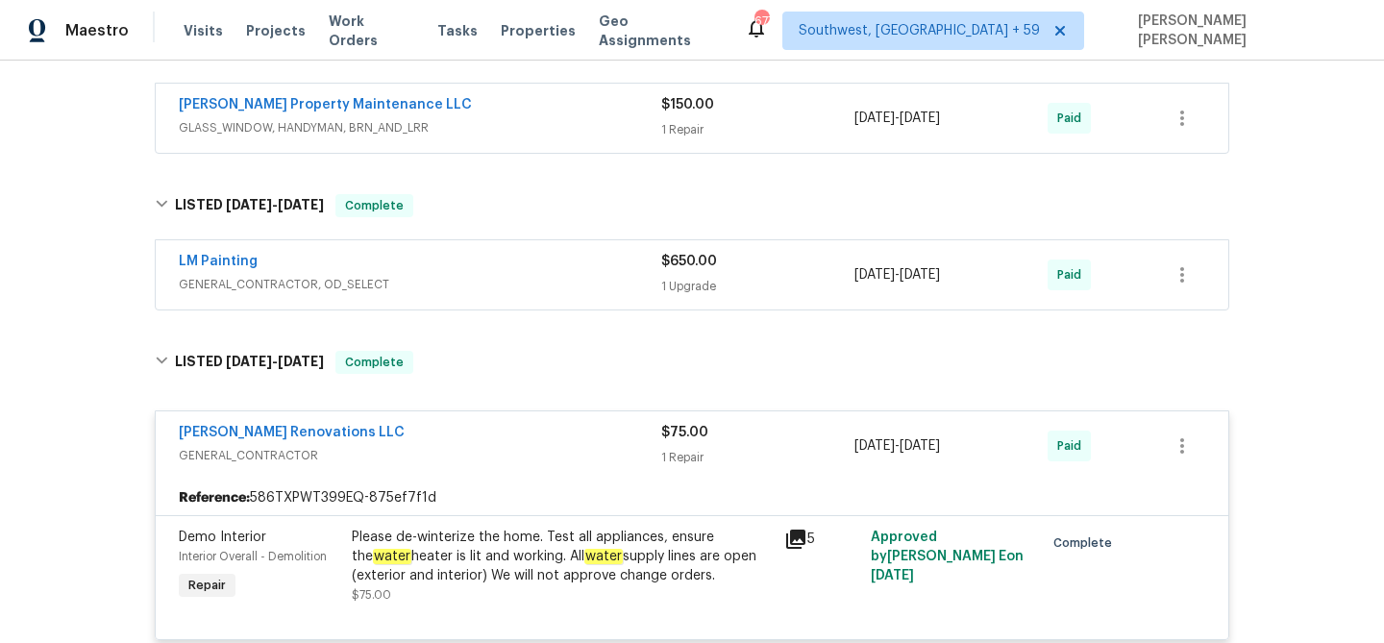
click at [614, 250] on div "LM Painting GENERAL_CONTRACTOR, OD_SELECT $650.00 1 Upgrade [DATE] - [DATE] Paid" at bounding box center [692, 274] width 1072 height 69
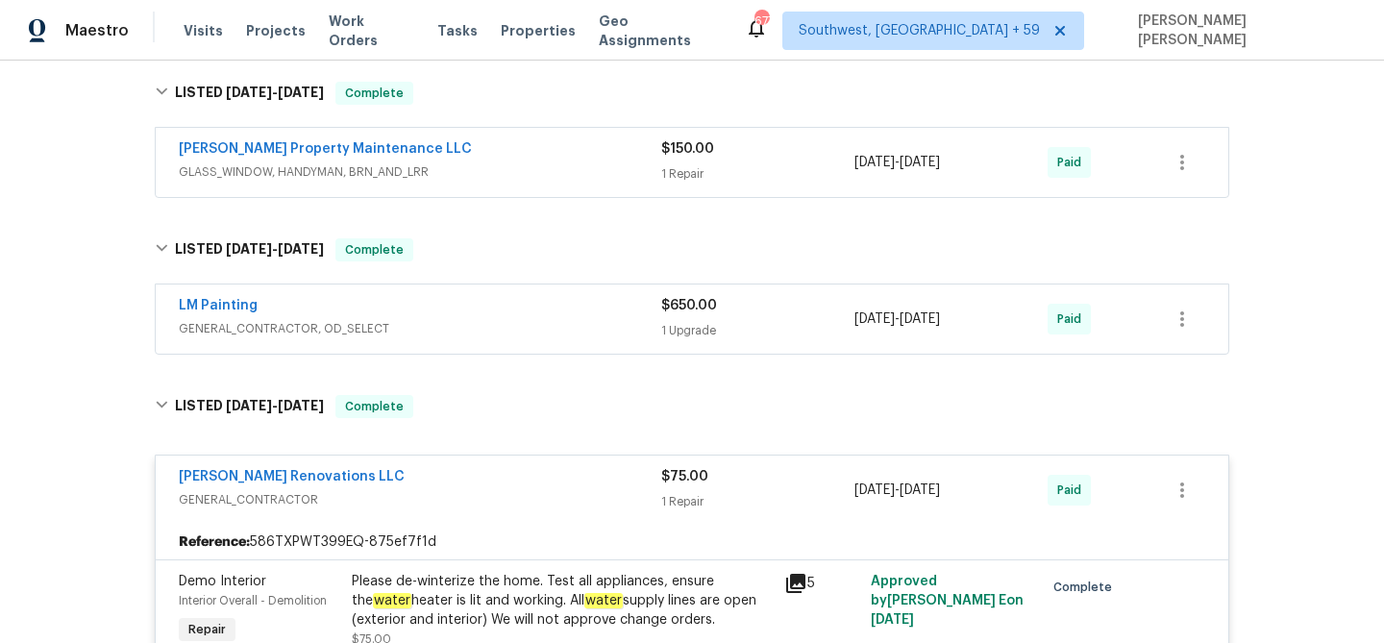
scroll to position [785, 0]
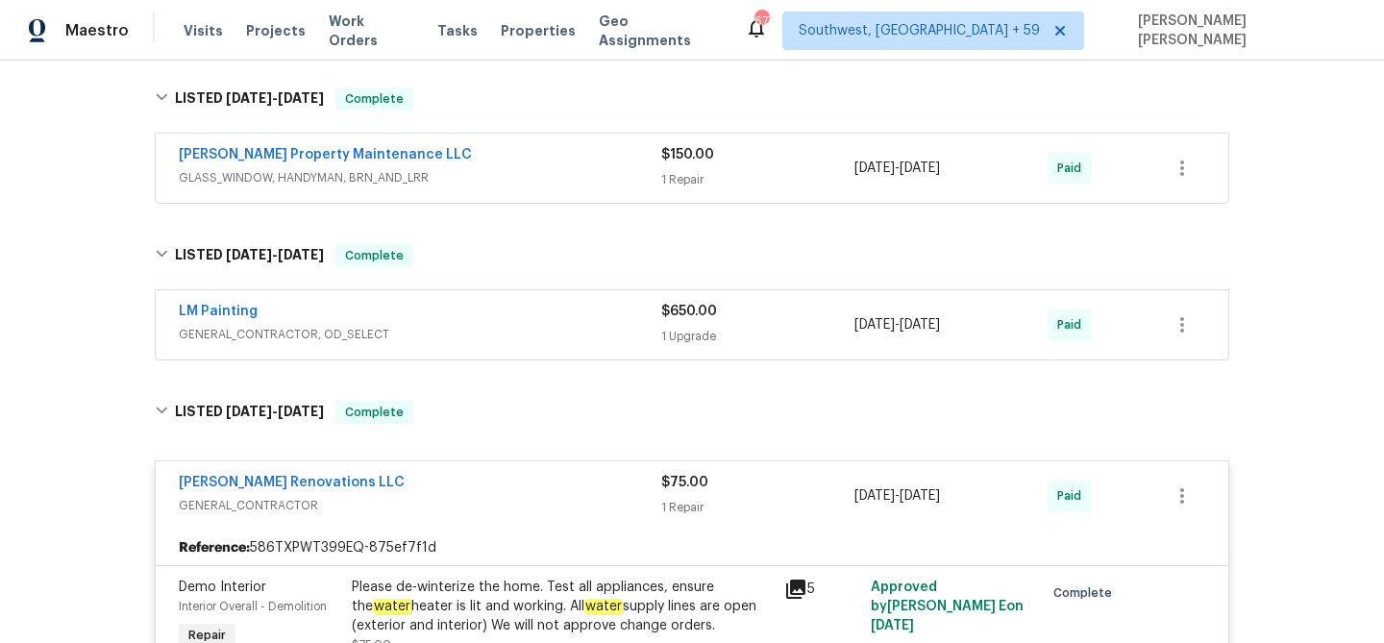
click at [609, 298] on div "LM Painting GENERAL_CONTRACTOR, OD_SELECT $650.00 1 Upgrade [DATE] - [DATE] Paid" at bounding box center [692, 324] width 1072 height 69
click at [627, 324] on div "LM Painting" at bounding box center [420, 313] width 482 height 23
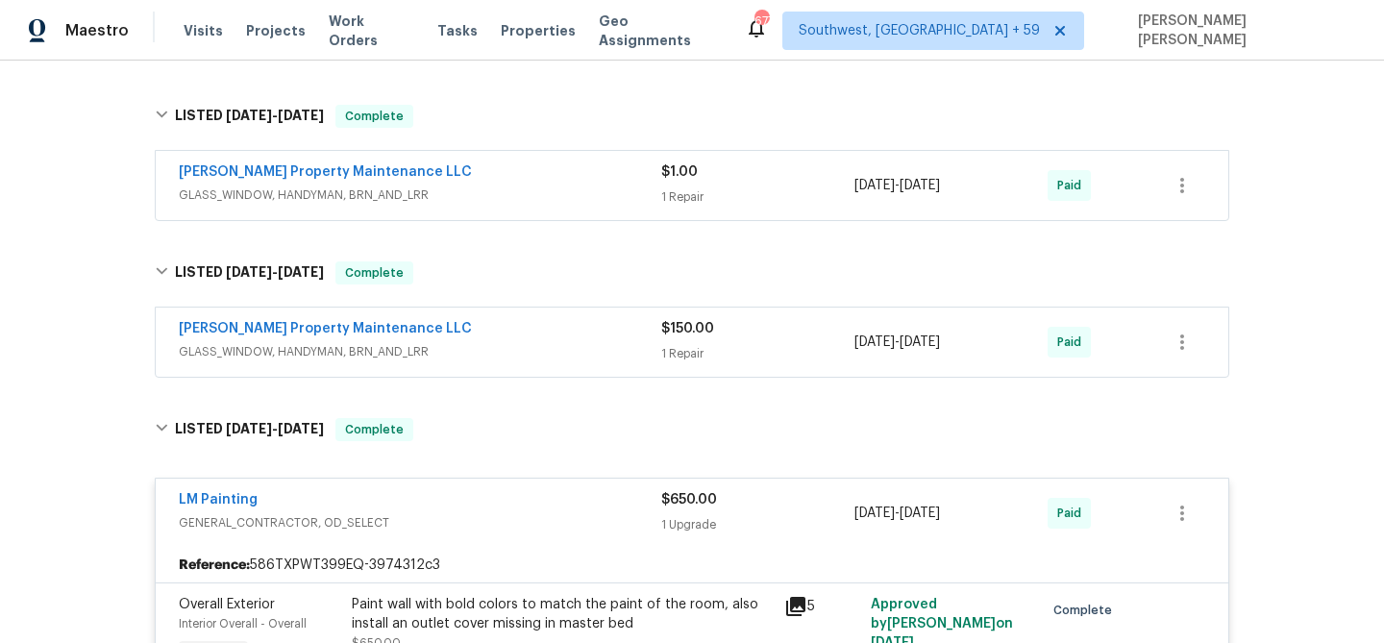
click at [636, 336] on div "[PERSON_NAME] Property Maintenance LLC" at bounding box center [420, 330] width 482 height 23
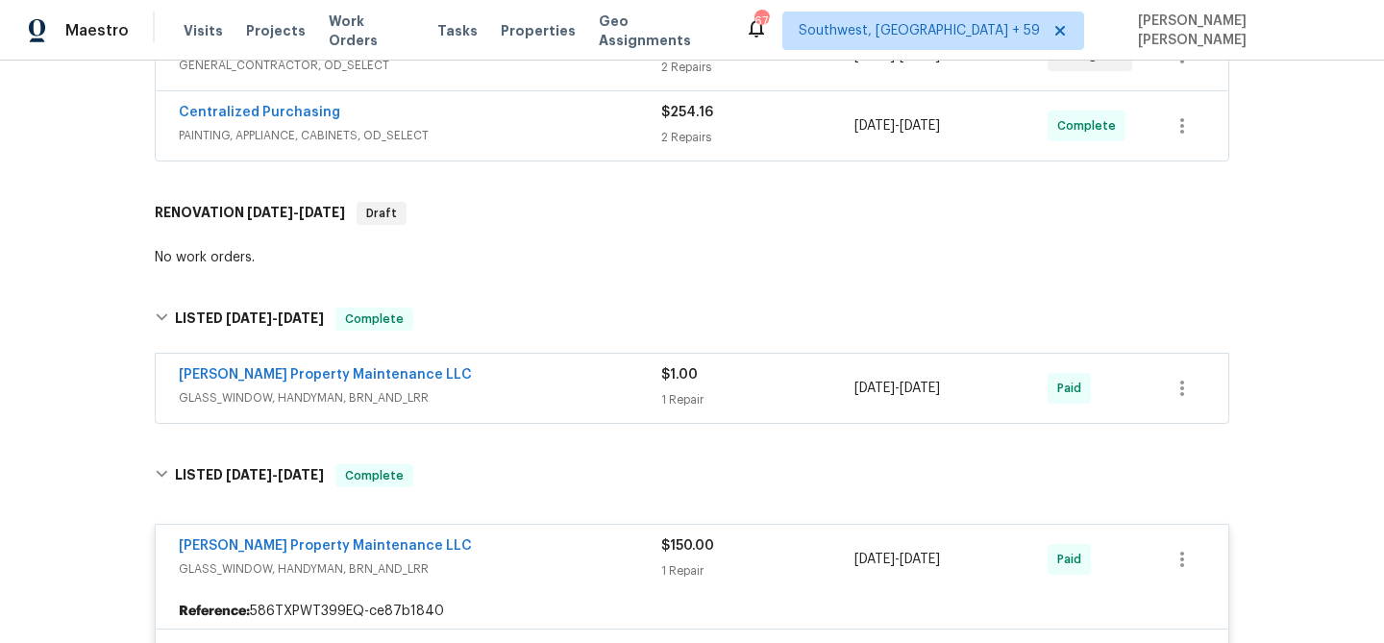
click at [627, 371] on div "[PERSON_NAME] Property Maintenance LLC" at bounding box center [420, 376] width 482 height 23
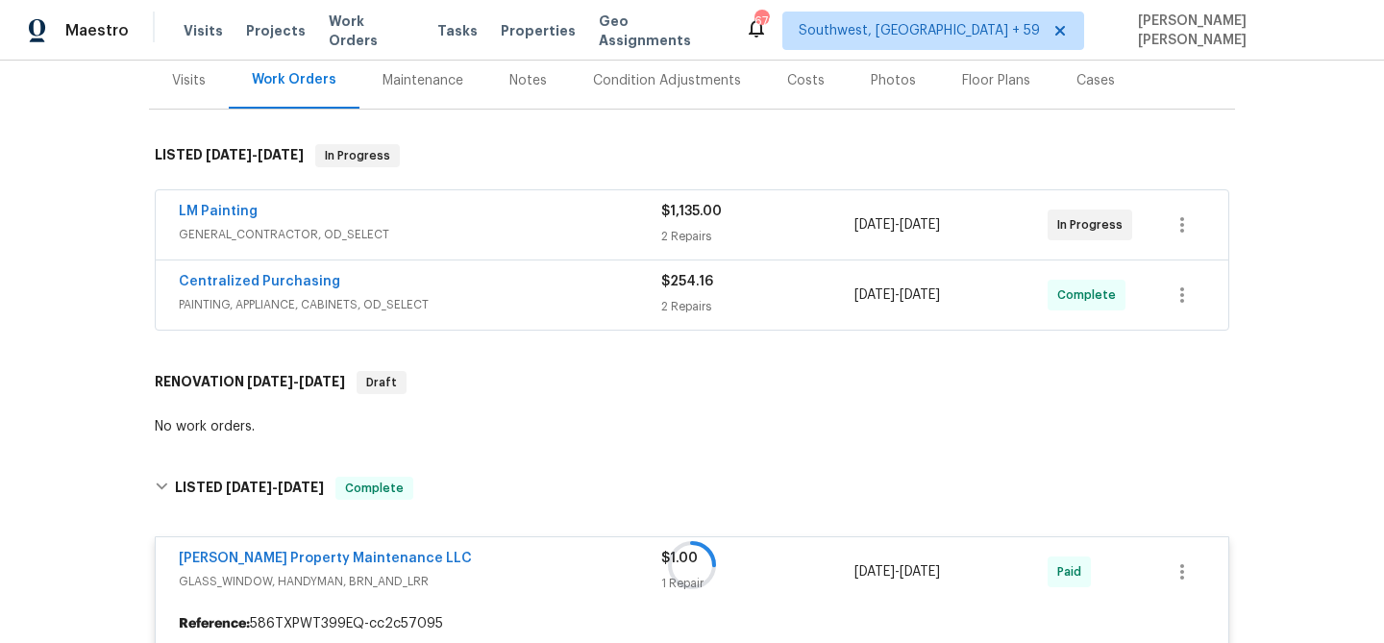
scroll to position [184, 0]
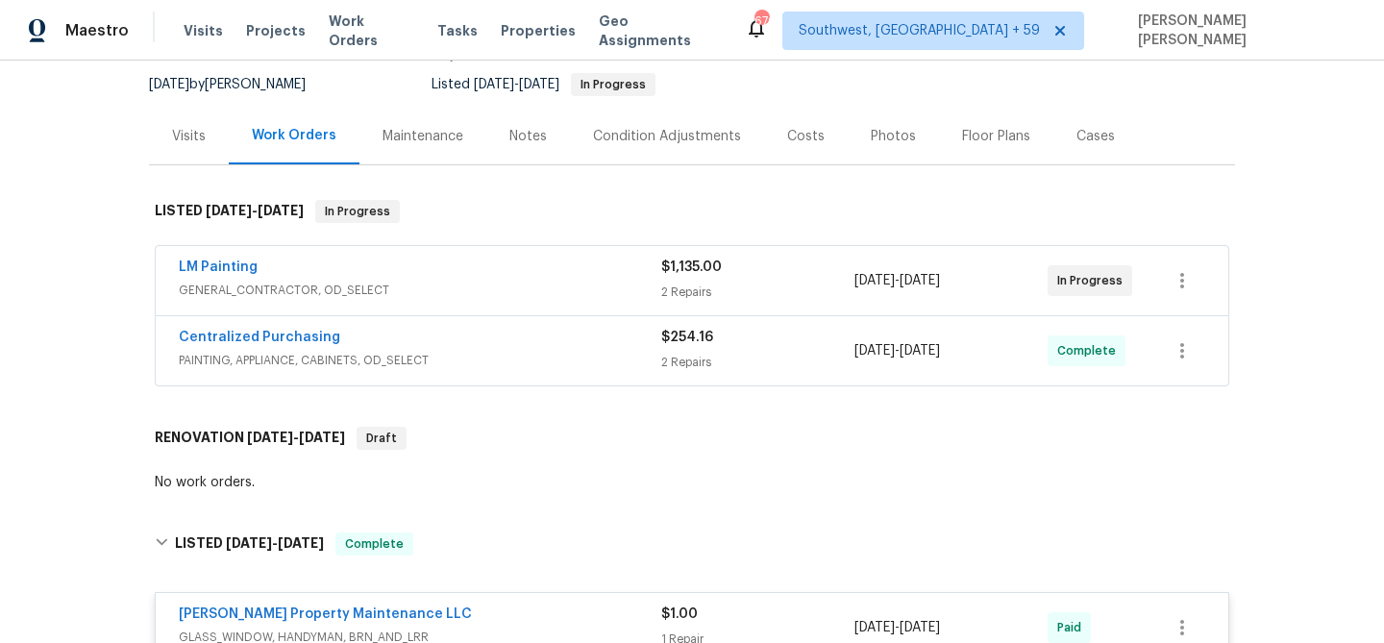
click at [644, 369] on span "PAINTING, APPLIANCE, CABINETS, OD_SELECT" at bounding box center [420, 360] width 482 height 19
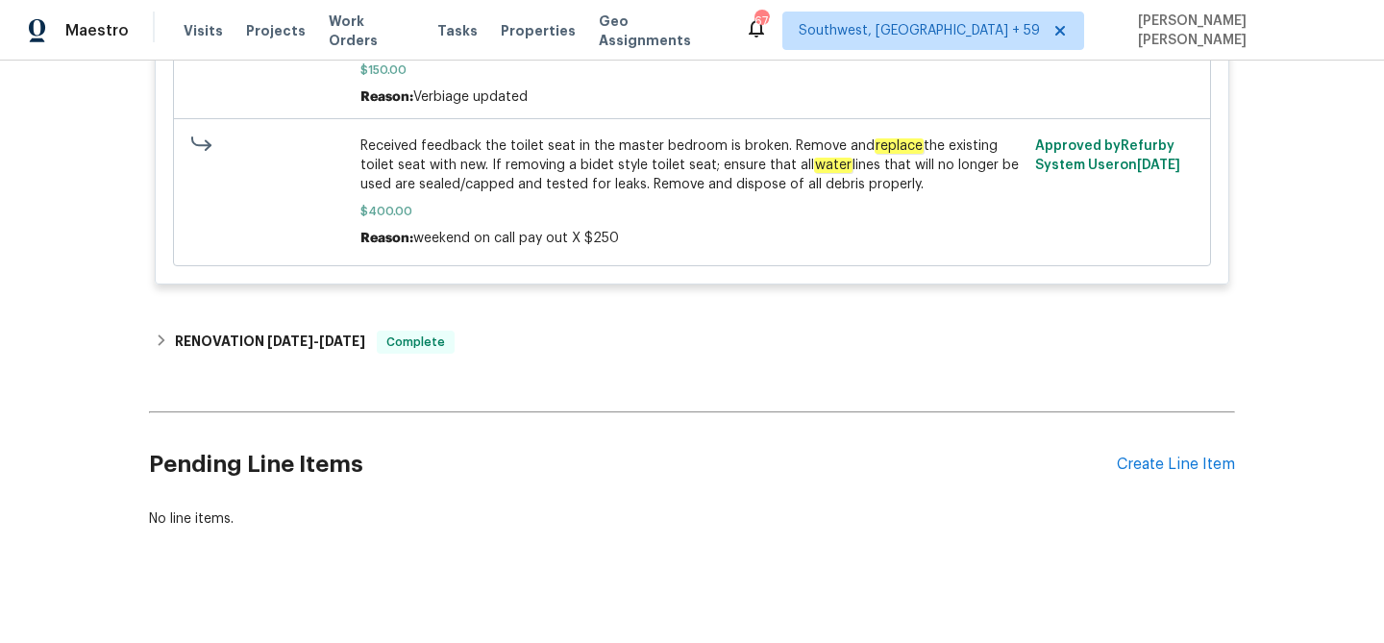
scroll to position [4007, 0]
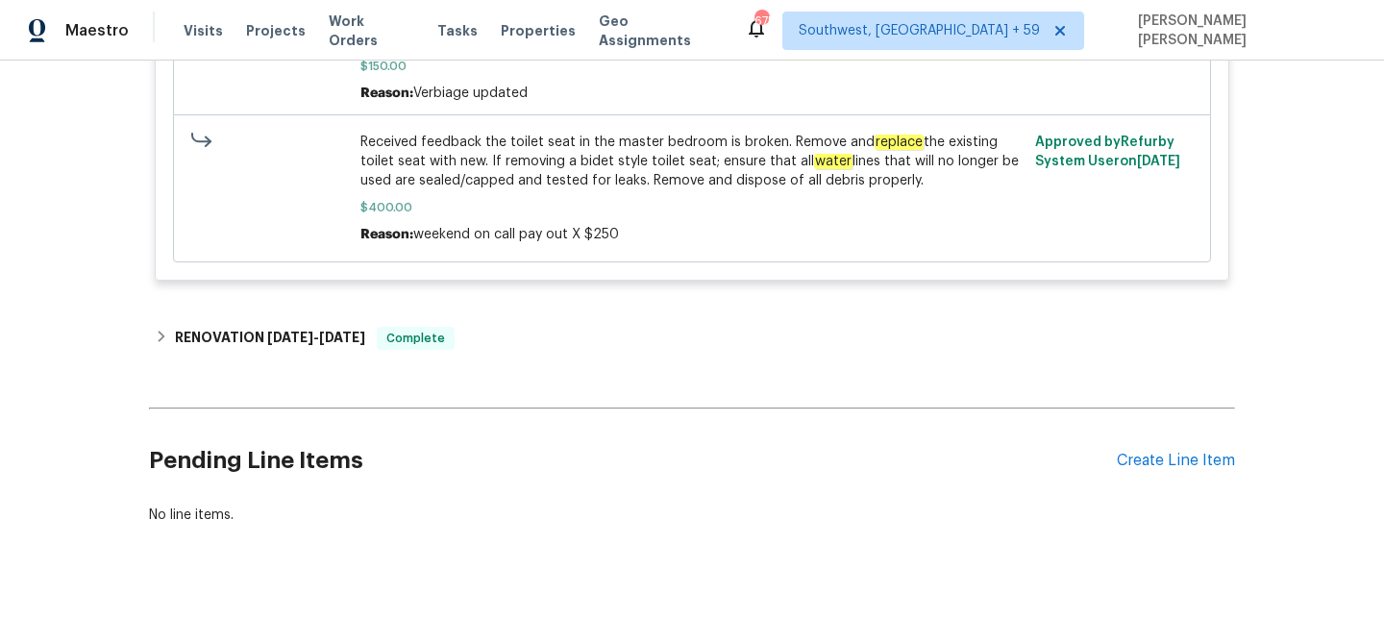
click at [356, 20] on div "Visits Projects Work Orders Tasks Properties Geo Assignments" at bounding box center [464, 31] width 561 height 38
click at [355, 27] on span "Work Orders" at bounding box center [372, 31] width 86 height 38
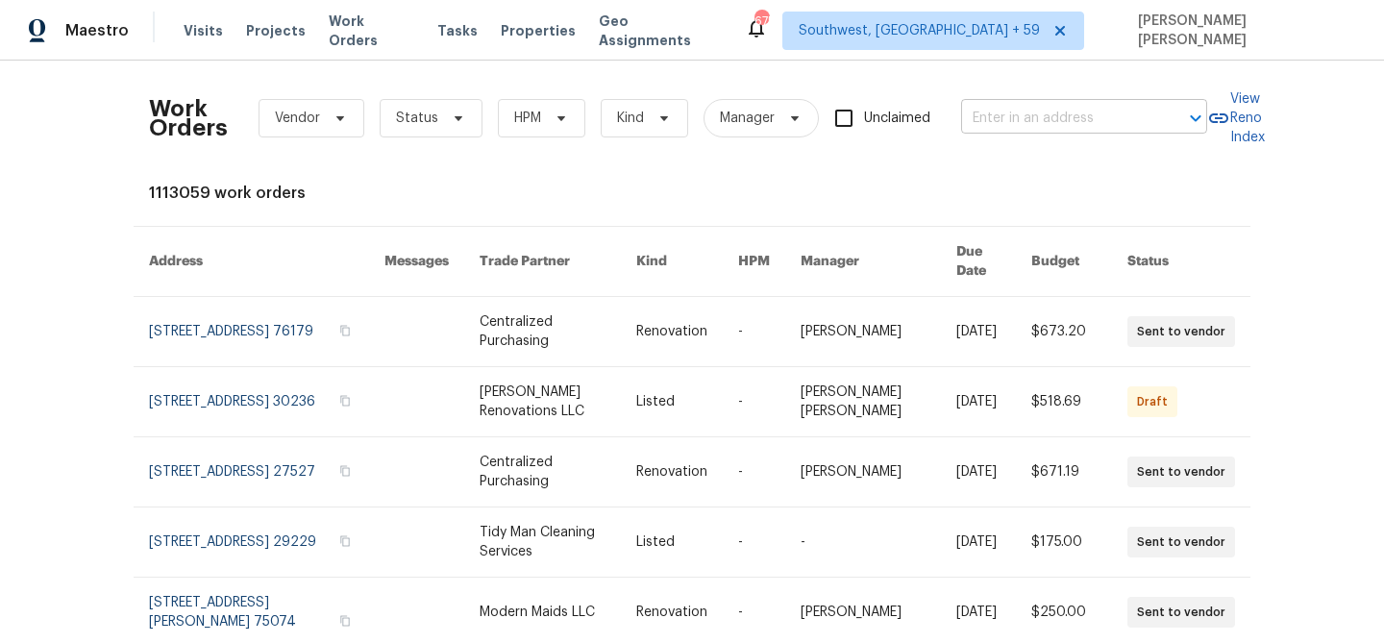
click at [1035, 119] on input "text" at bounding box center [1057, 119] width 192 height 30
paste input "[STREET_ADDRESS]"
type input "[STREET_ADDRESS]"
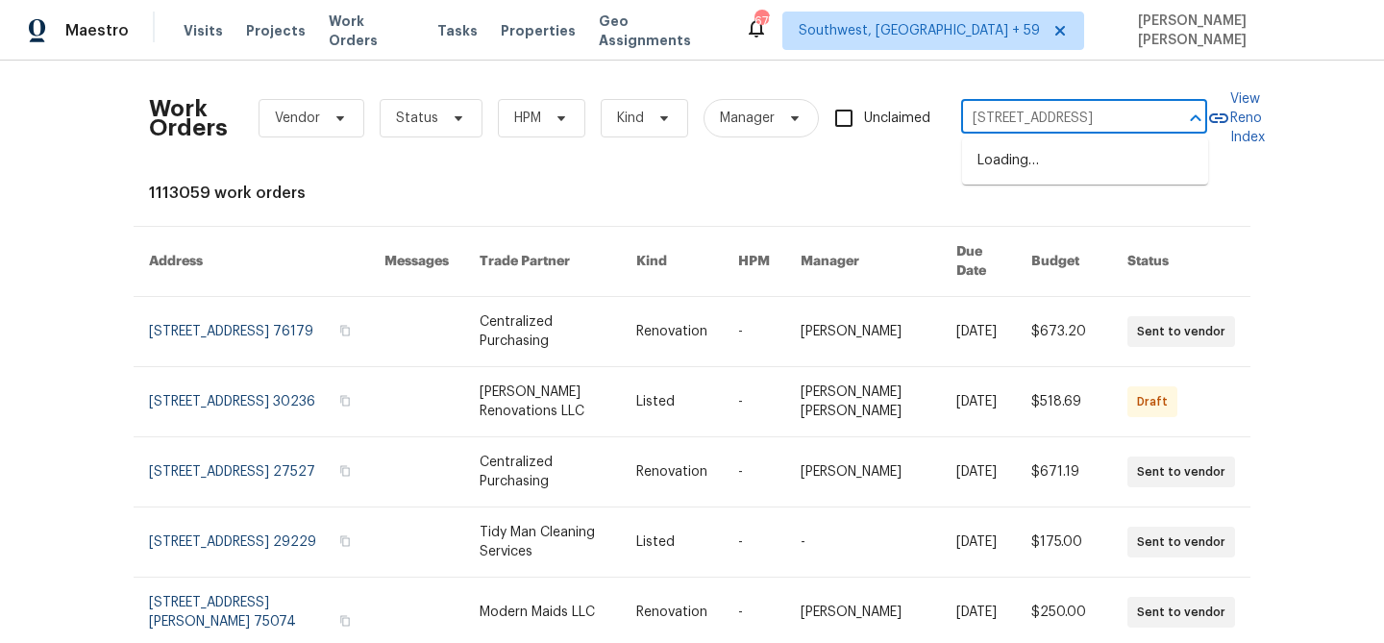
scroll to position [0, 102]
click at [1053, 168] on li "[STREET_ADDRESS]" at bounding box center [1085, 161] width 246 height 32
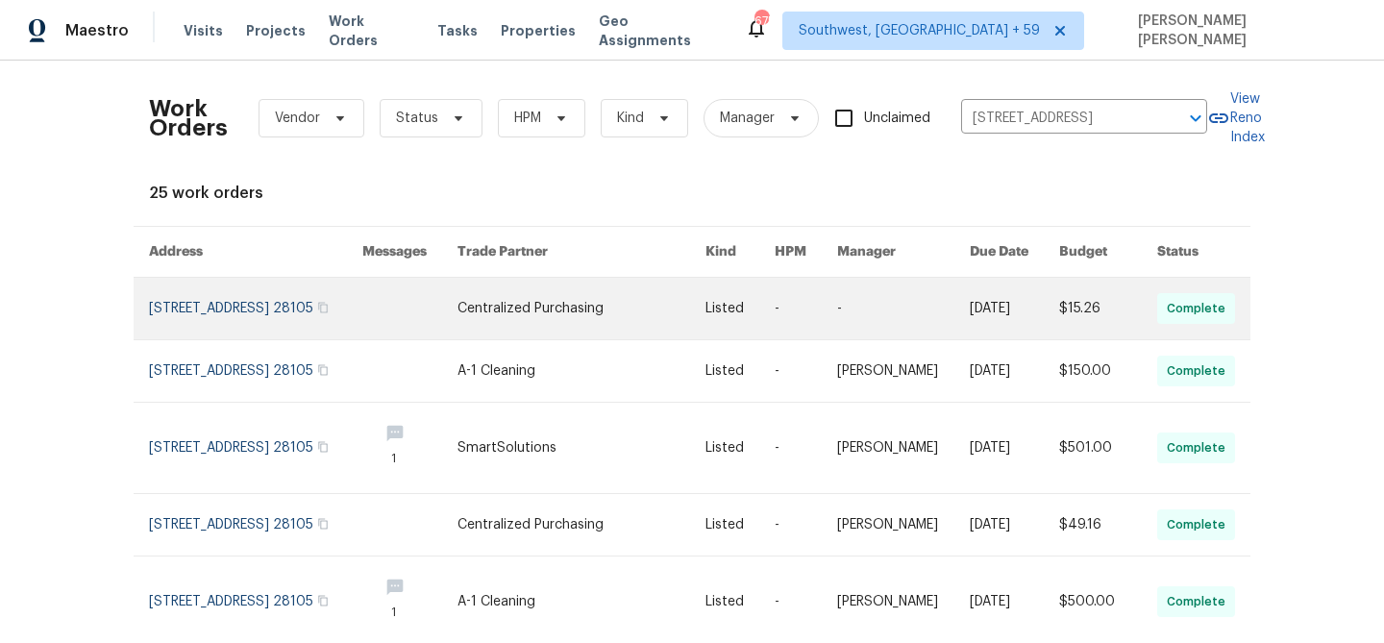
click at [938, 318] on link at bounding box center [903, 308] width 132 height 61
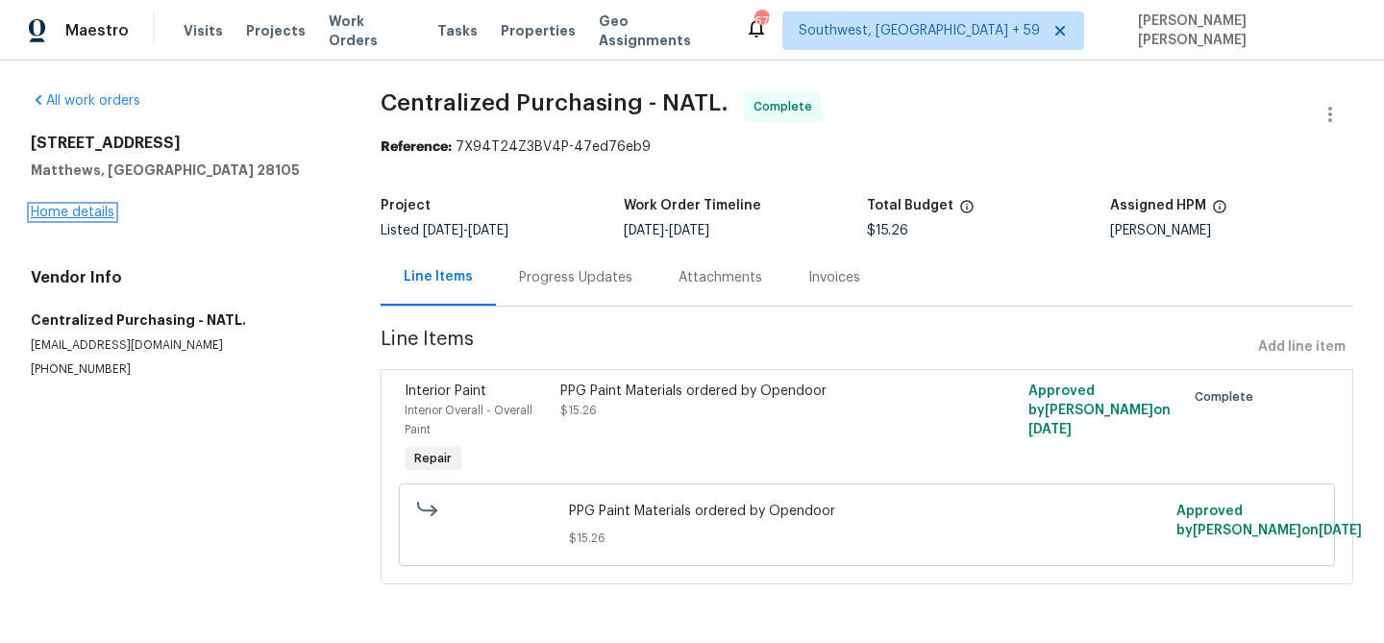
click at [78, 213] on link "Home details" at bounding box center [73, 212] width 84 height 13
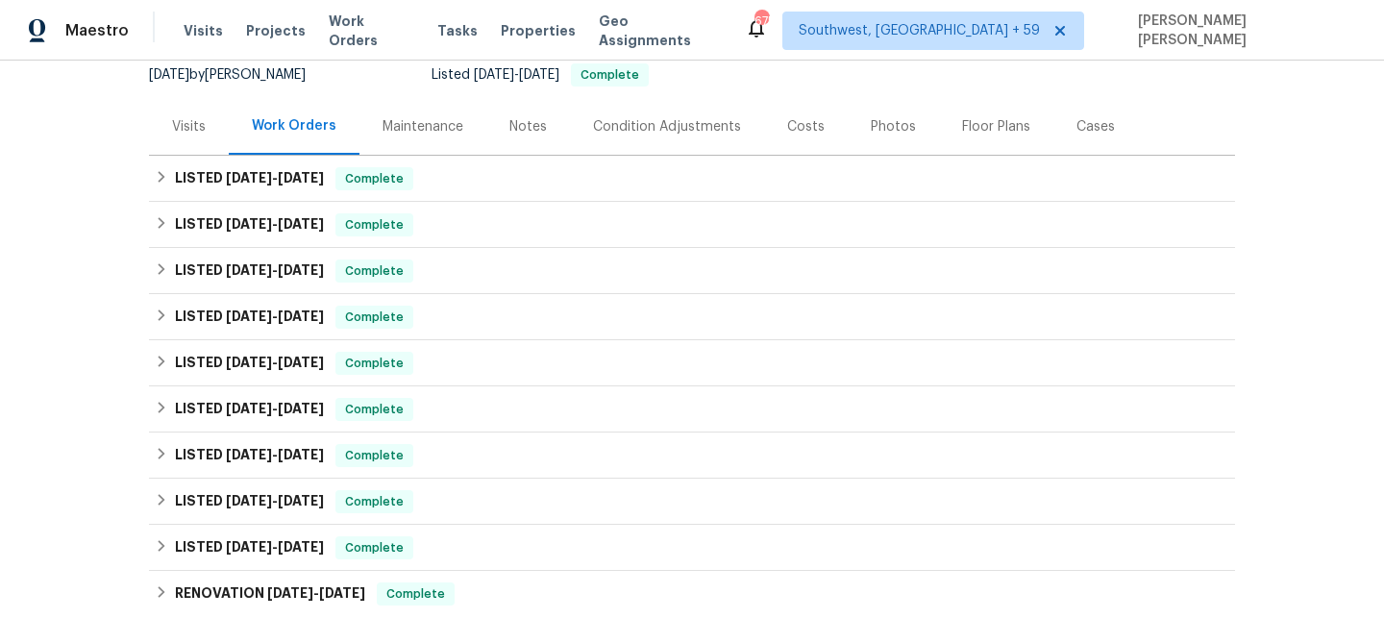
scroll to position [171, 0]
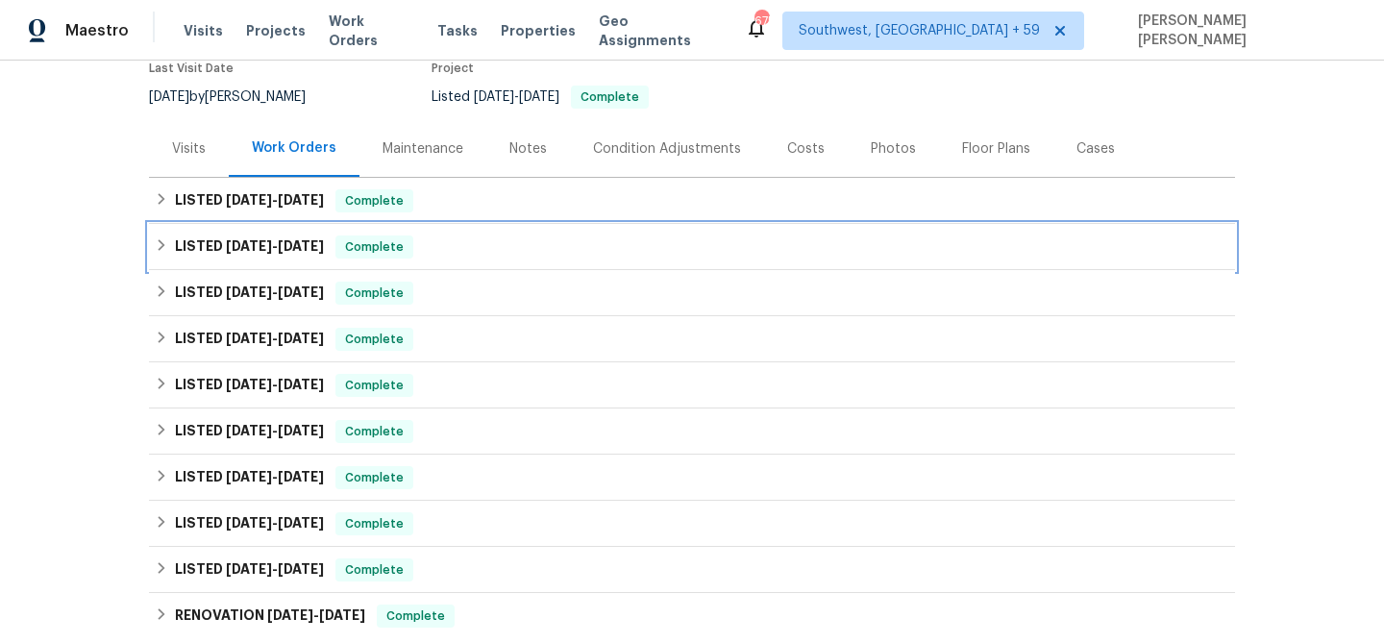
click at [432, 261] on div "LISTED [DATE] - [DATE] Complete" at bounding box center [692, 247] width 1086 height 46
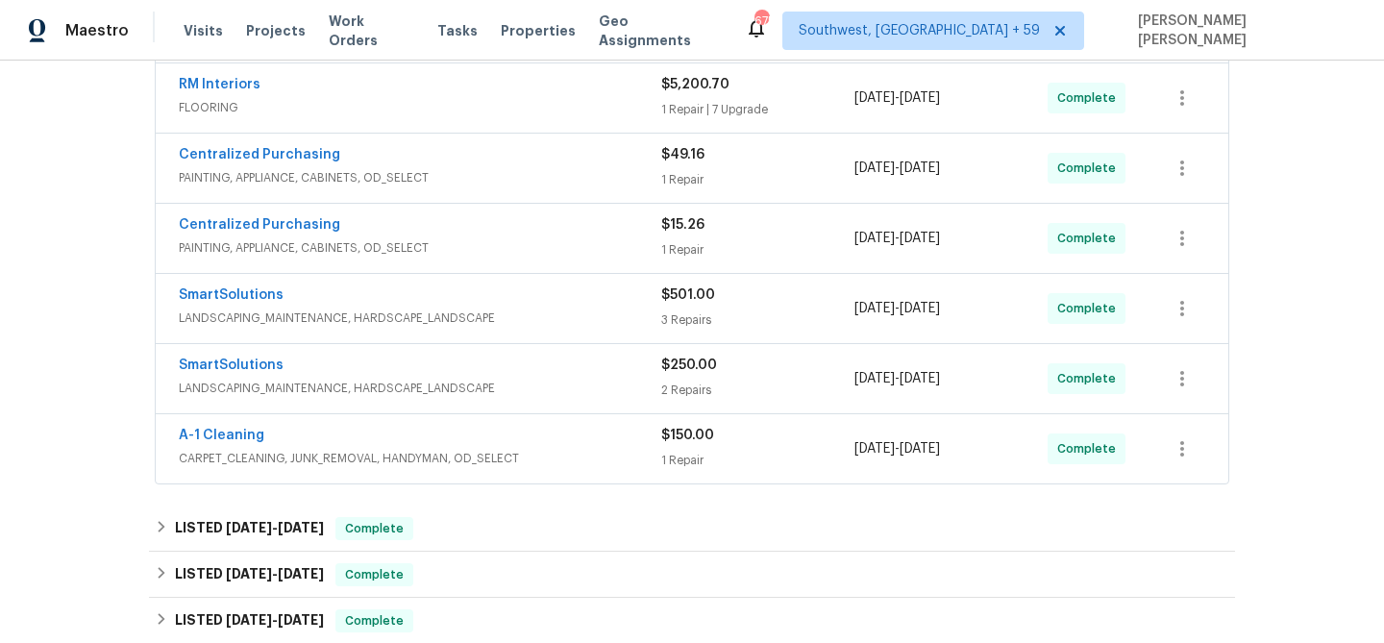
scroll to position [510, 0]
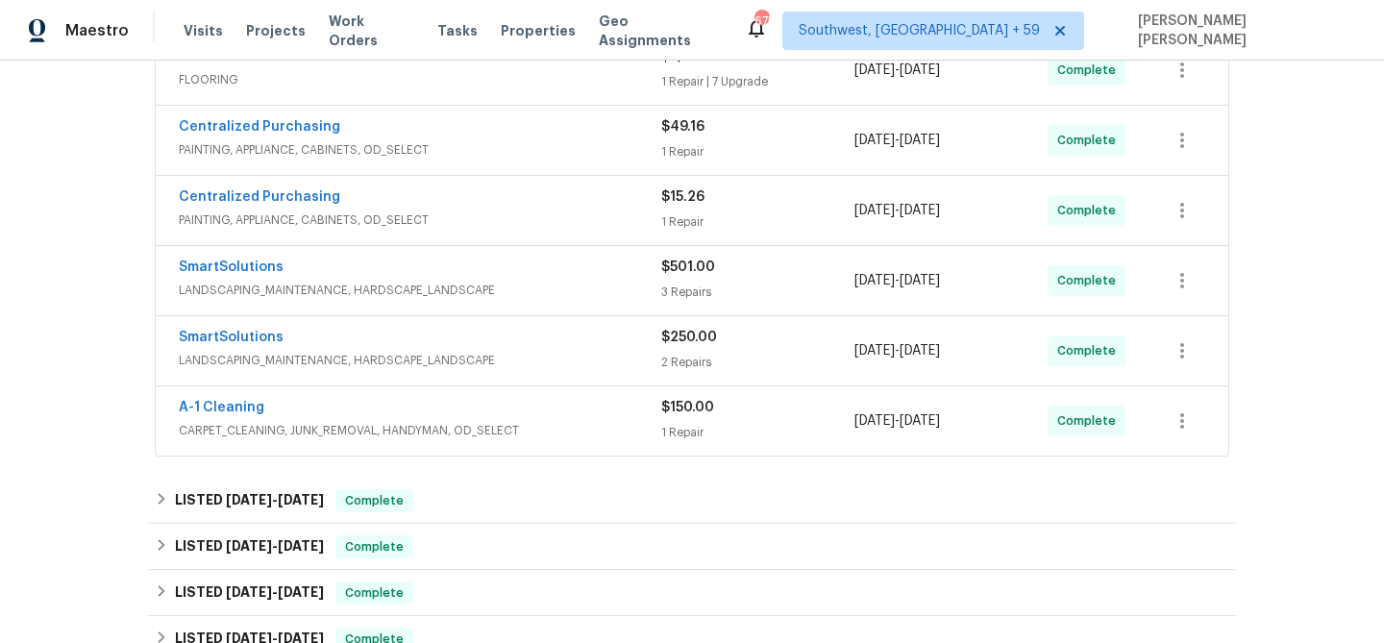
click at [487, 433] on span "CARPET_CLEANING, JUNK_REMOVAL, HANDYMAN, OD_SELECT" at bounding box center [420, 430] width 482 height 19
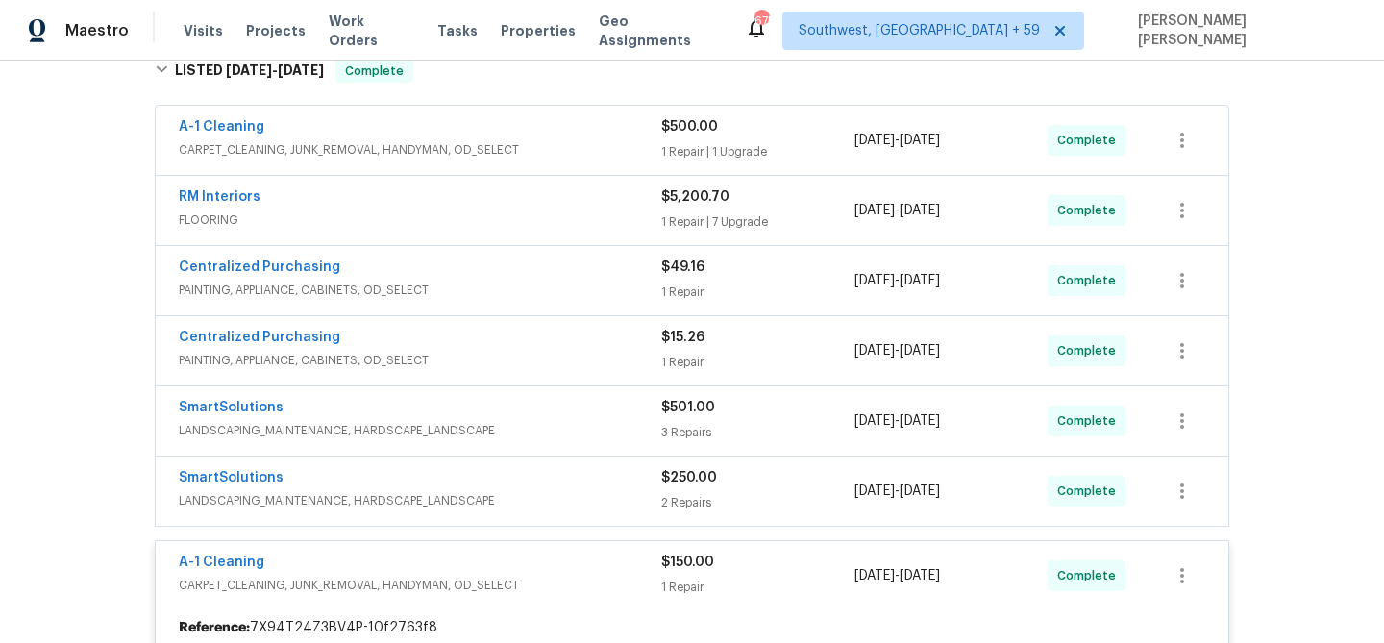
scroll to position [361, 0]
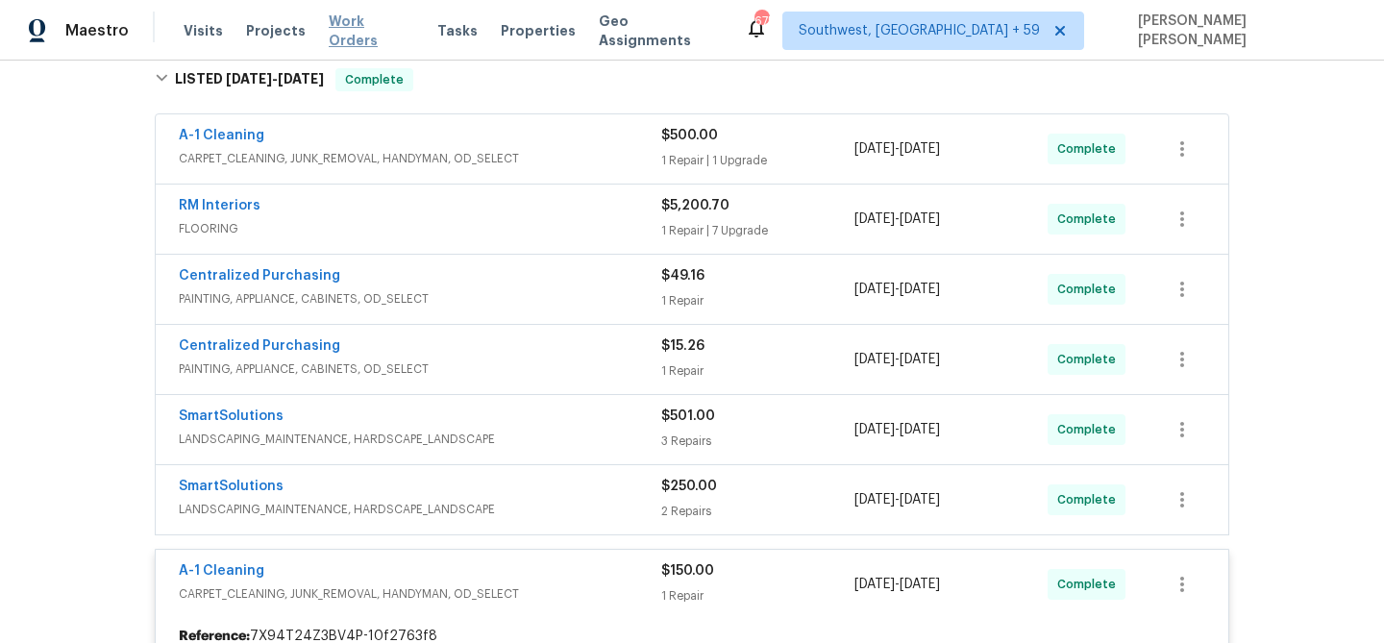
click at [360, 26] on span "Work Orders" at bounding box center [372, 31] width 86 height 38
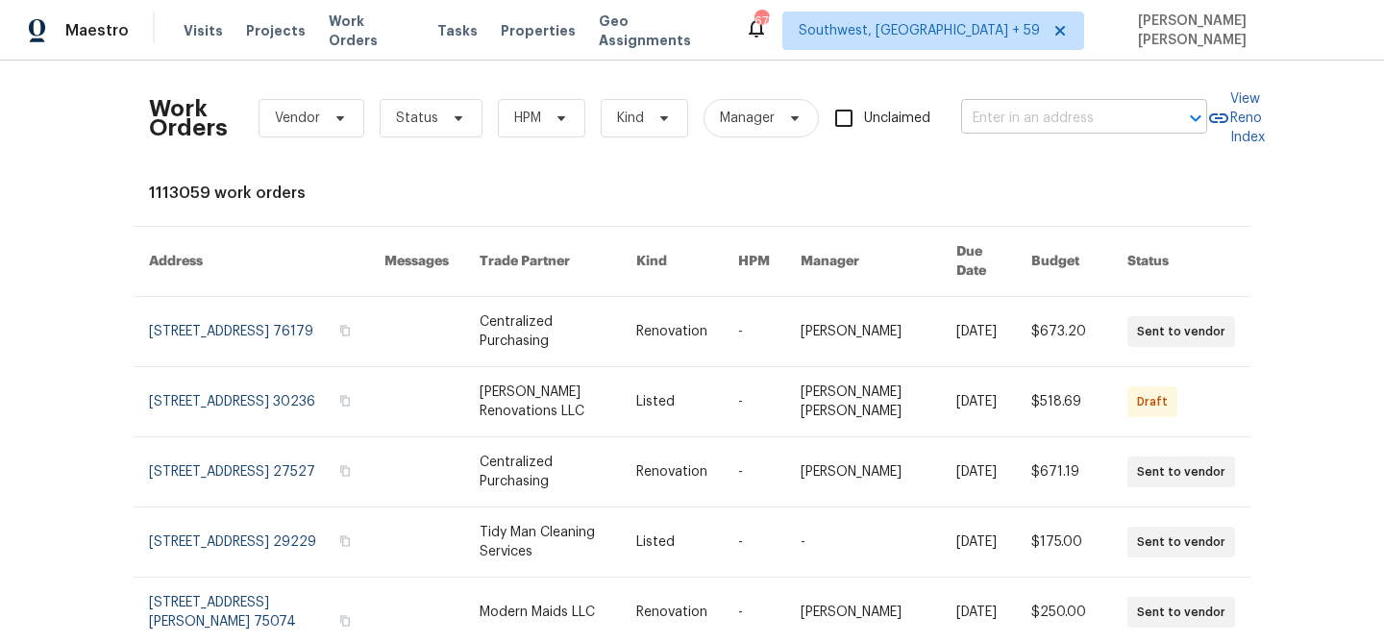
click at [1114, 118] on input "text" at bounding box center [1057, 119] width 192 height 30
paste input "[STREET_ADDRESS][PERSON_NAME]"
type input "[STREET_ADDRESS][PERSON_NAME]"
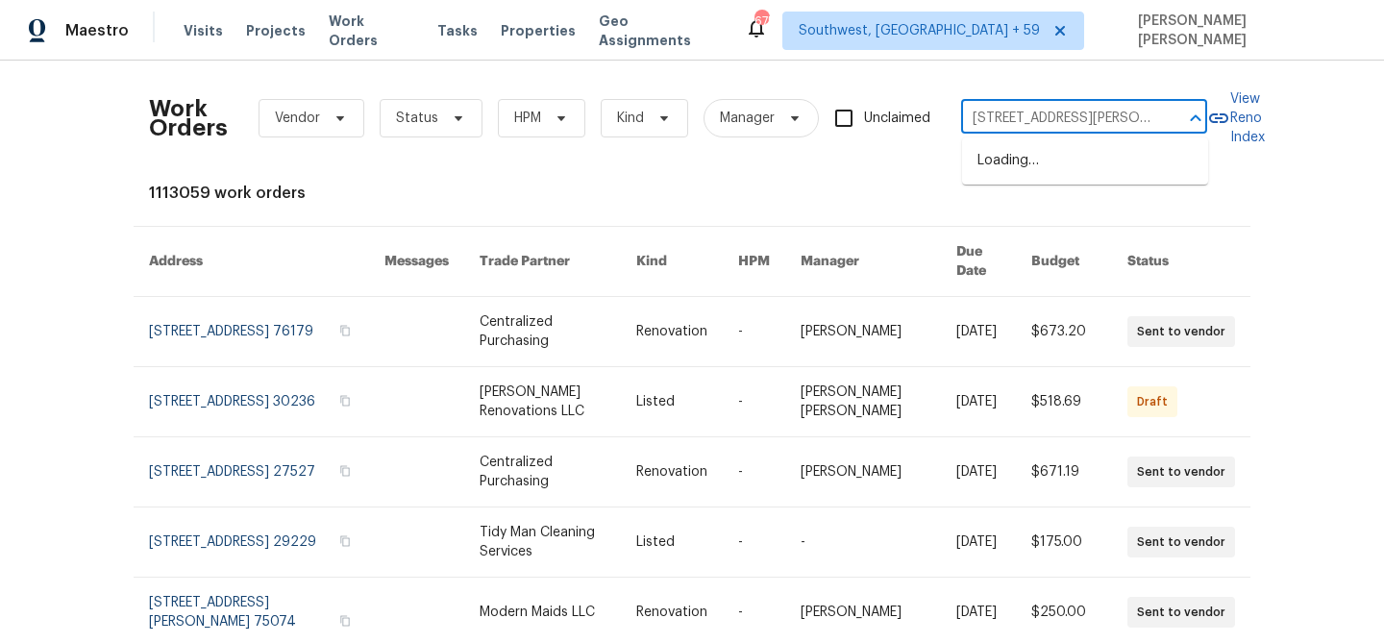
scroll to position [0, 39]
click at [1076, 174] on li "[STREET_ADDRESS][PERSON_NAME]" at bounding box center [1085, 171] width 246 height 52
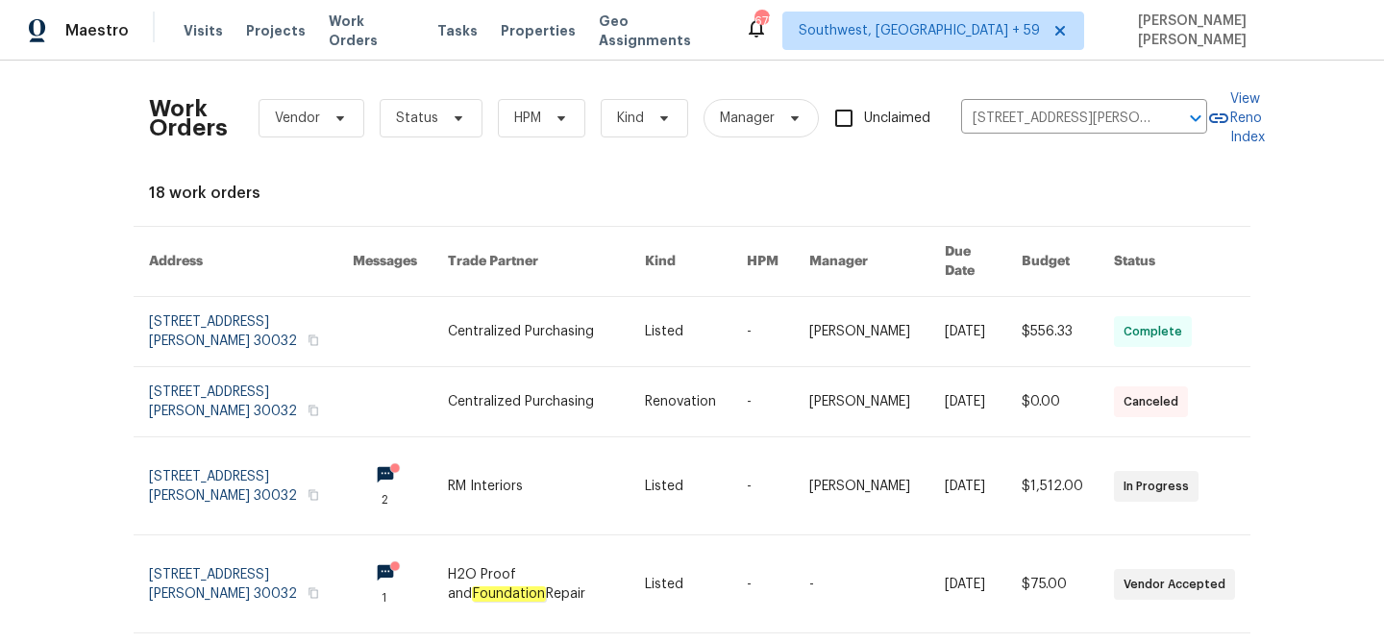
click at [968, 304] on link at bounding box center [982, 331] width 77 height 69
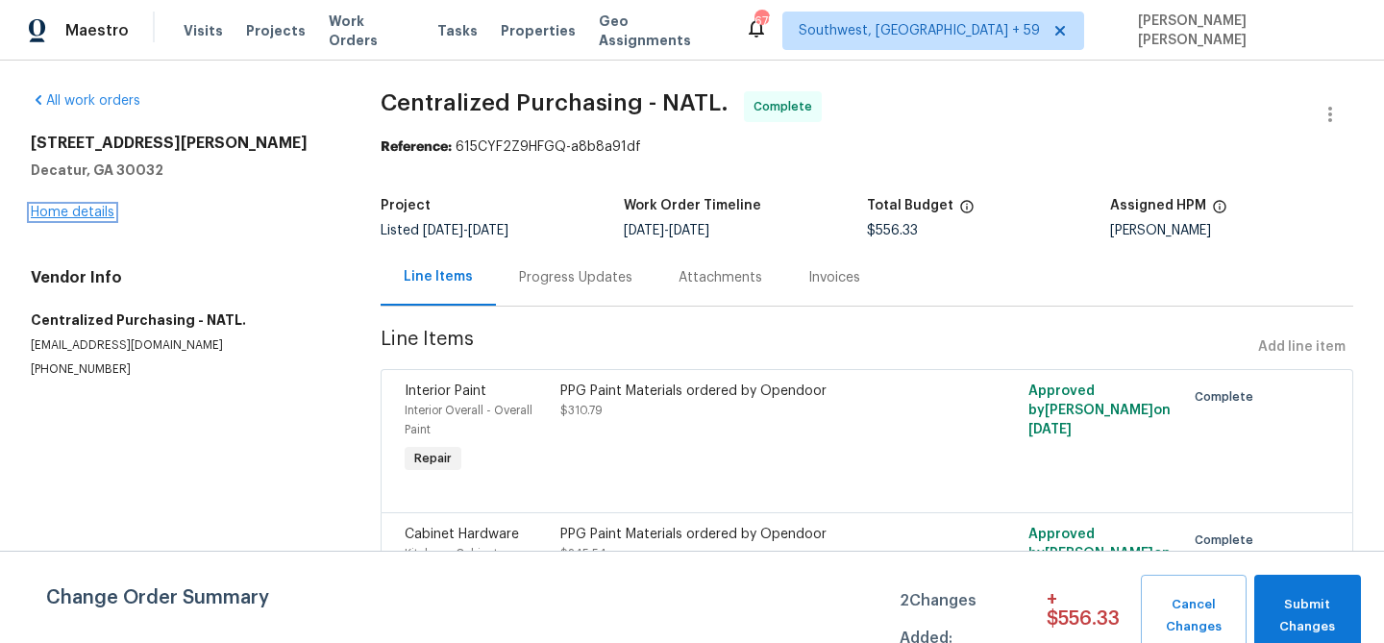
click at [97, 213] on link "Home details" at bounding box center [73, 212] width 84 height 13
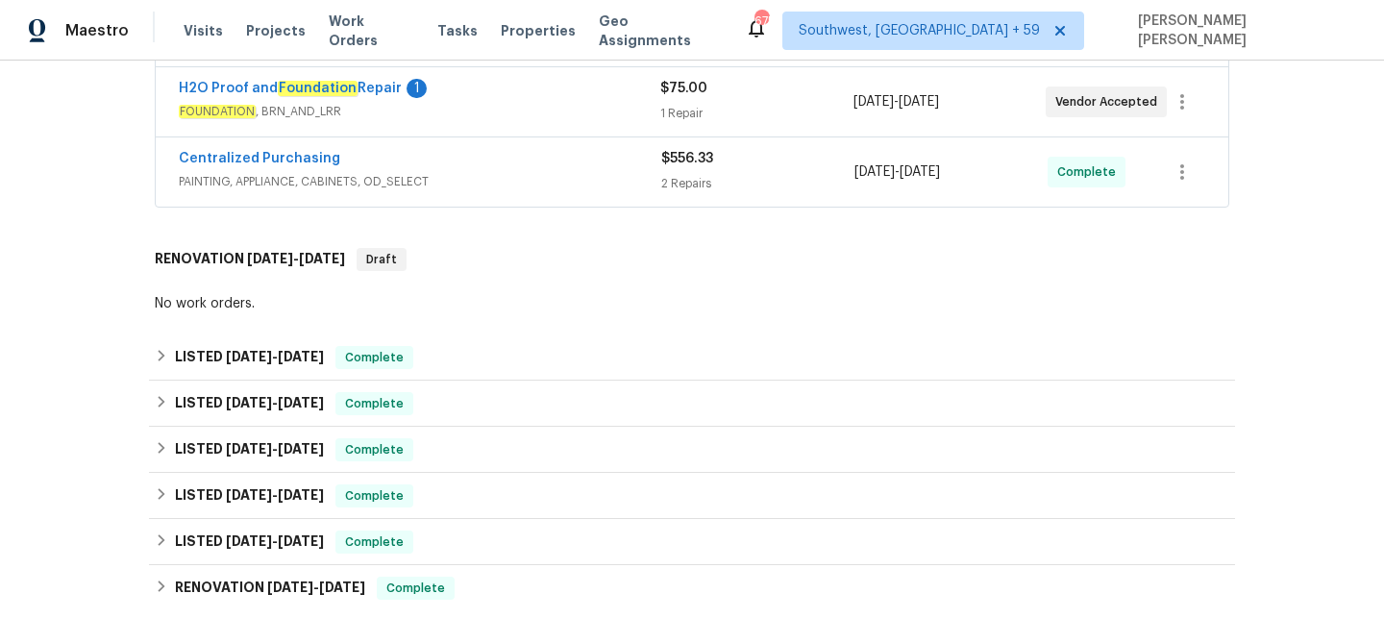
scroll to position [586, 0]
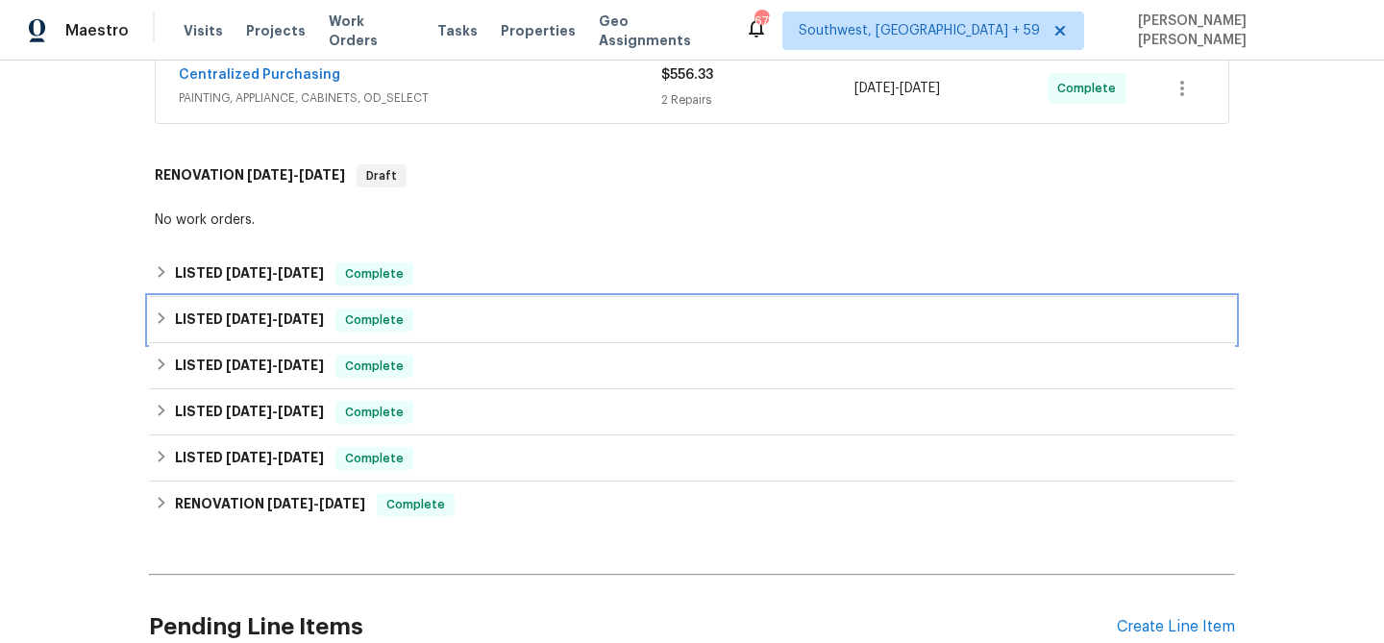
click at [429, 314] on div "LISTED [DATE] - [DATE] Complete" at bounding box center [692, 319] width 1074 height 23
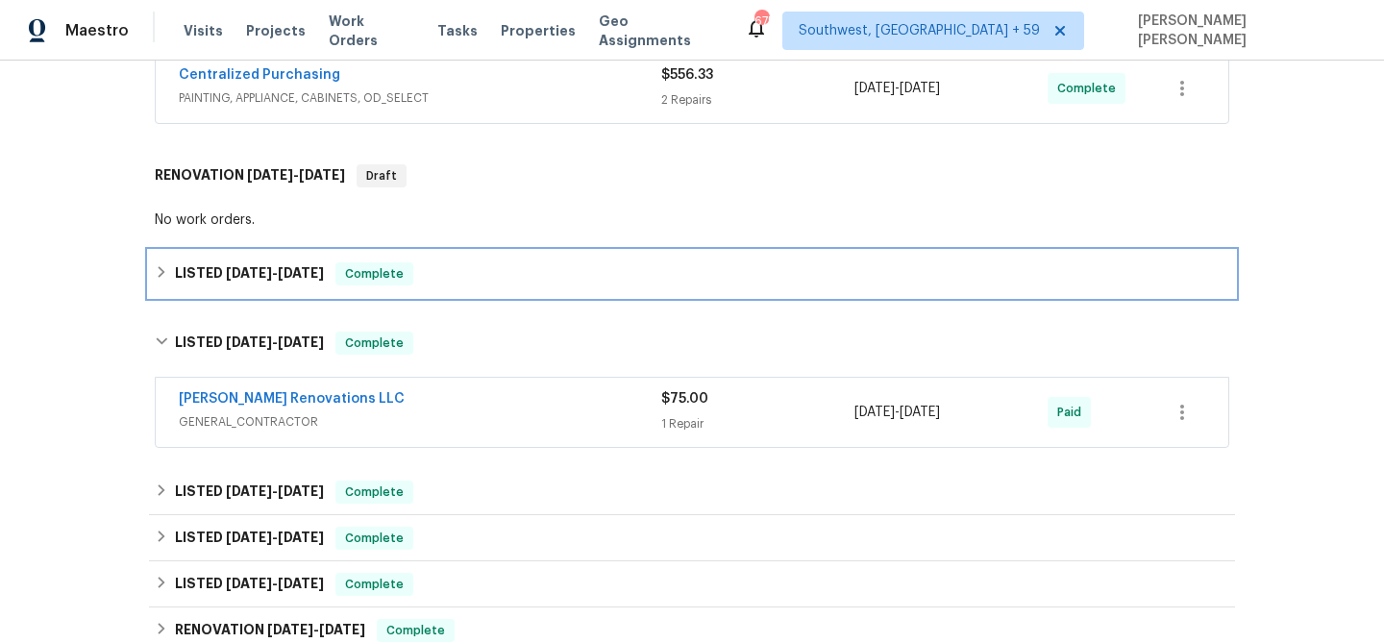
click at [494, 275] on div "LISTED [DATE] - [DATE] Complete" at bounding box center [692, 273] width 1074 height 23
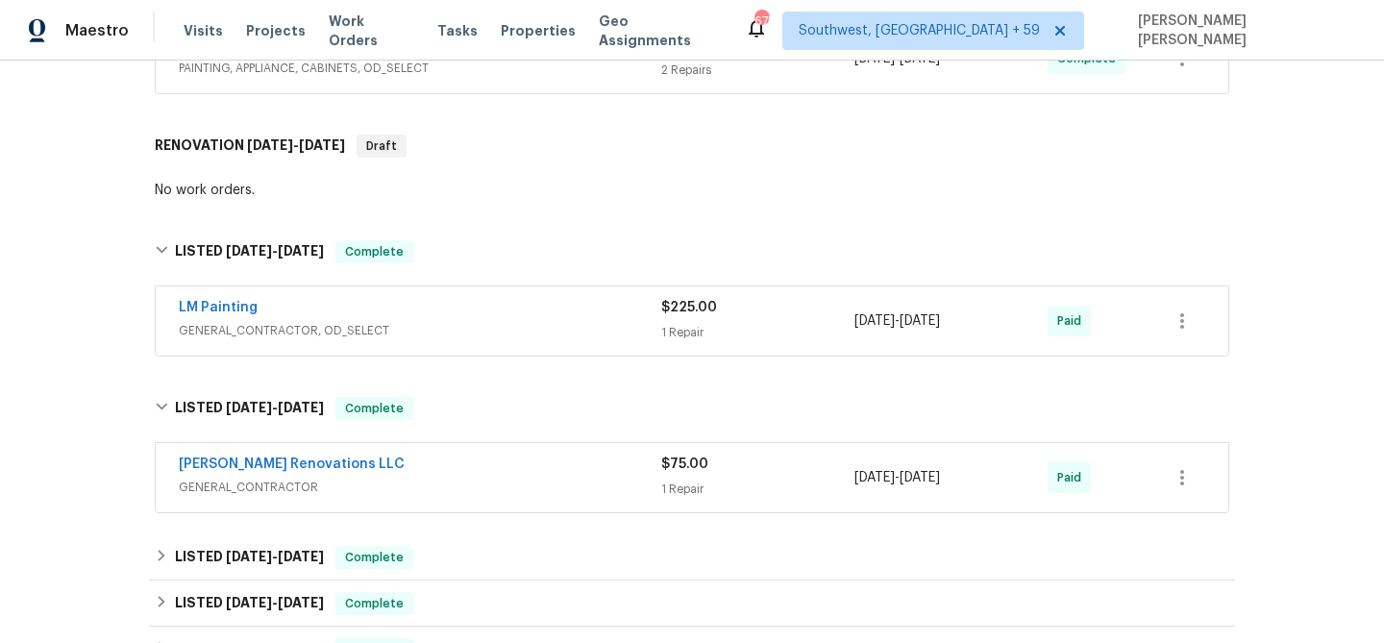
click at [548, 478] on span "GENERAL_CONTRACTOR" at bounding box center [420, 487] width 482 height 19
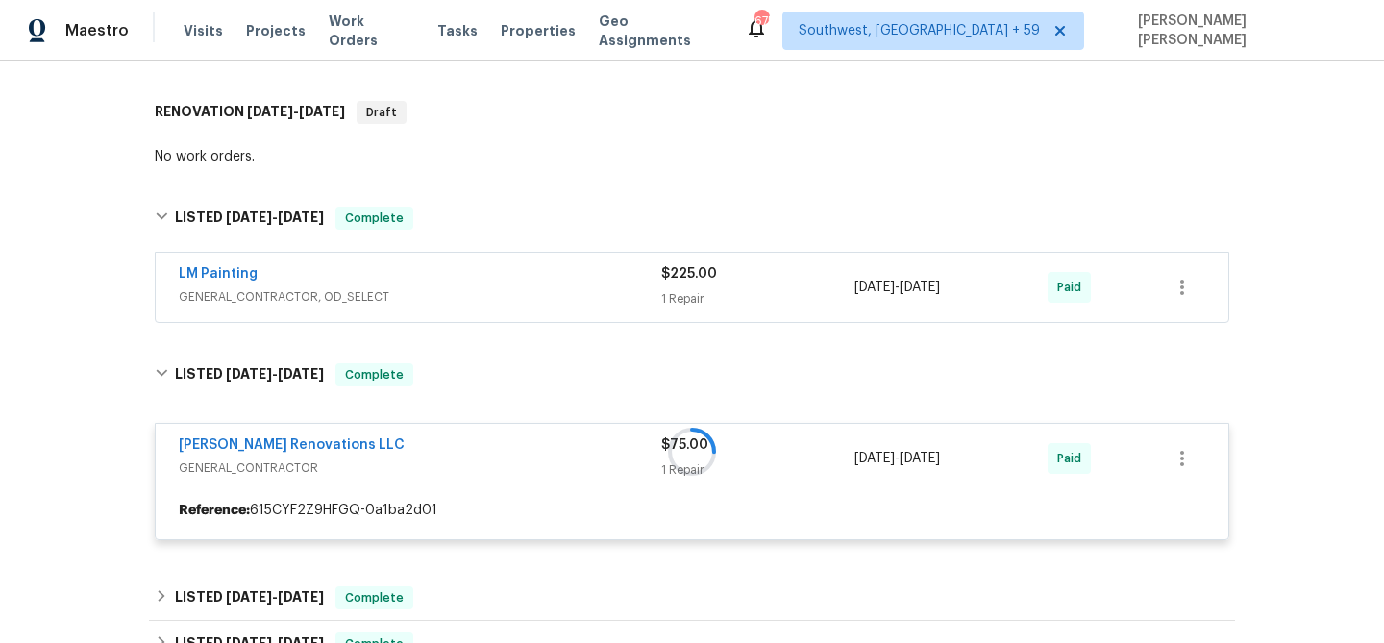
scroll to position [714, 0]
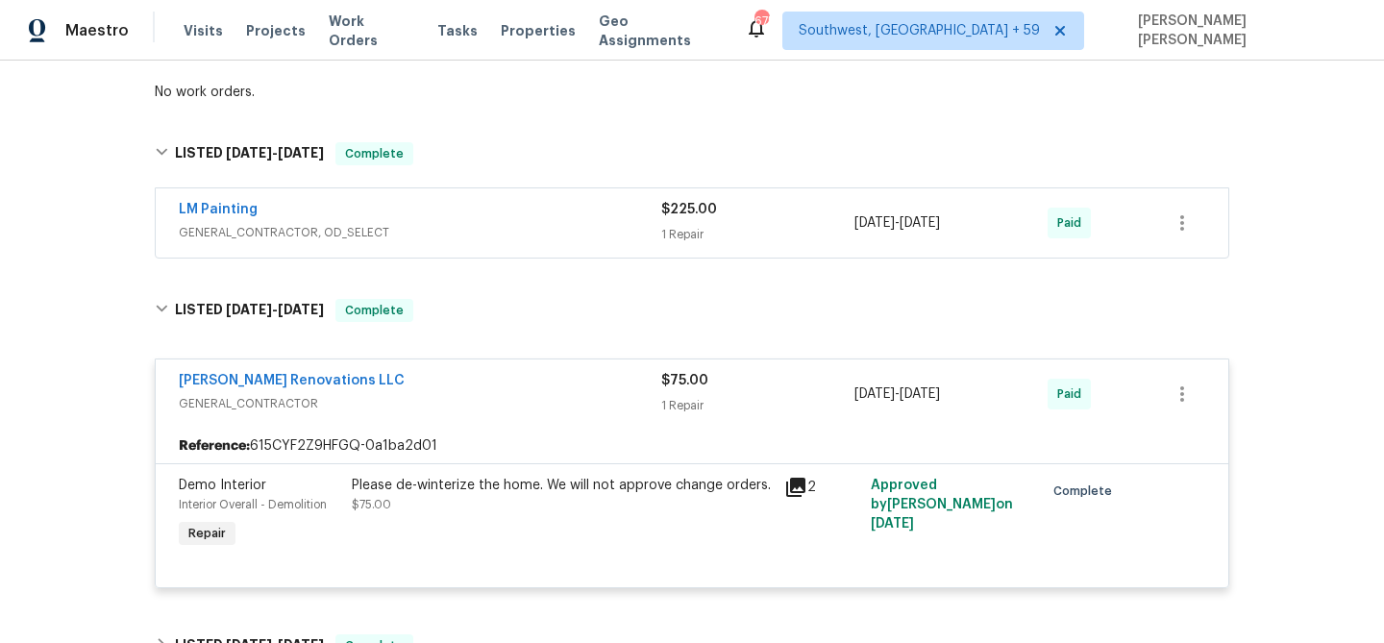
click at [583, 228] on span "GENERAL_CONTRACTOR, OD_SELECT" at bounding box center [420, 232] width 482 height 19
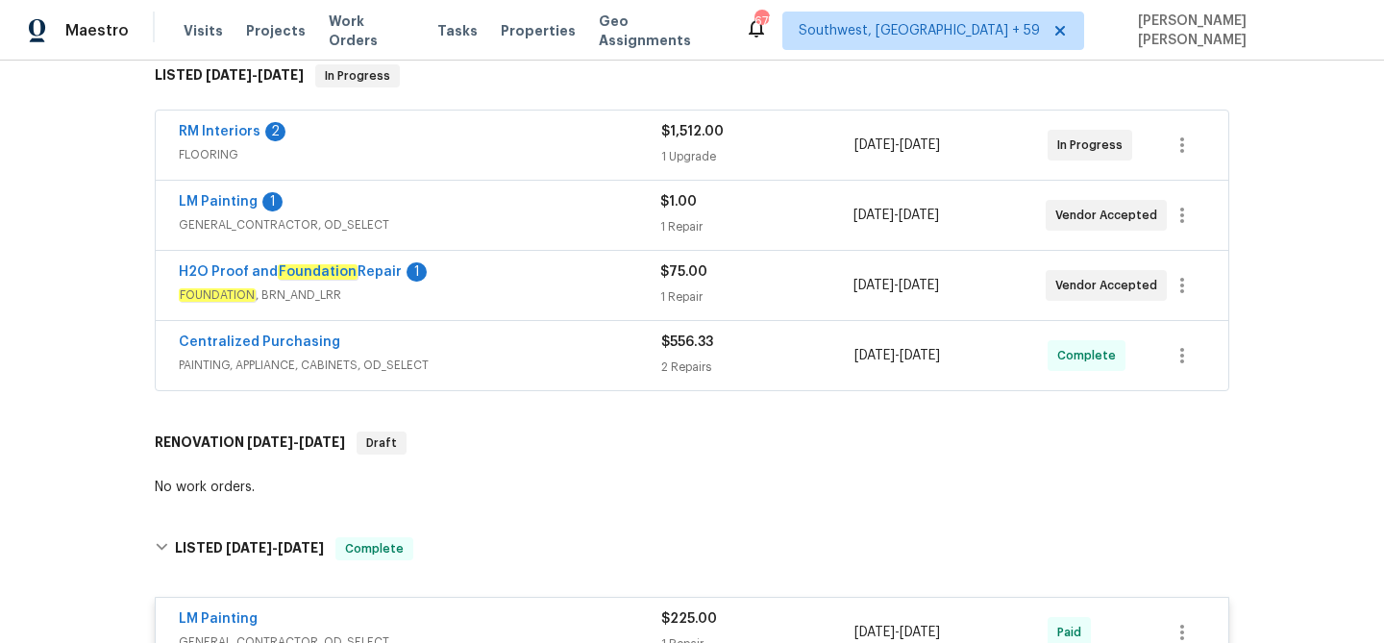
scroll to position [279, 0]
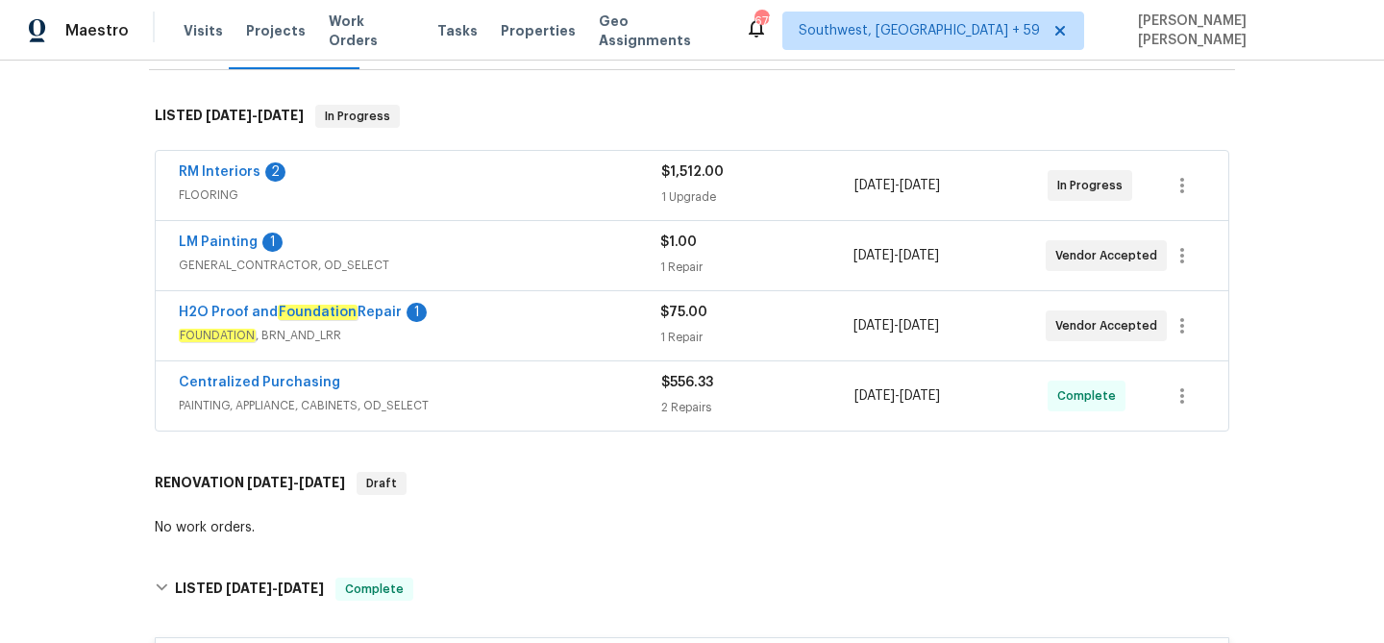
click at [602, 389] on div "Centralized Purchasing" at bounding box center [420, 384] width 482 height 23
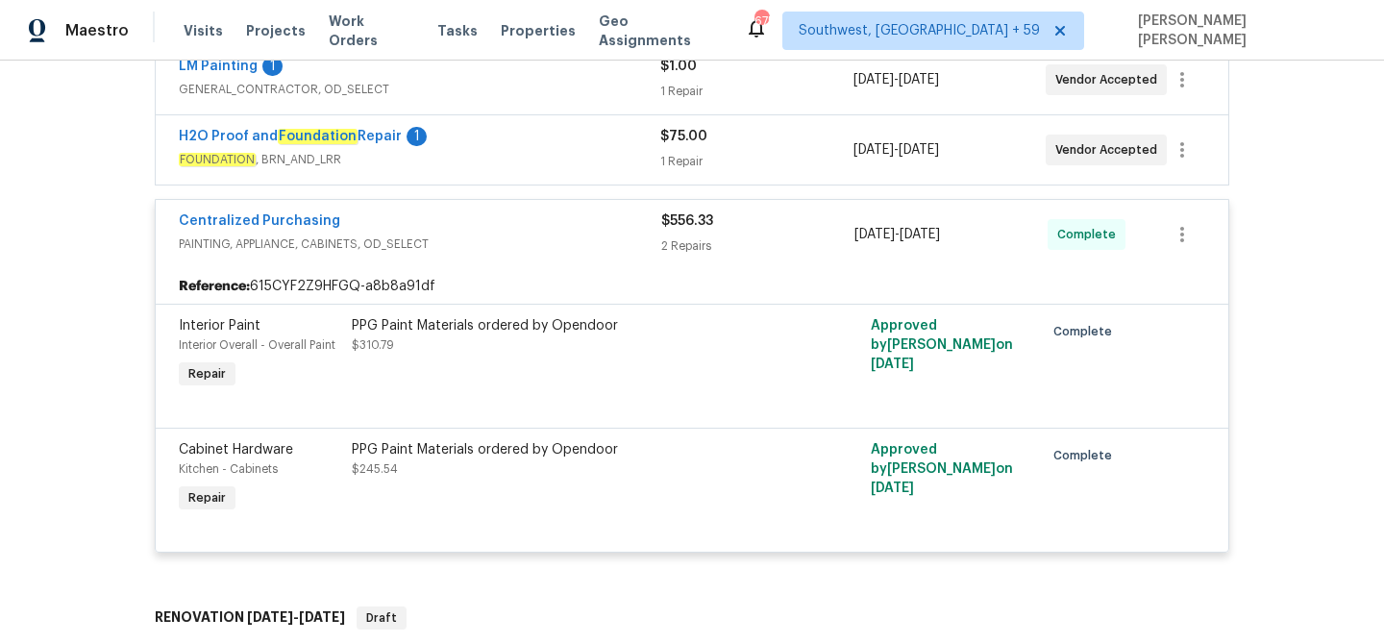
scroll to position [296, 0]
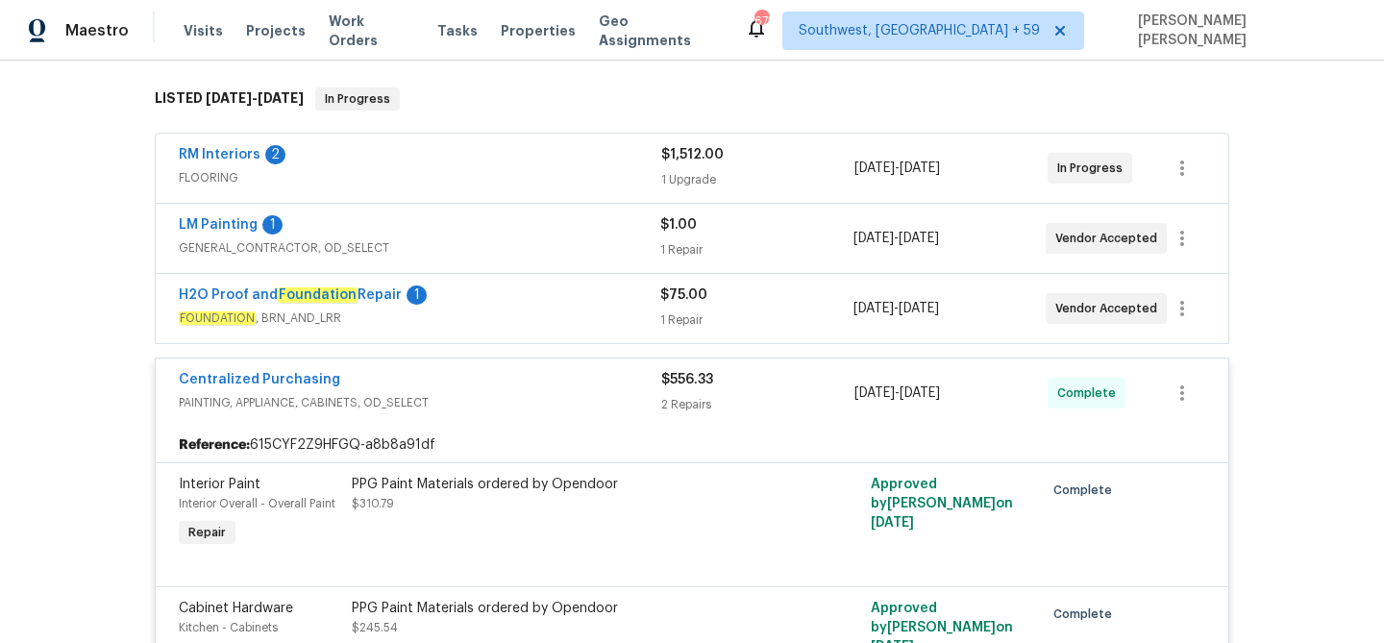
click at [642, 306] on div "H2O Proof and Foundation Repair 1" at bounding box center [419, 296] width 481 height 23
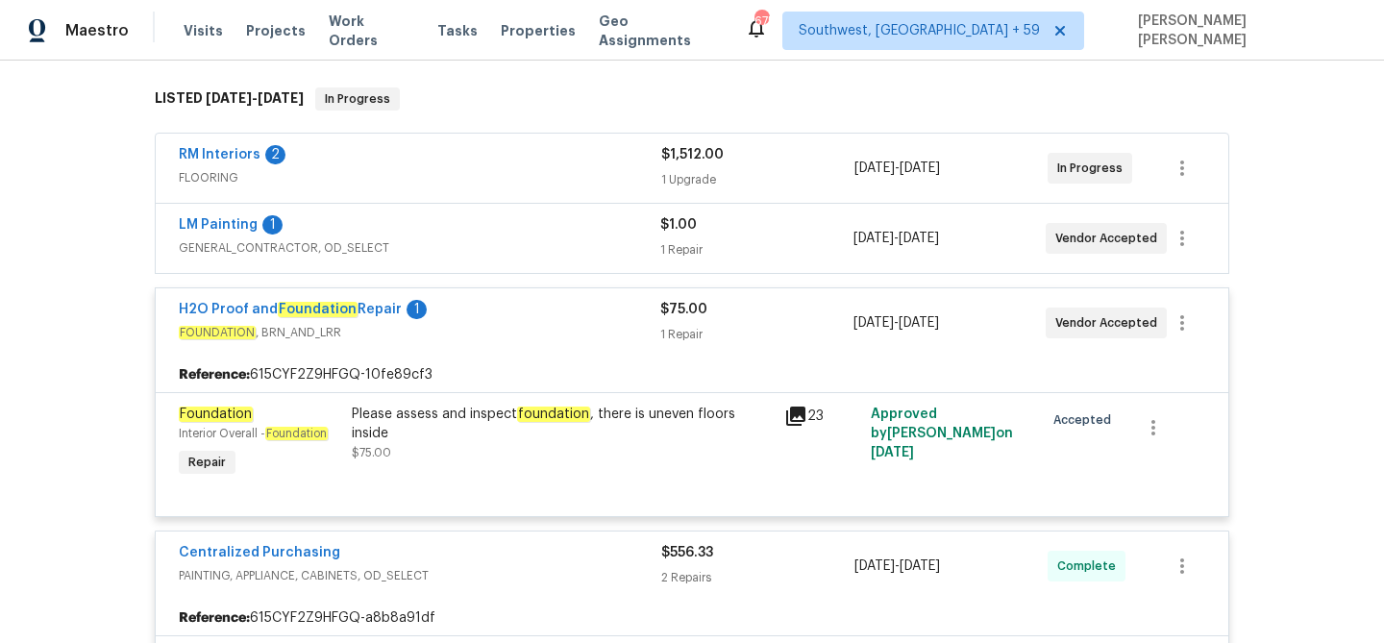
click at [648, 246] on span "GENERAL_CONTRACTOR, OD_SELECT" at bounding box center [419, 247] width 481 height 19
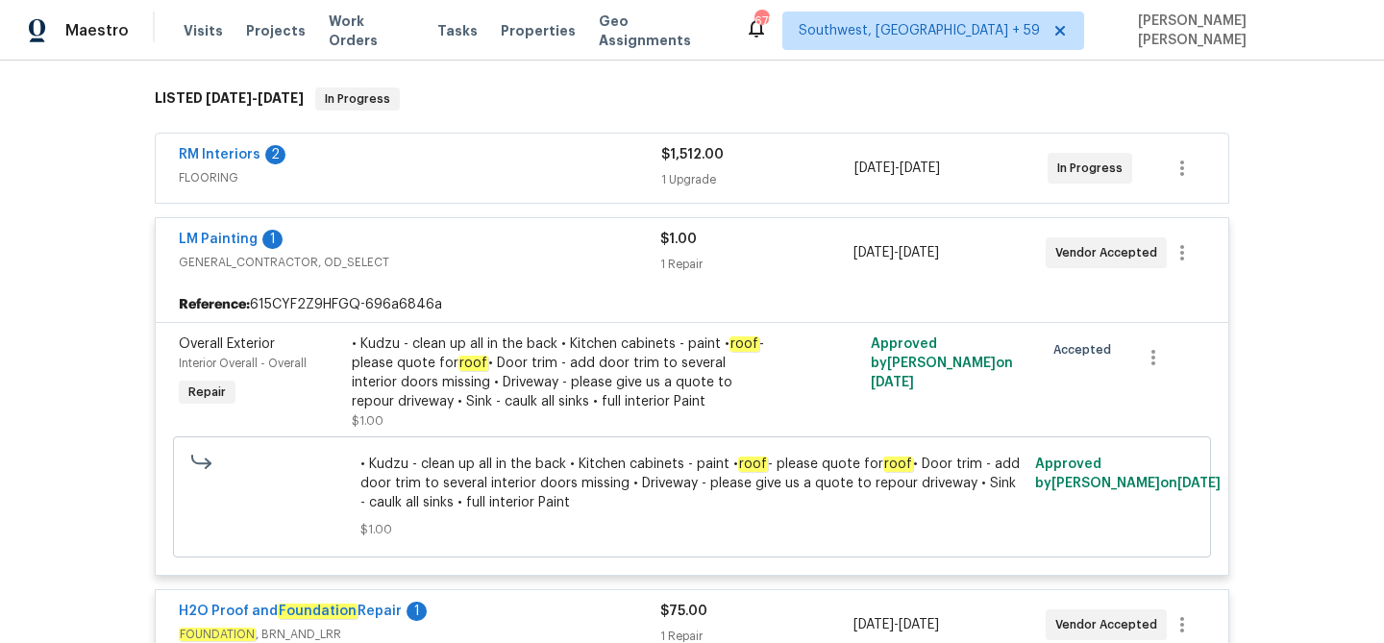
click at [606, 153] on div "RM Interiors 2" at bounding box center [420, 156] width 482 height 23
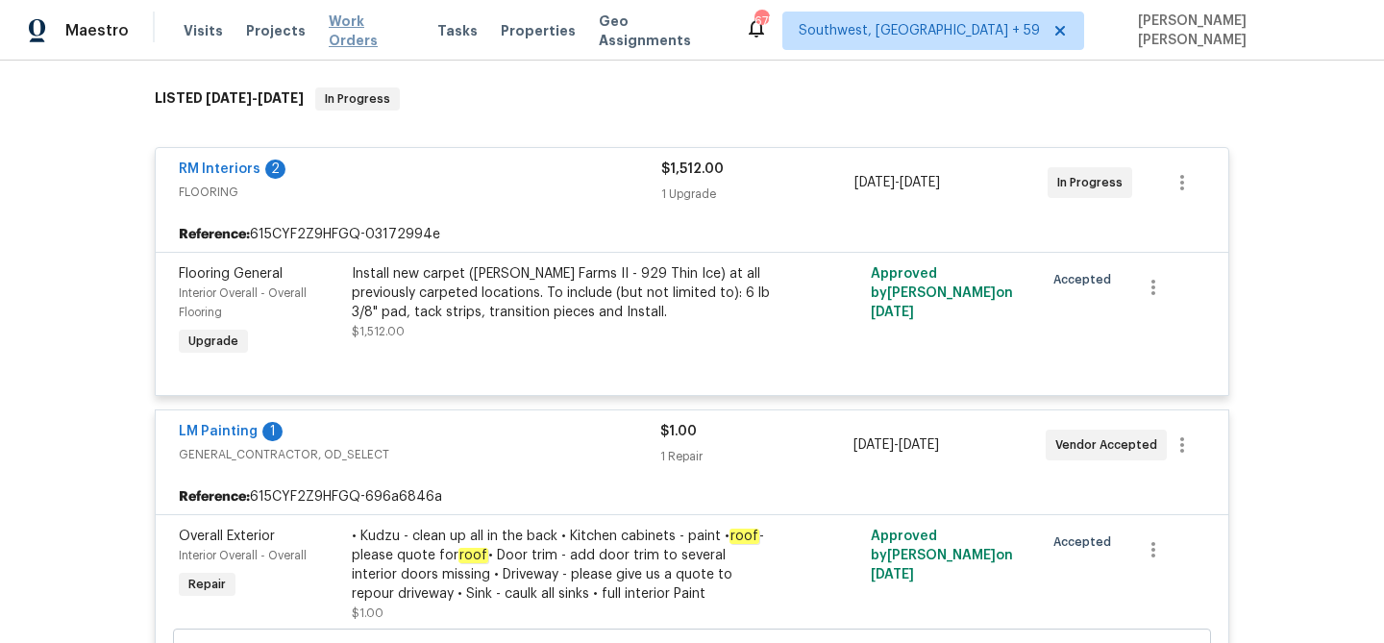
click at [352, 30] on span "Work Orders" at bounding box center [372, 31] width 86 height 38
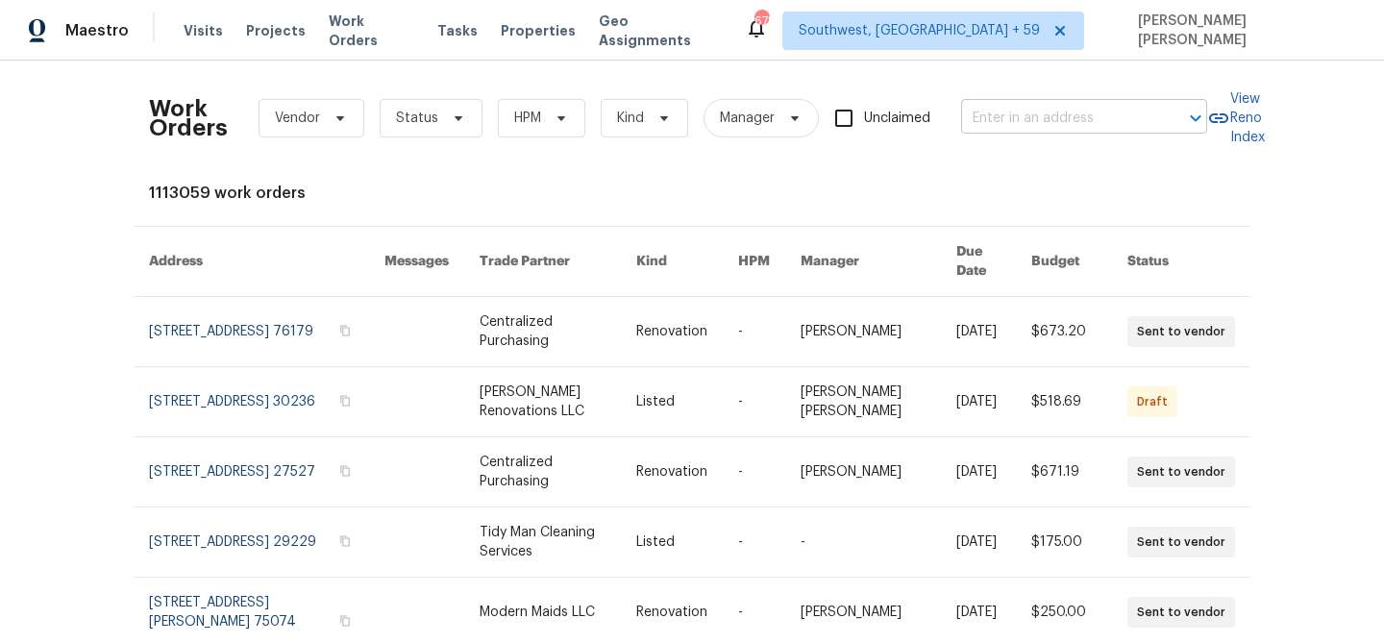
click at [1066, 132] on input "text" at bounding box center [1057, 119] width 192 height 30
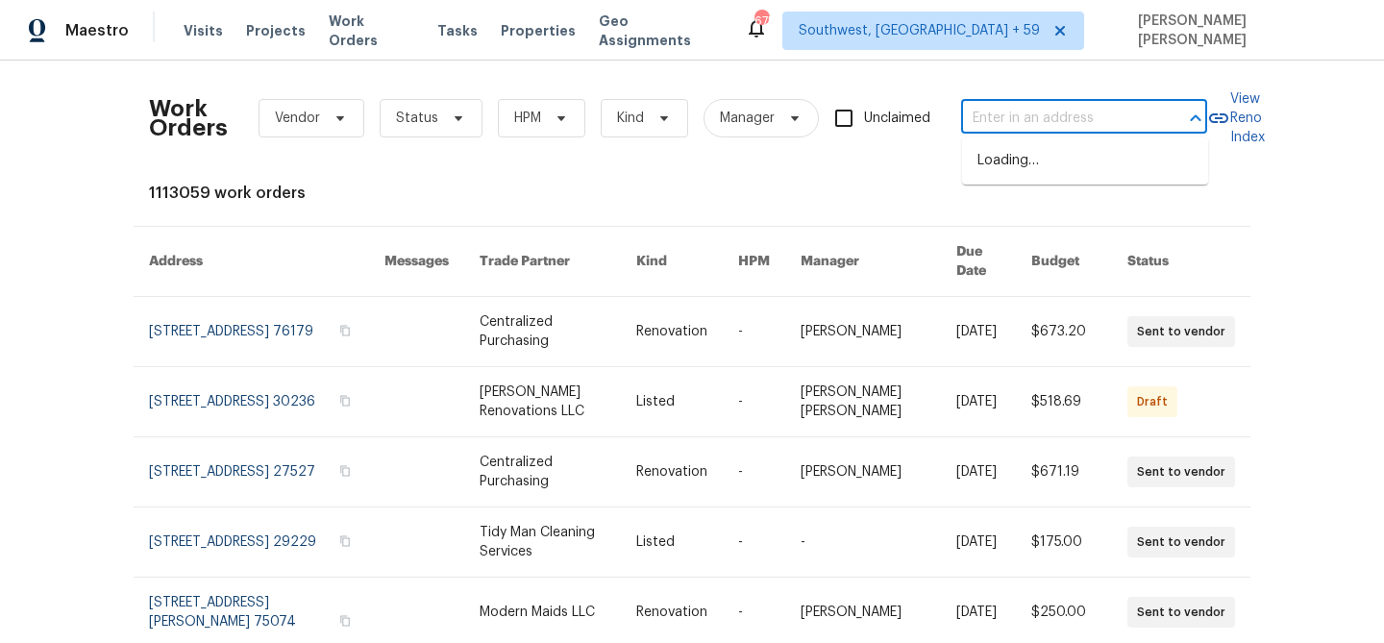
paste input "[STREET_ADDRESS]"
type input "[STREET_ADDRESS]"
click at [1068, 160] on li "[STREET_ADDRESS]" at bounding box center [1085, 161] width 246 height 32
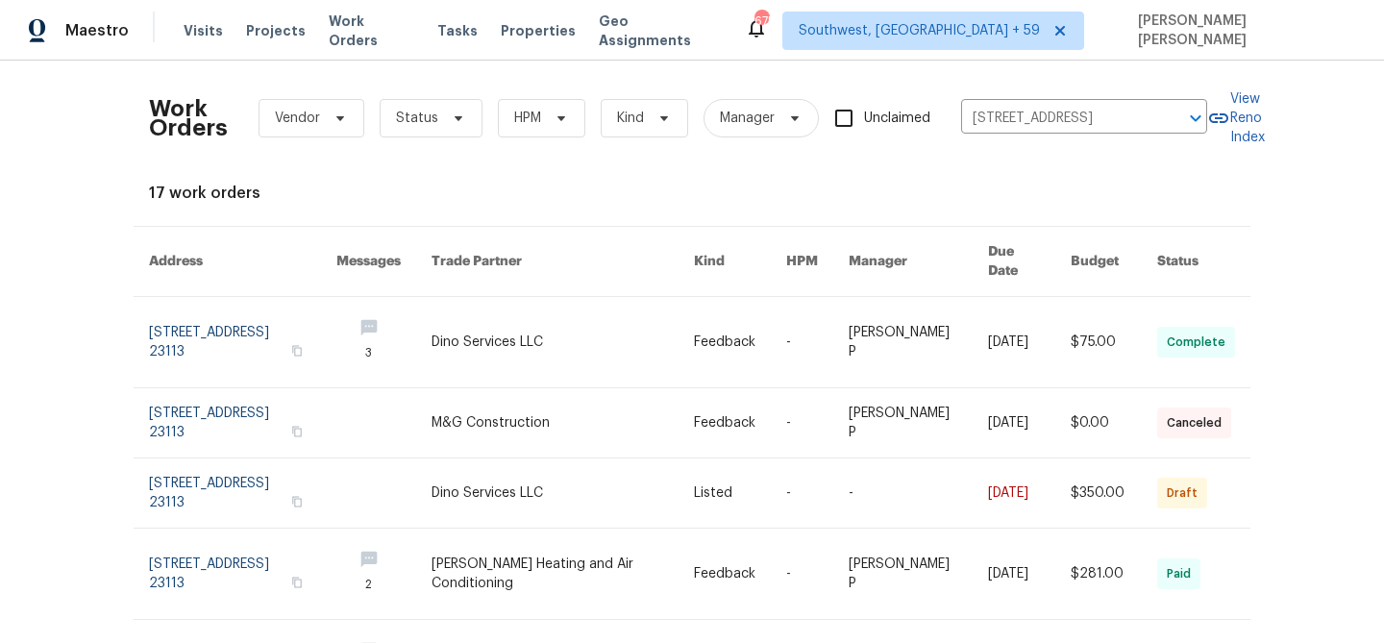
click at [879, 304] on link at bounding box center [917, 342] width 139 height 90
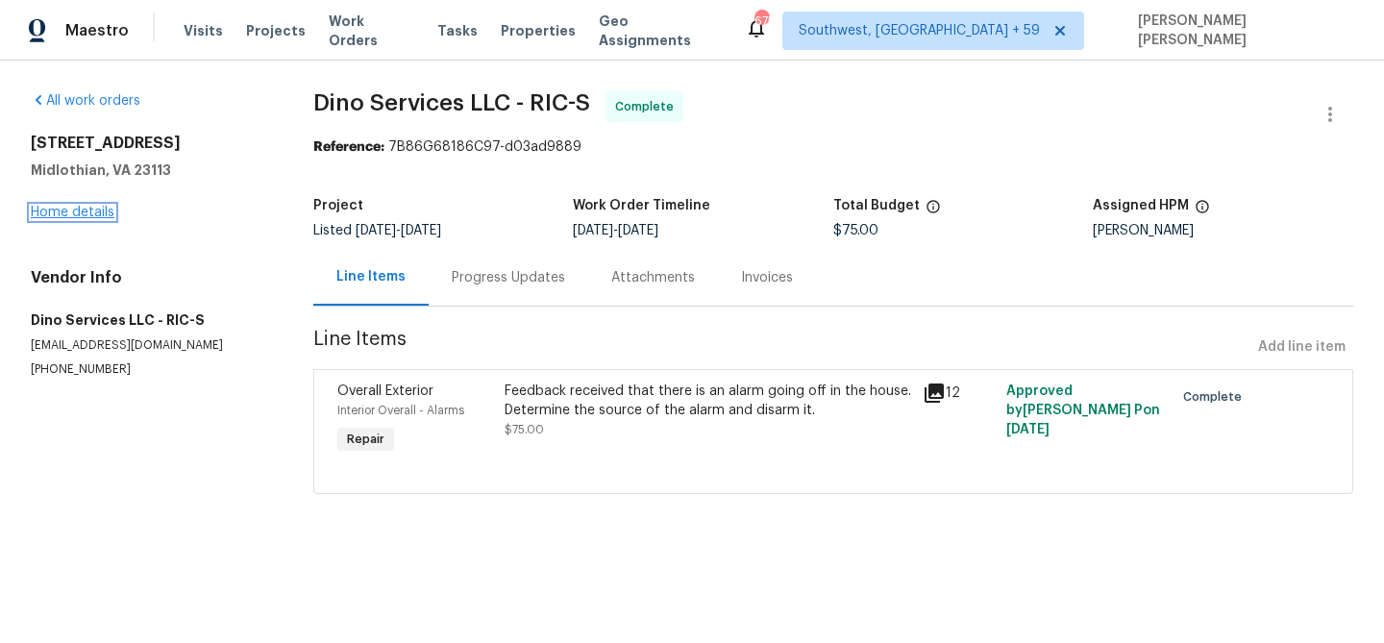
click at [83, 212] on link "Home details" at bounding box center [73, 212] width 84 height 13
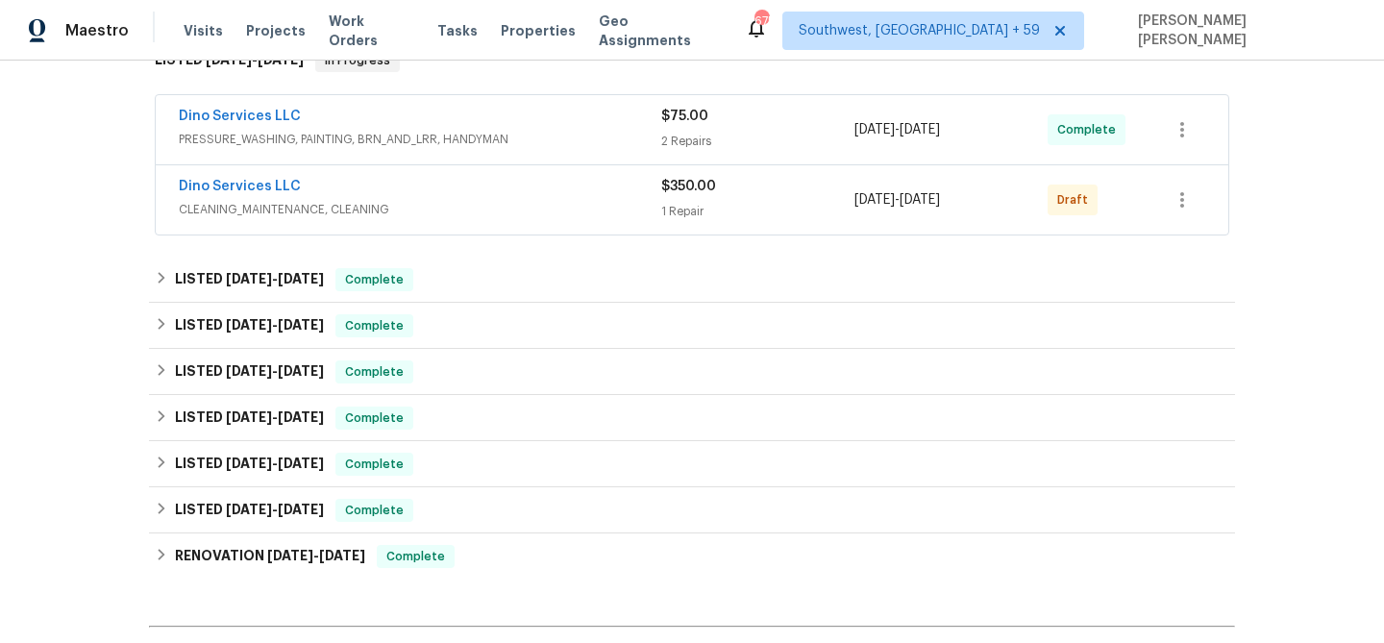
scroll to position [294, 0]
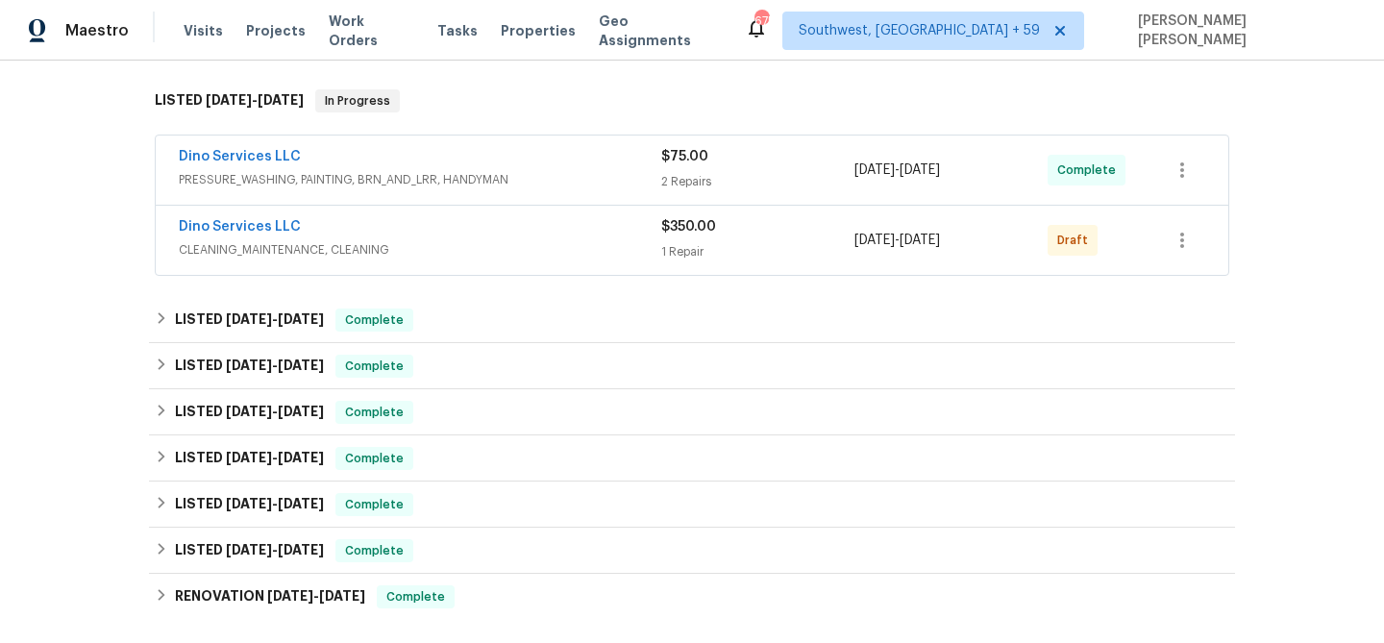
click at [461, 254] on span "CLEANING_MAINTENANCE, CLEANING" at bounding box center [420, 249] width 482 height 19
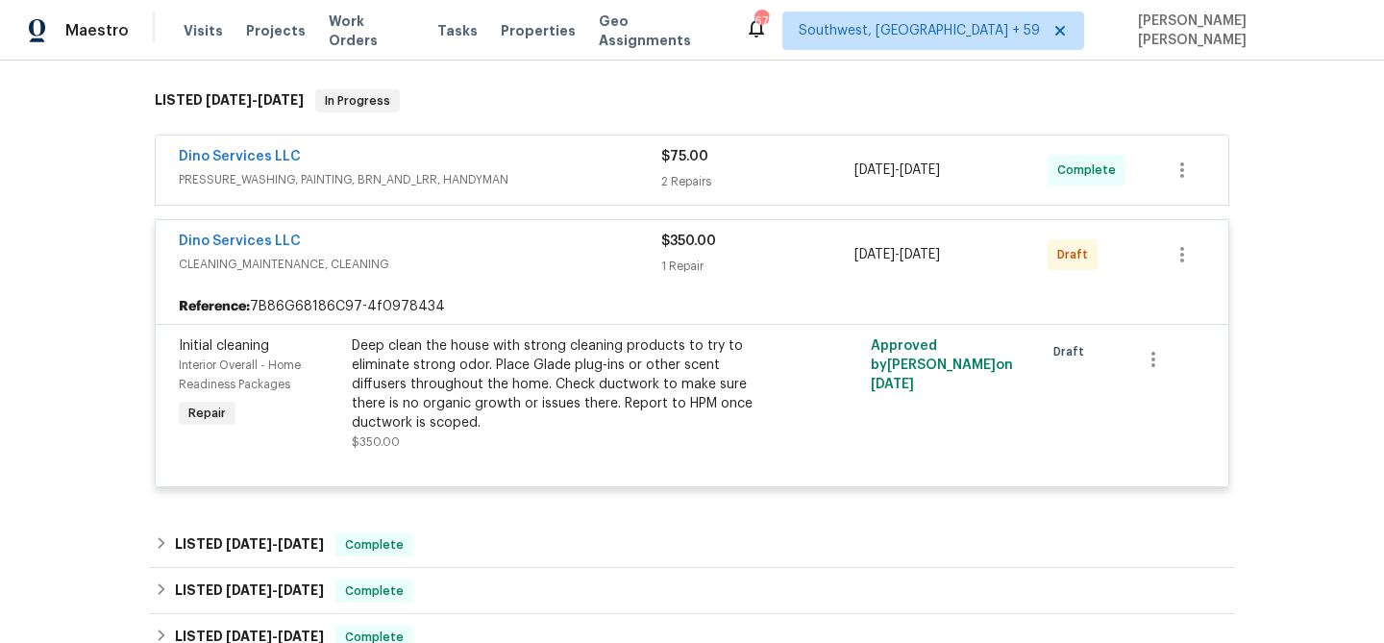
click at [499, 176] on span "PRESSURE_WASHING, PAINTING, BRN_AND_LRR, HANDYMAN" at bounding box center [420, 179] width 482 height 19
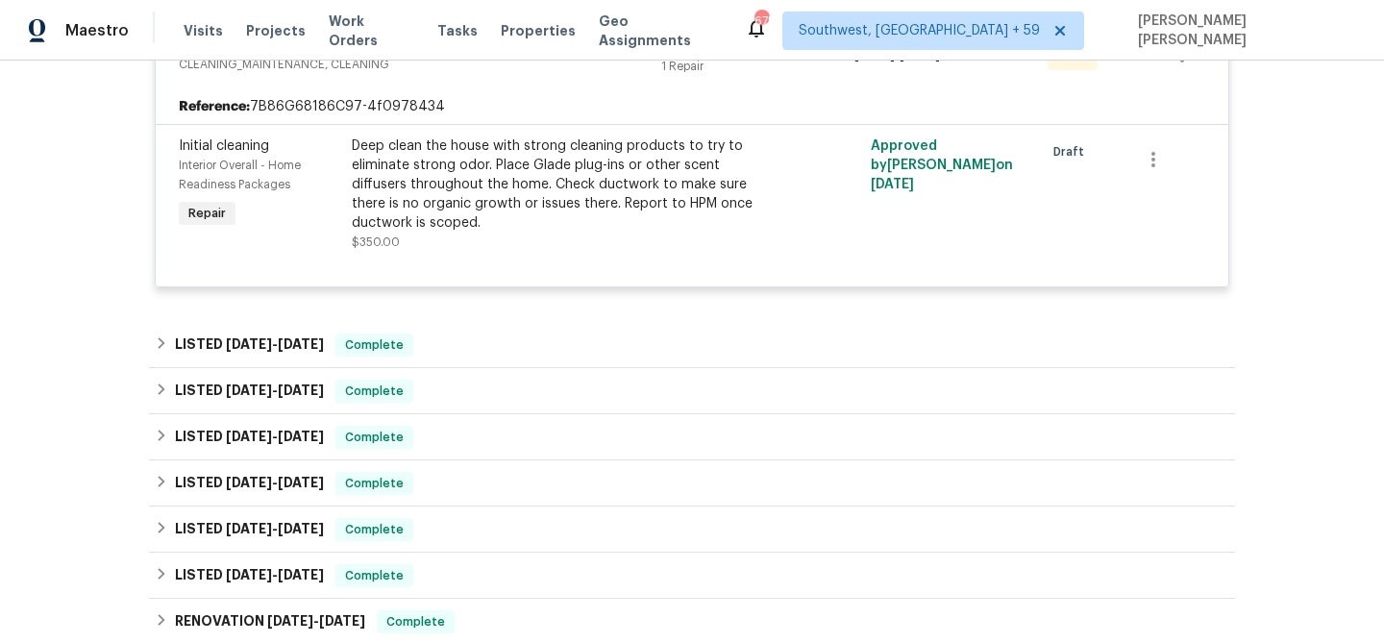
scroll to position [821, 0]
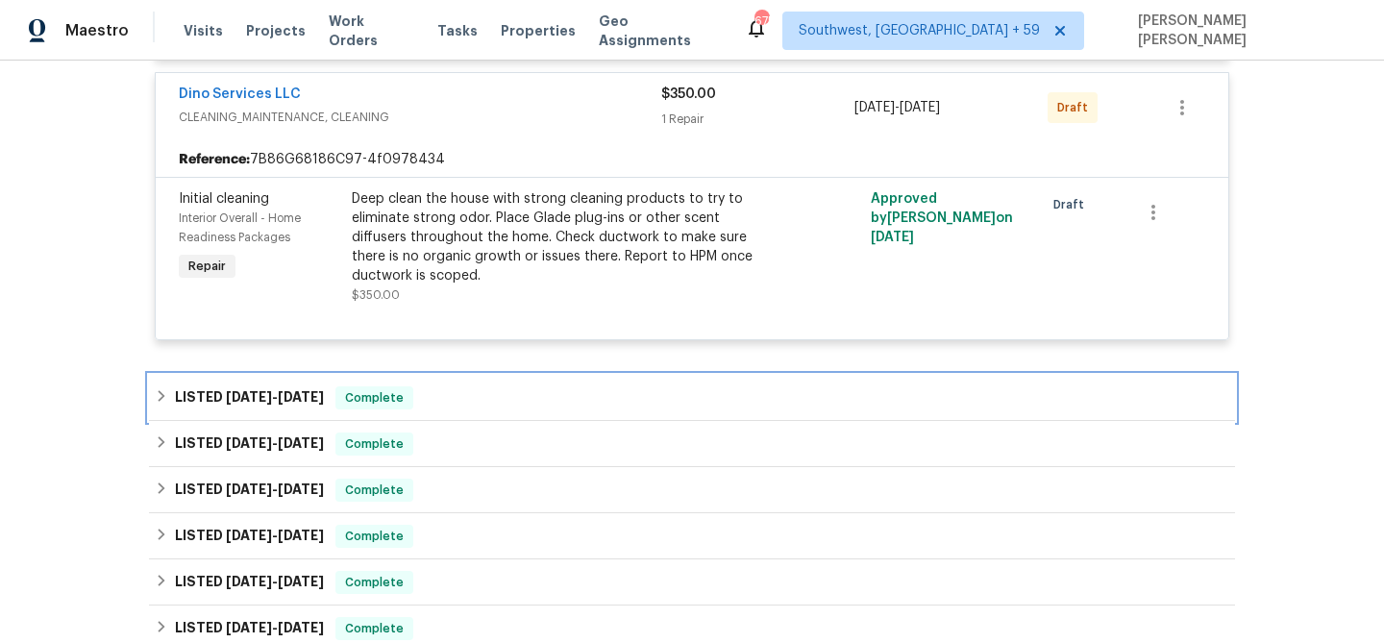
click at [384, 388] on span "Complete" at bounding box center [374, 397] width 74 height 19
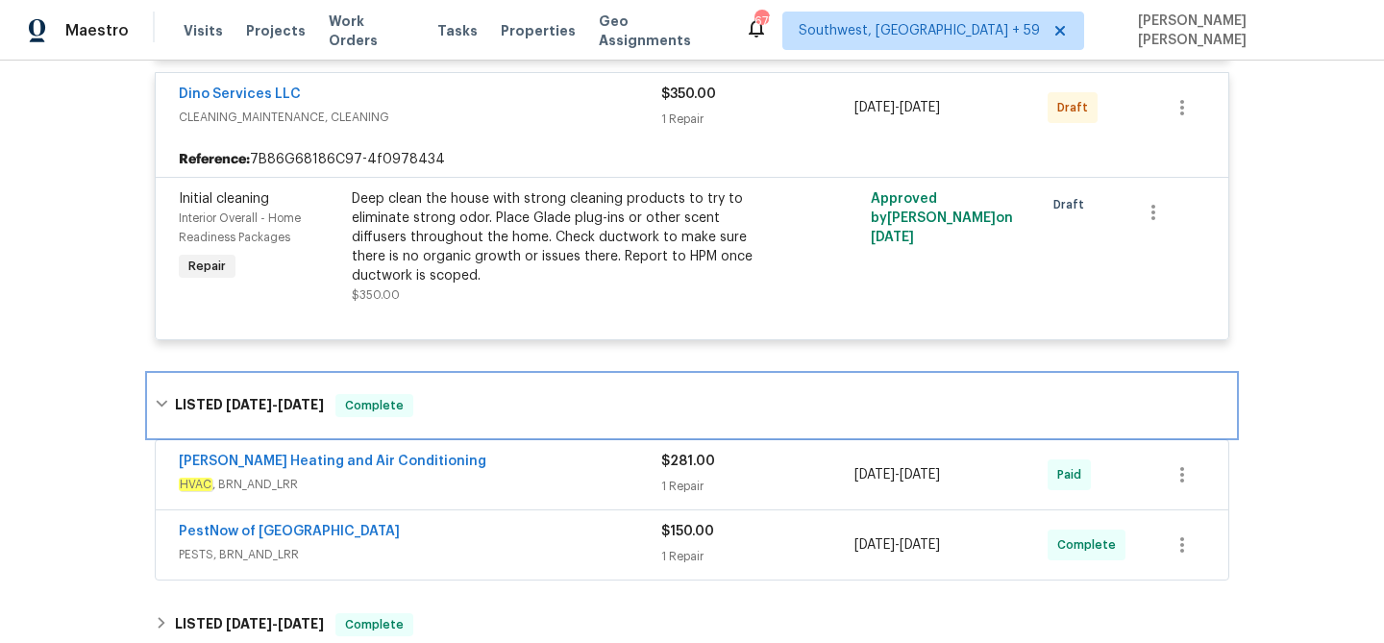
scroll to position [842, 0]
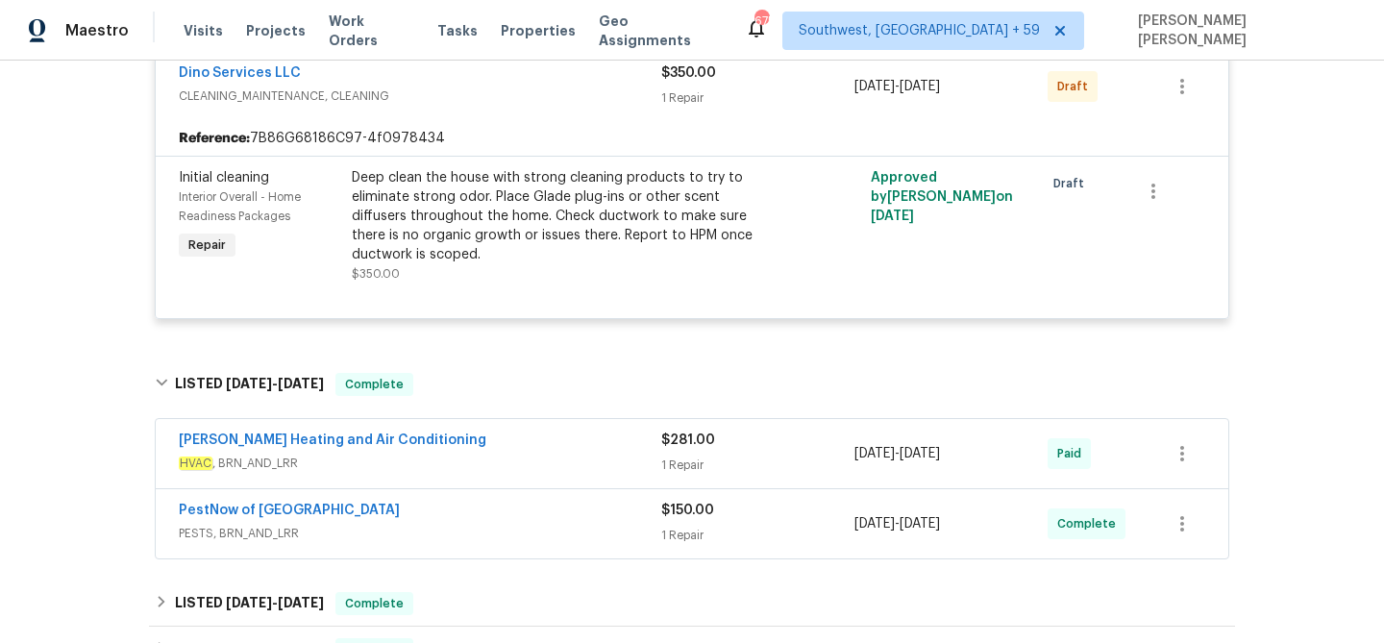
click at [462, 504] on div "PestNow of [GEOGRAPHIC_DATA]" at bounding box center [420, 512] width 482 height 23
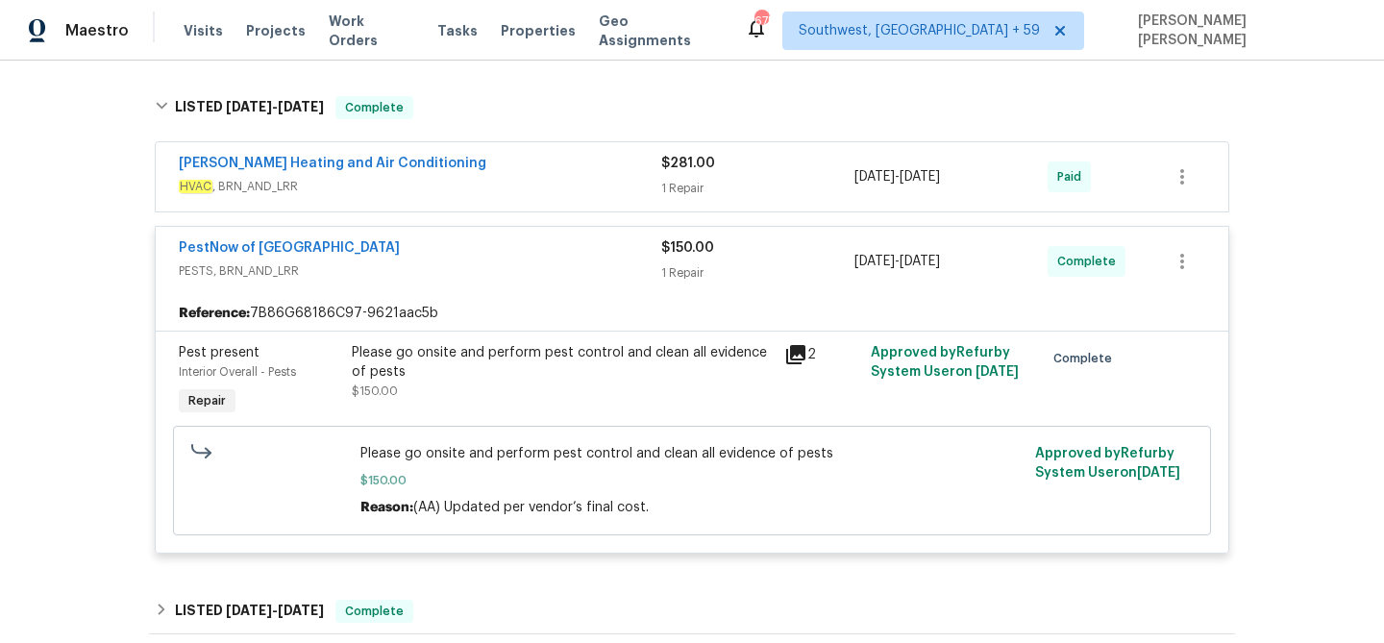
scroll to position [1025, 0]
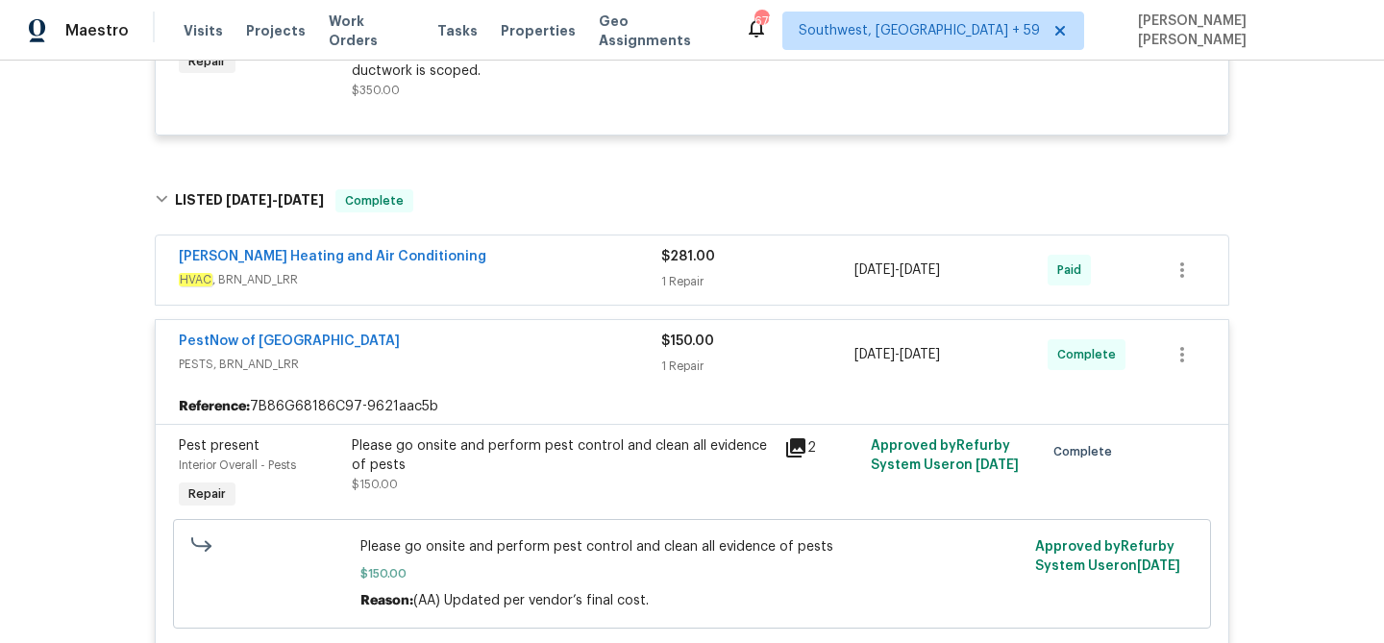
click at [571, 275] on div "[PERSON_NAME] Heating and Air Conditioning HVAC , BRN_AND_LRR $281.00 1 Repair …" at bounding box center [692, 269] width 1072 height 69
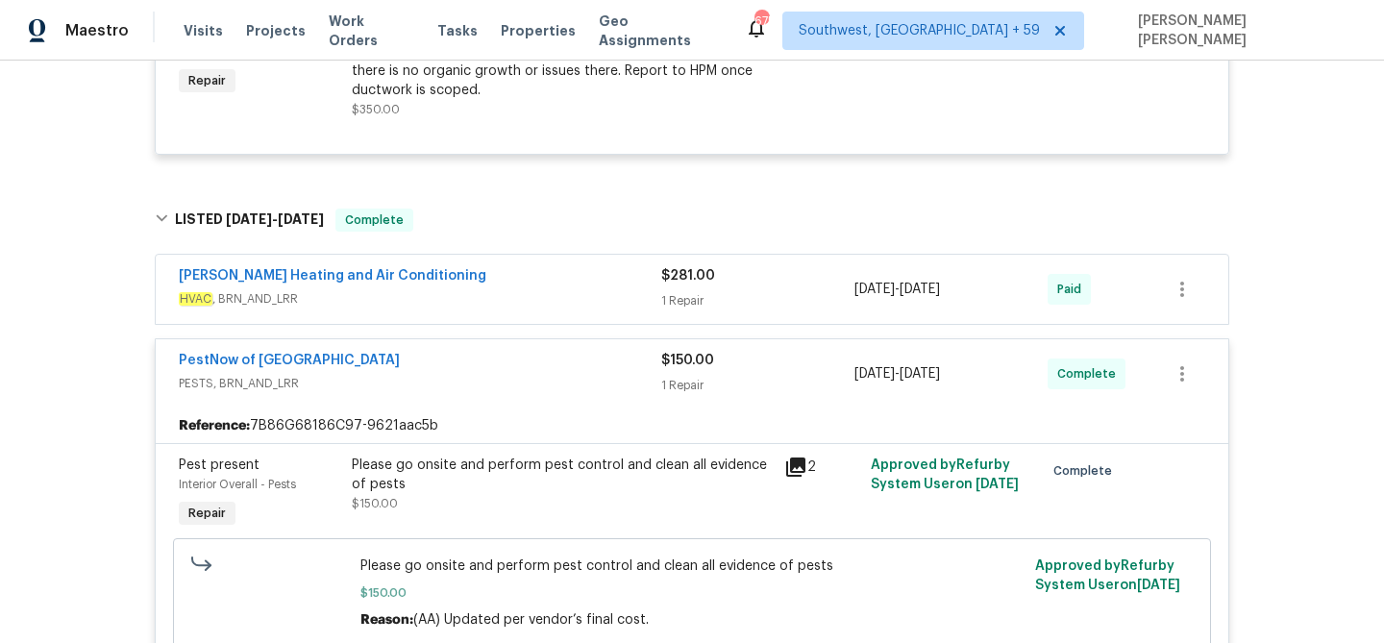
click at [586, 268] on div "[PERSON_NAME] Heating and Air Conditioning" at bounding box center [420, 277] width 482 height 23
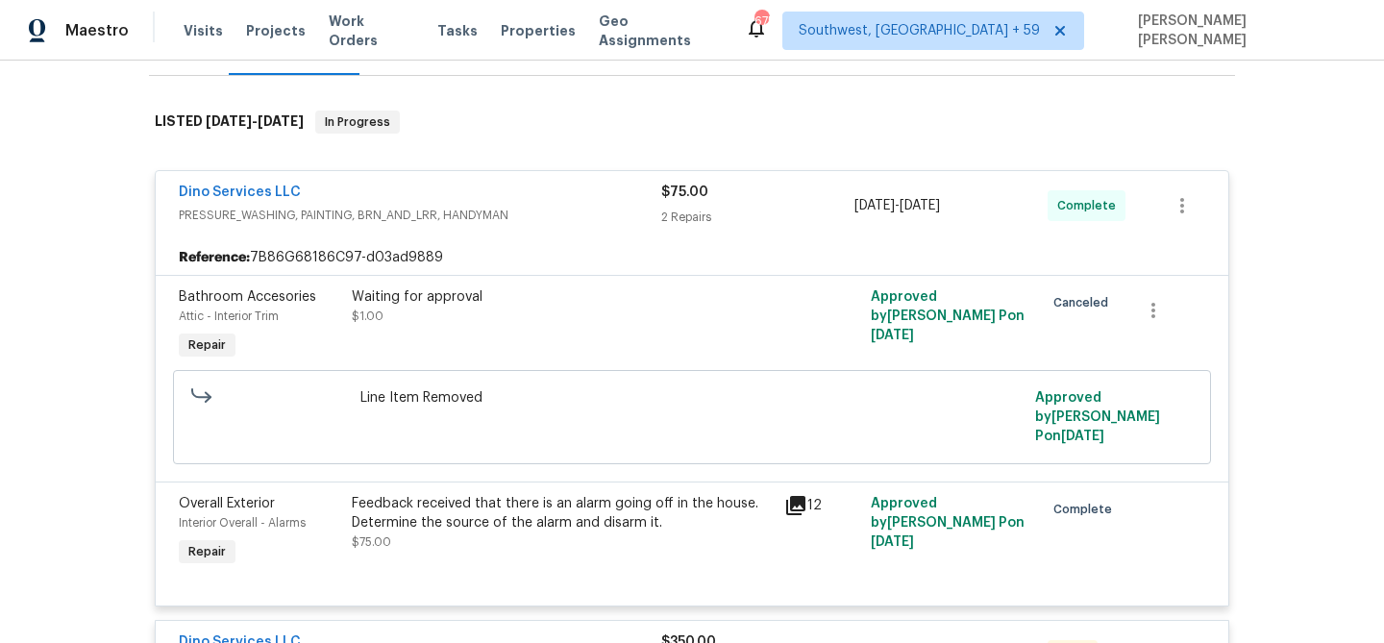
scroll to position [363, 0]
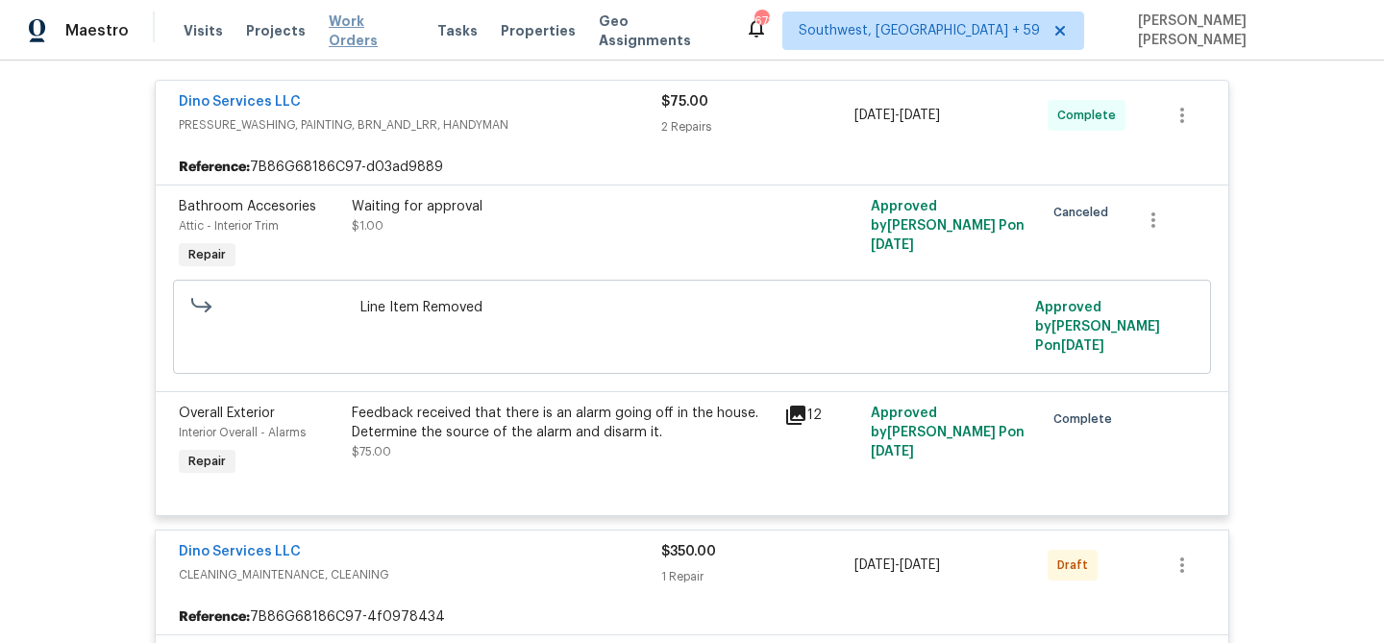
click at [368, 34] on span "Work Orders" at bounding box center [372, 31] width 86 height 38
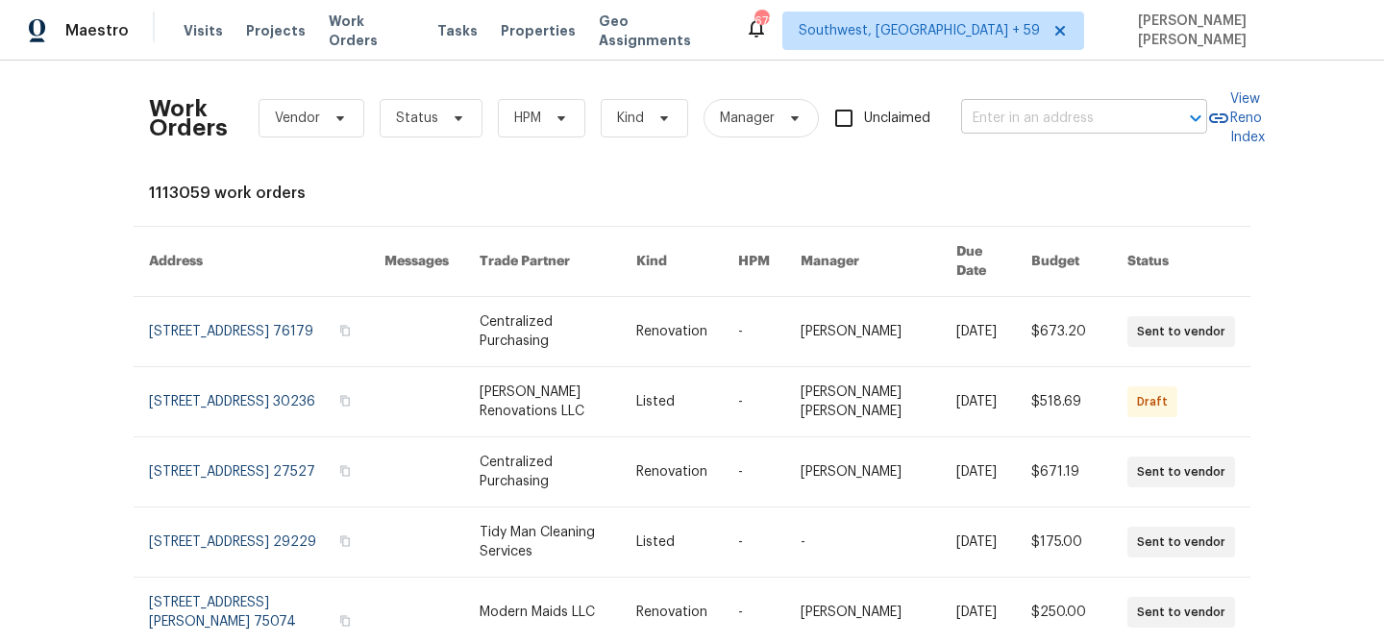
click at [1023, 130] on input "text" at bounding box center [1057, 119] width 192 height 30
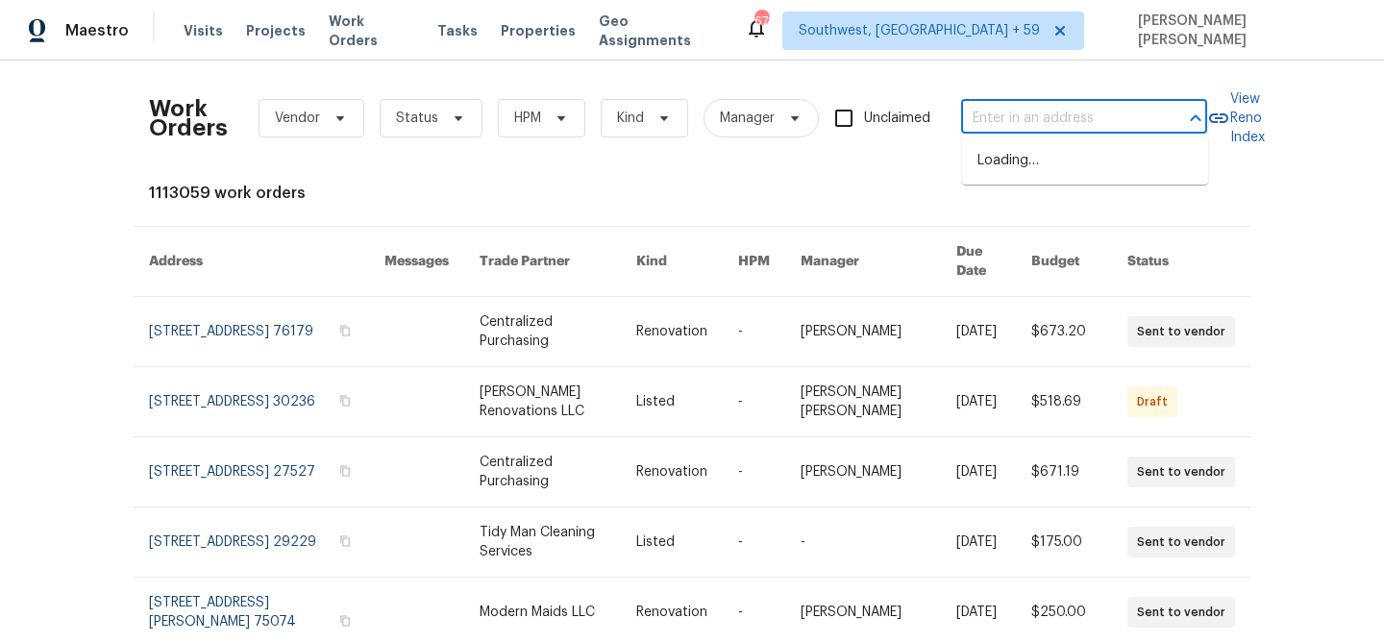
paste input "[STREET_ADDRESS]"
type input "[STREET_ADDRESS]"
click at [1044, 156] on li "[STREET_ADDRESS]" at bounding box center [1085, 161] width 246 height 32
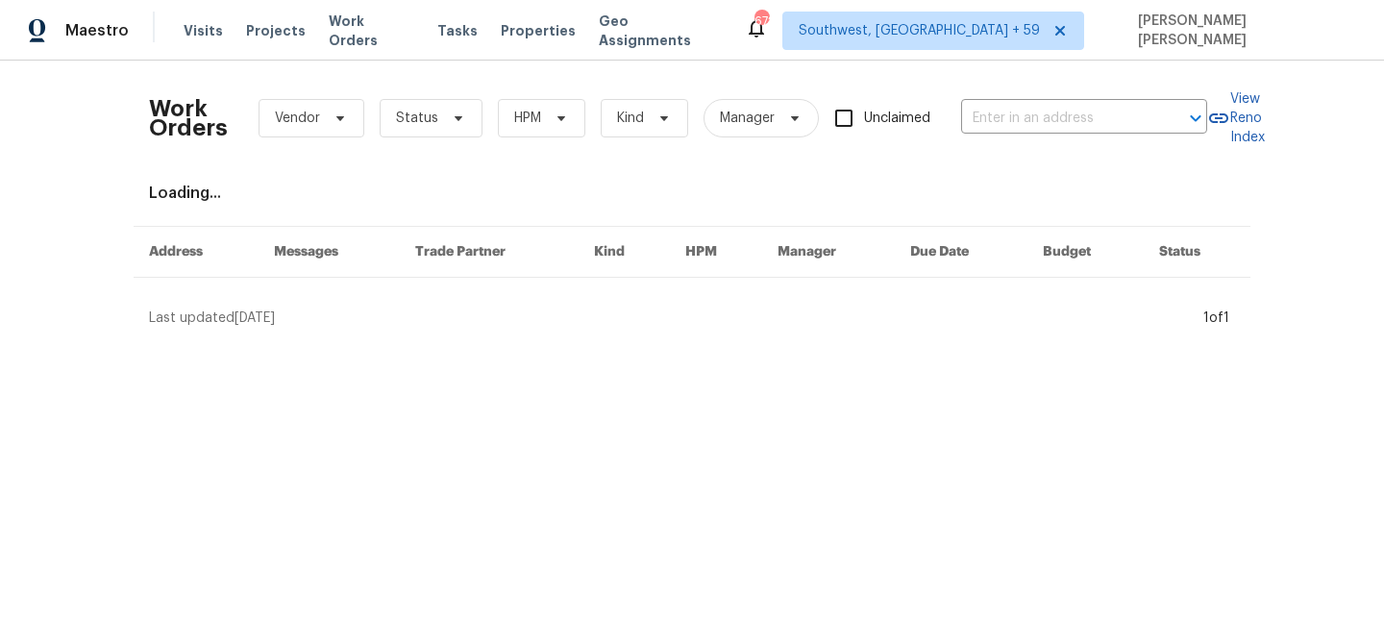
type input "[STREET_ADDRESS]"
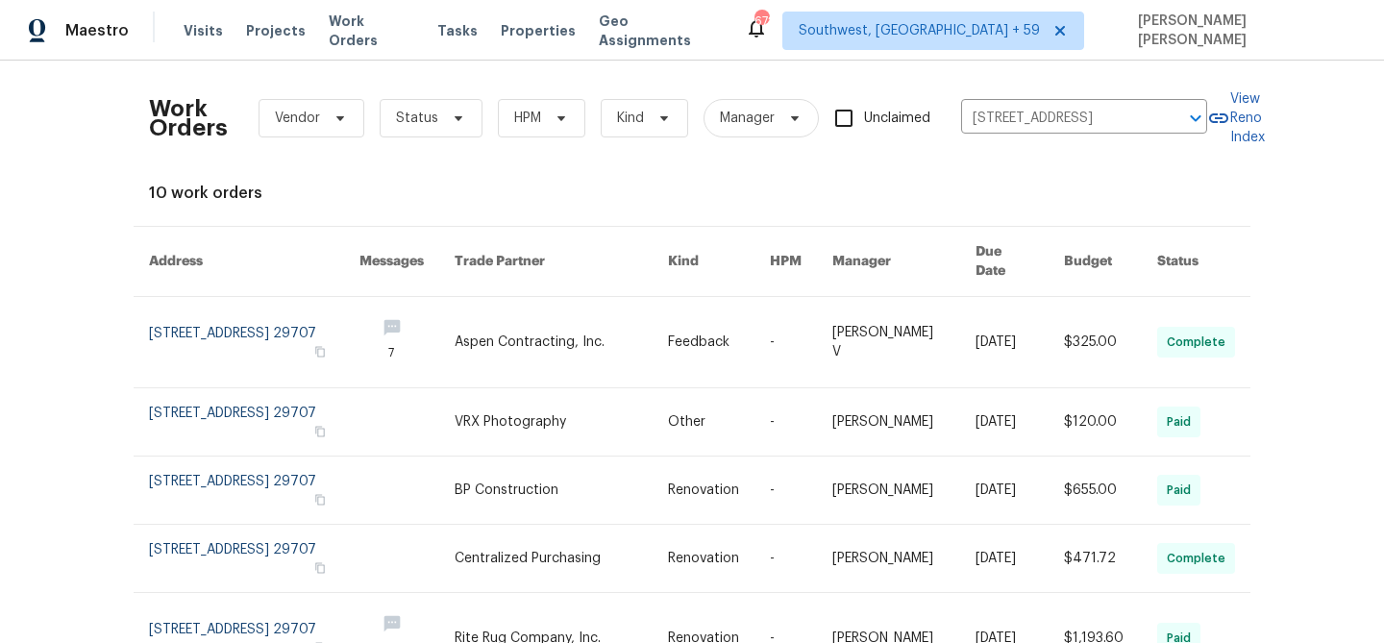
click at [1002, 329] on link at bounding box center [1019, 342] width 88 height 90
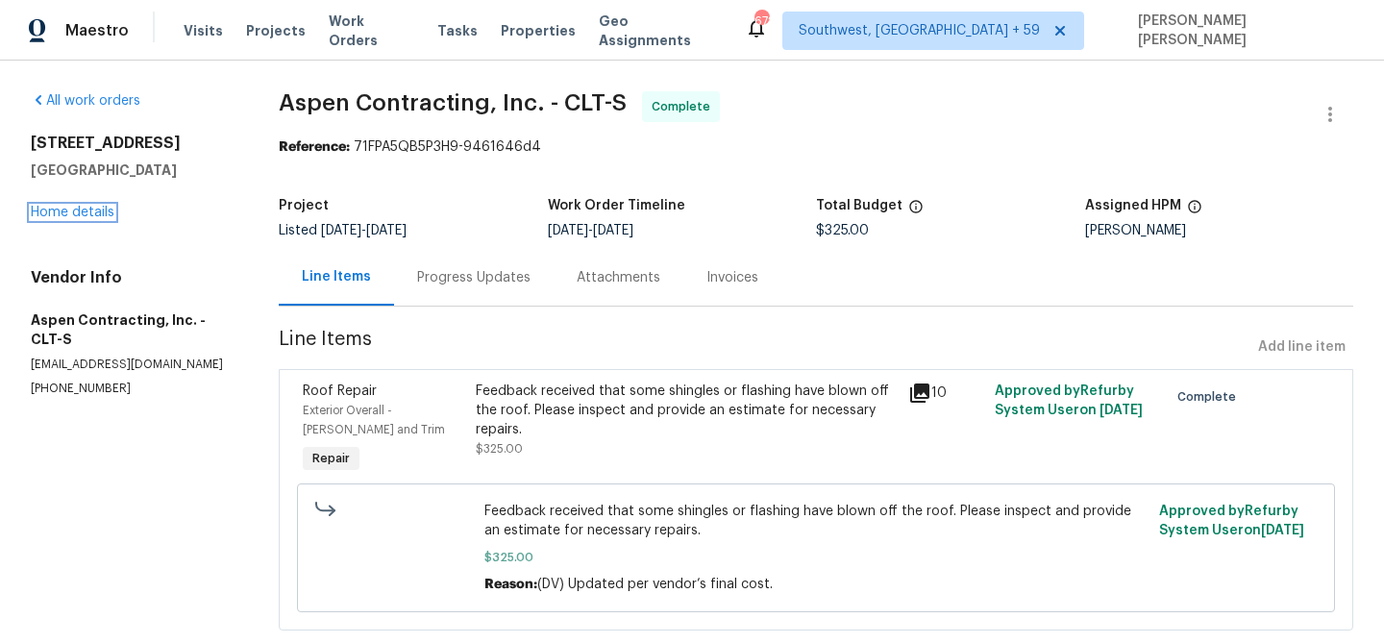
click at [71, 211] on link "Home details" at bounding box center [73, 212] width 84 height 13
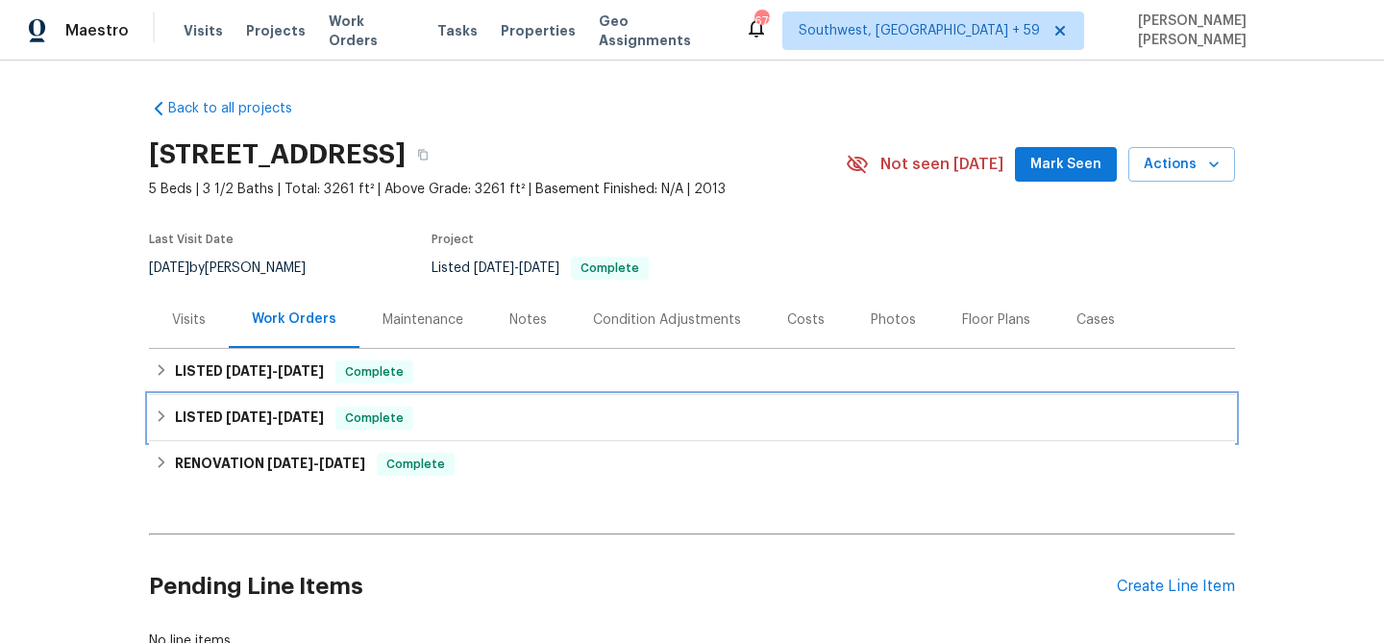
click at [324, 407] on h6 "LISTED [DATE] - [DATE]" at bounding box center [249, 417] width 149 height 23
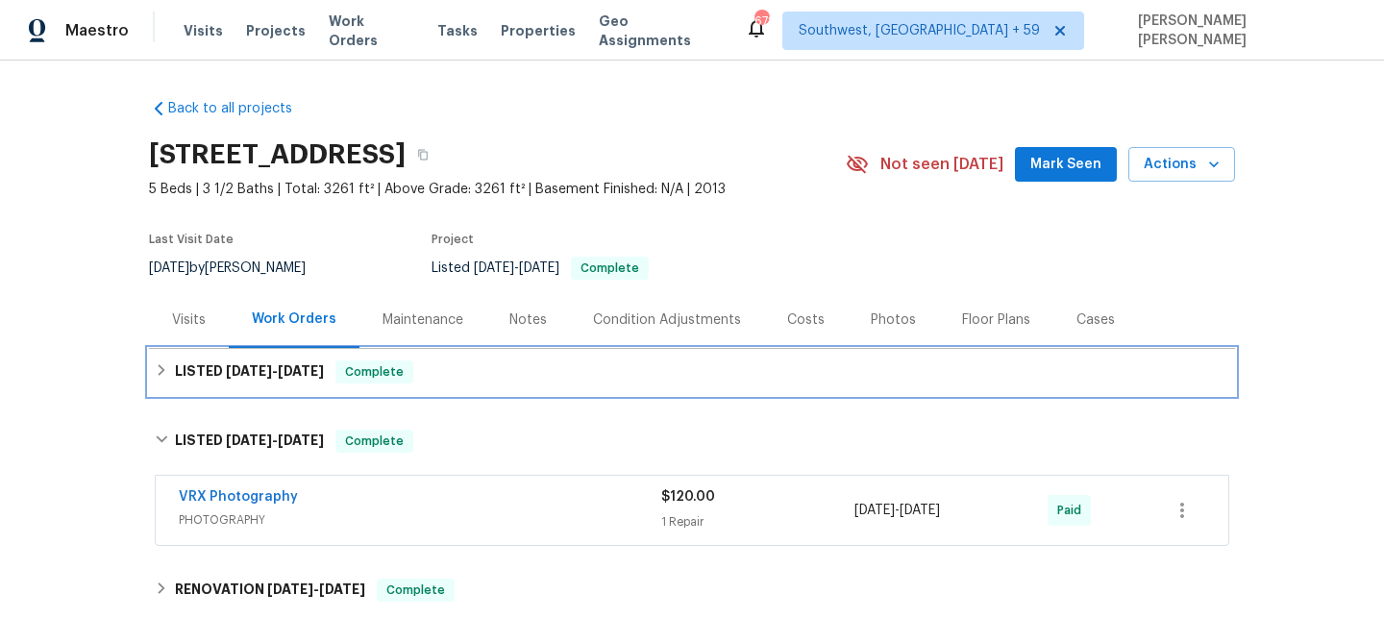
click at [366, 368] on span "Complete" at bounding box center [374, 371] width 74 height 19
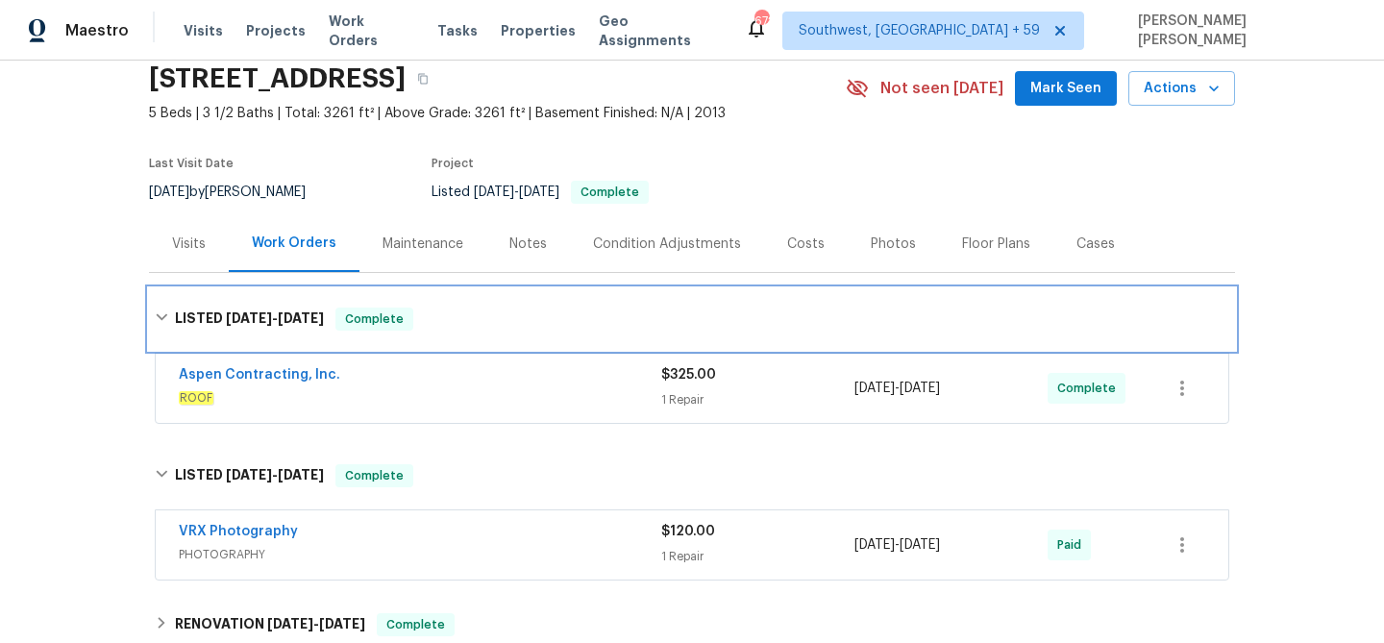
scroll to position [120, 0]
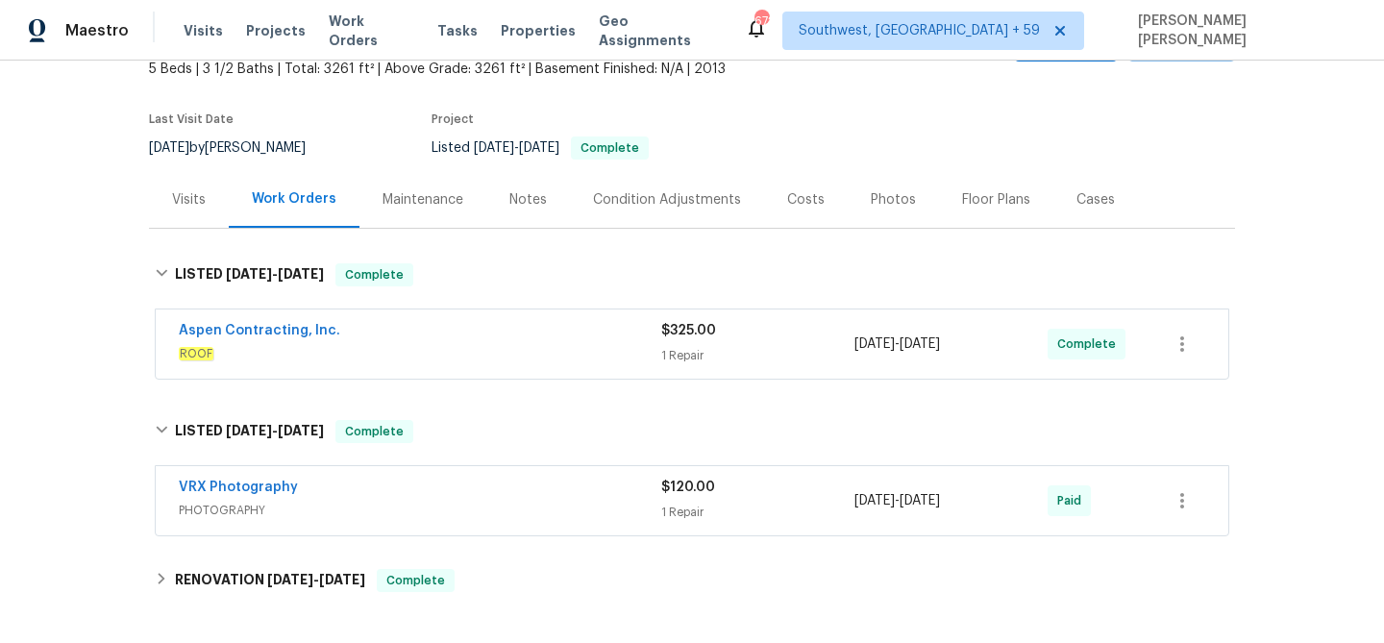
click at [411, 374] on div "Aspen Contracting, Inc. ROOF $325.00 1 Repair [DATE] - [DATE] Complete" at bounding box center [692, 343] width 1072 height 69
click at [441, 348] on span "ROOF" at bounding box center [420, 353] width 482 height 19
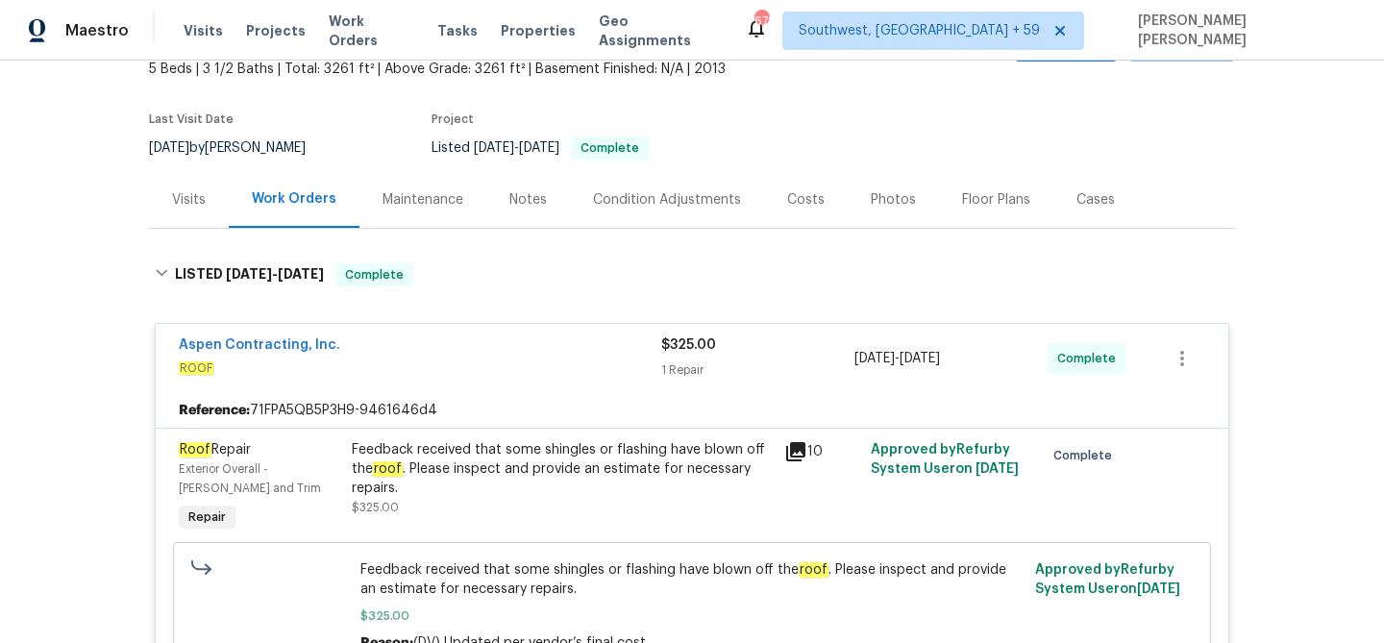
scroll to position [257, 0]
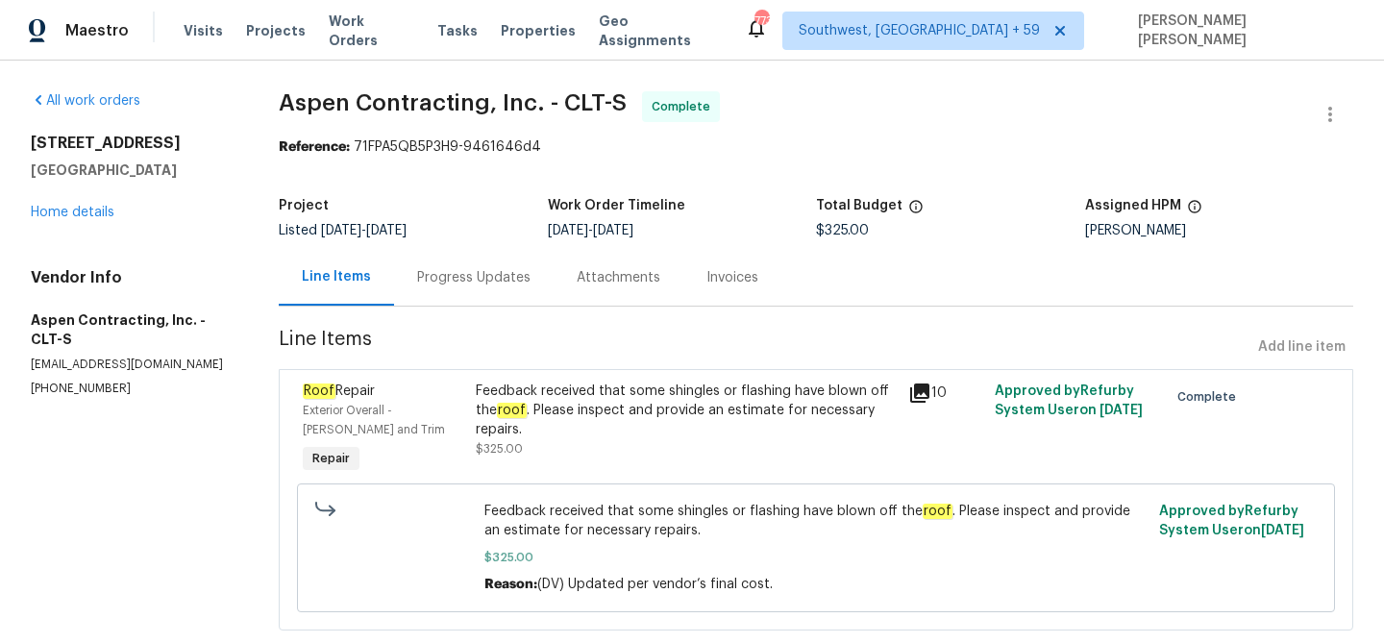
click at [449, 283] on div "Progress Updates" at bounding box center [473, 277] width 113 height 19
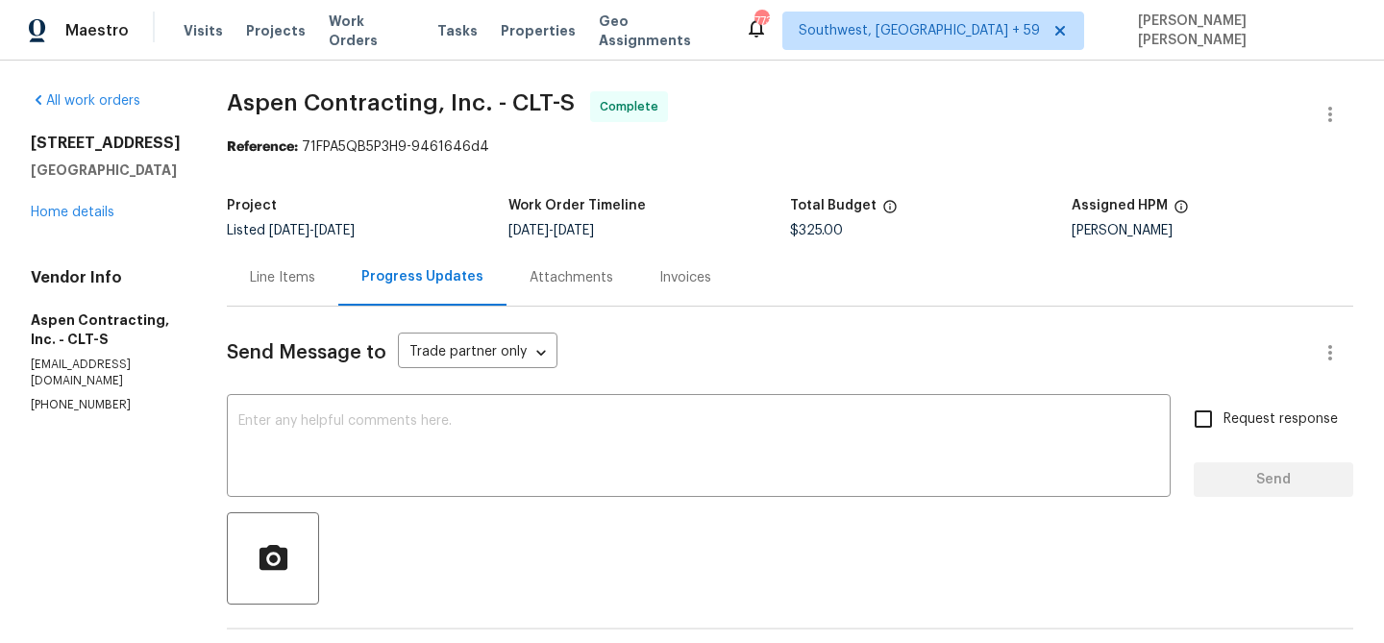
click at [299, 283] on div "Line Items" at bounding box center [282, 277] width 65 height 19
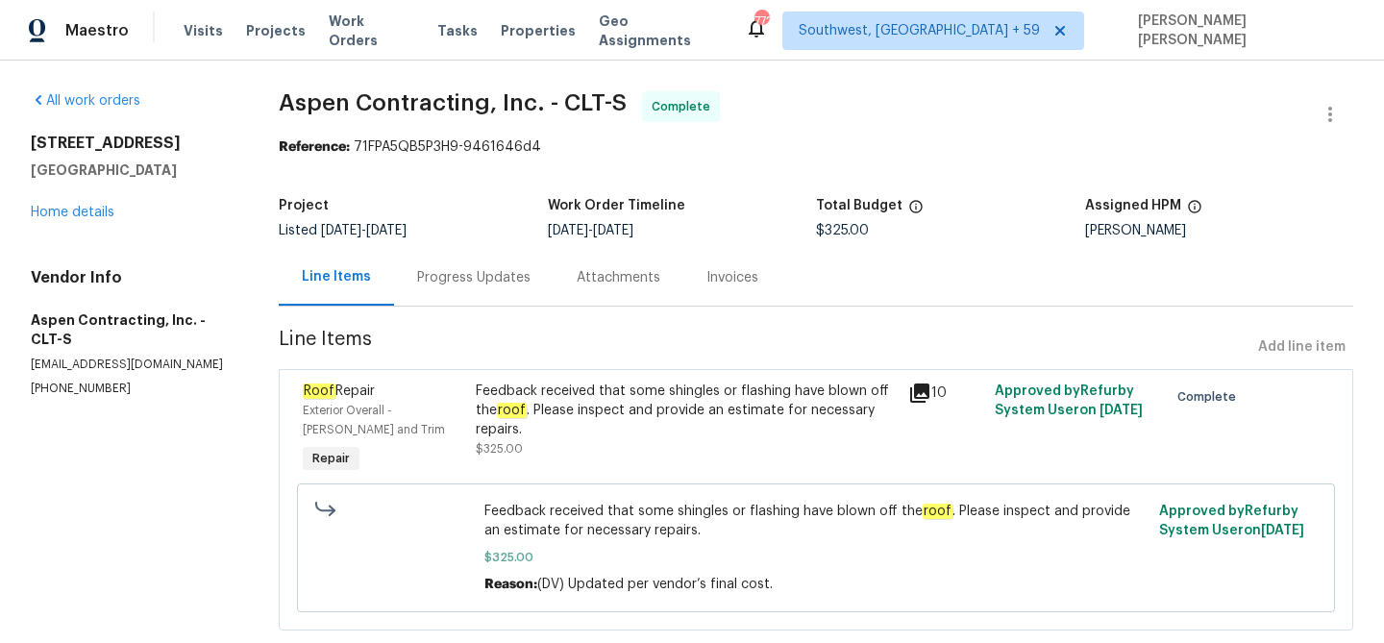
scroll to position [37, 0]
